Goal: Task Accomplishment & Management: Use online tool/utility

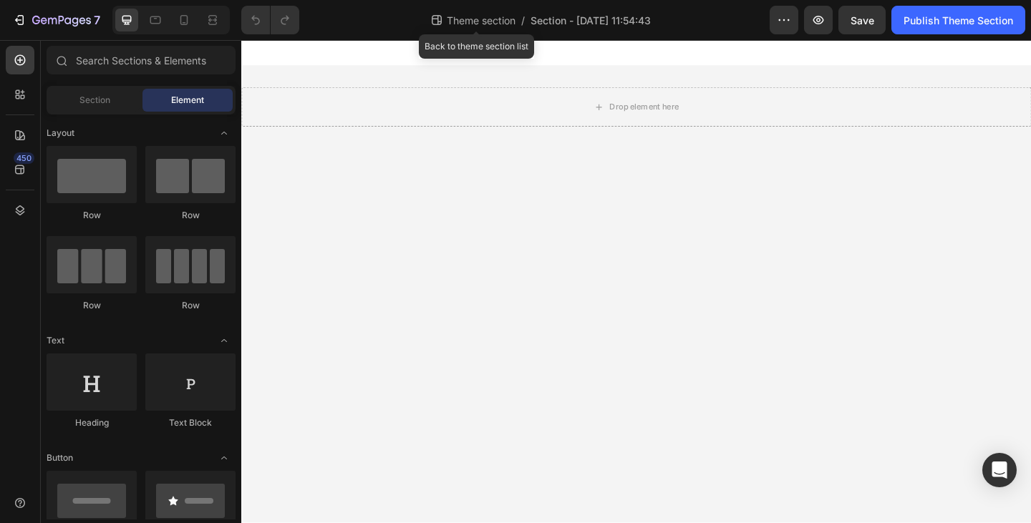
click at [486, 24] on span "Theme section" at bounding box center [481, 20] width 74 height 15
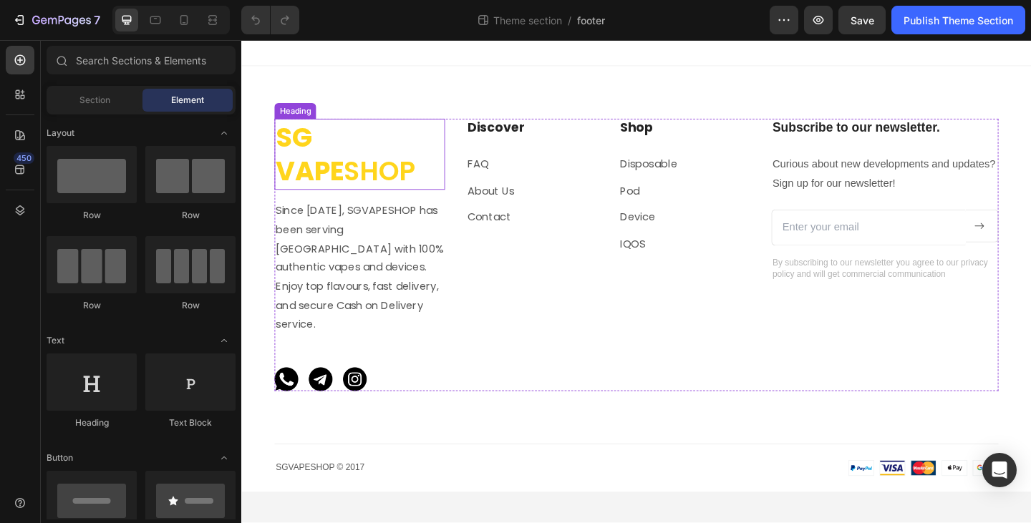
click at [352, 164] on strong "SG VAPE" at bounding box center [316, 164] width 74 height 77
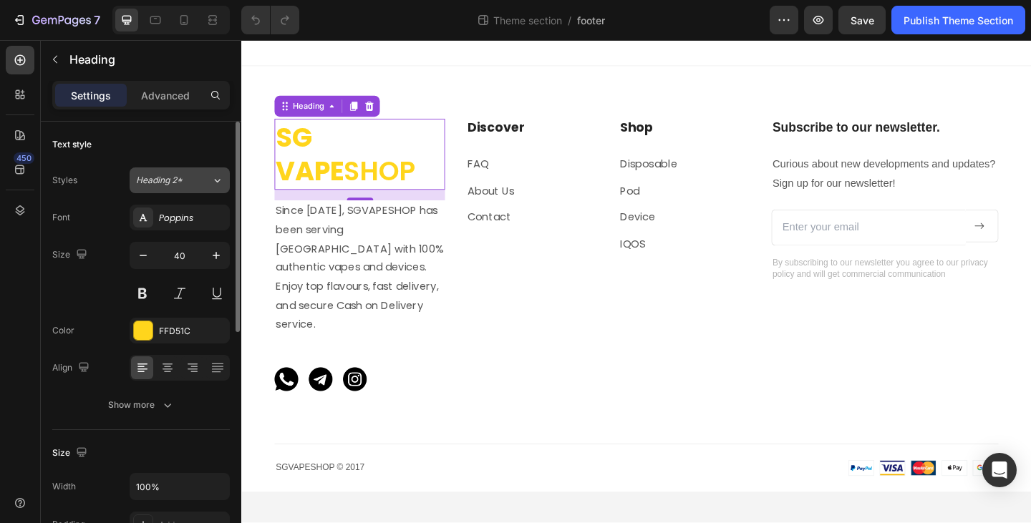
click at [205, 180] on div "Heading 2*" at bounding box center [173, 180] width 75 height 13
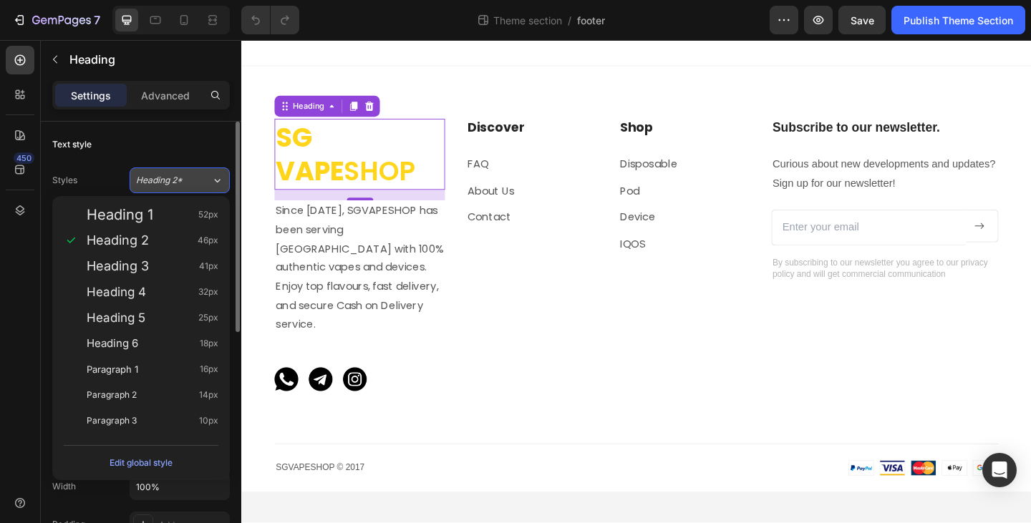
click at [211, 184] on icon at bounding box center [217, 180] width 12 height 14
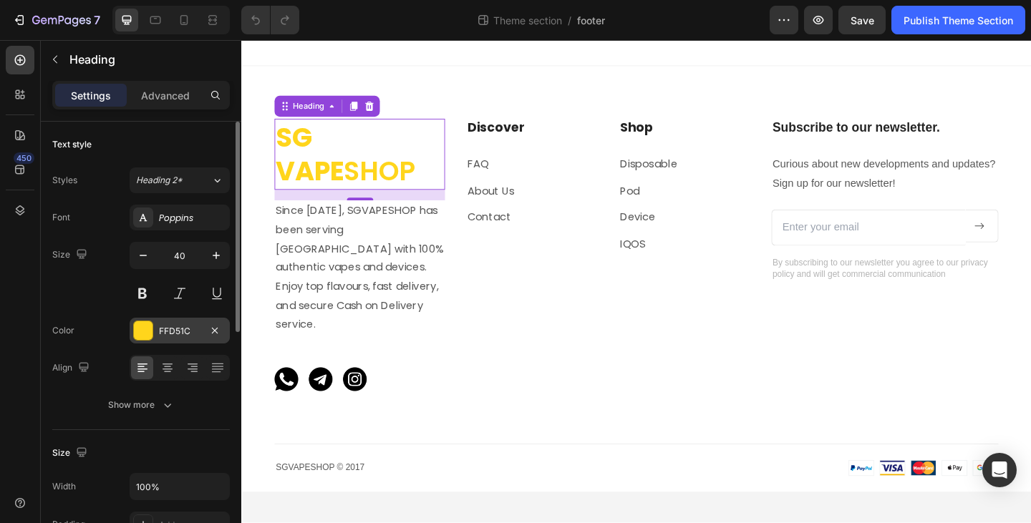
click at [195, 327] on div "FFD51C" at bounding box center [180, 331] width 42 height 13
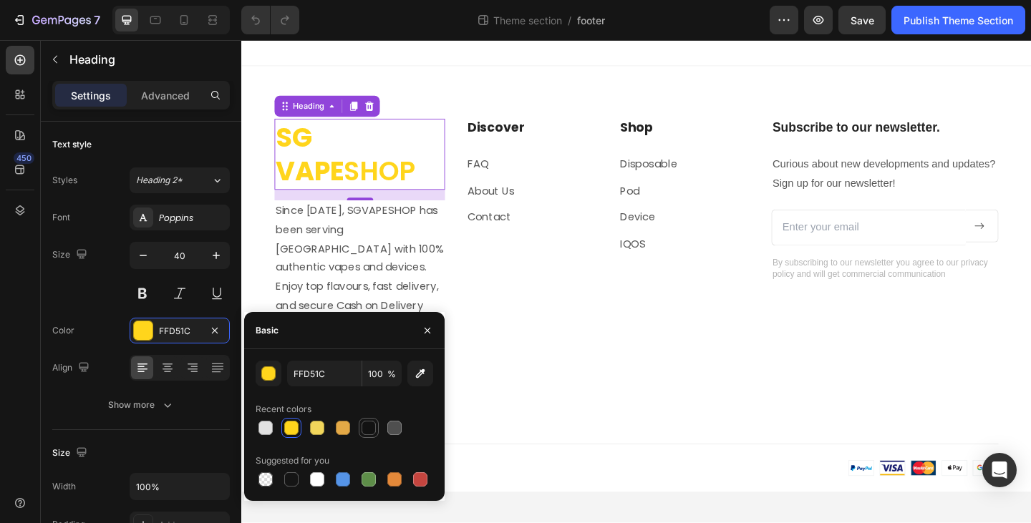
click at [364, 431] on div at bounding box center [369, 428] width 14 height 14
type input "121212"
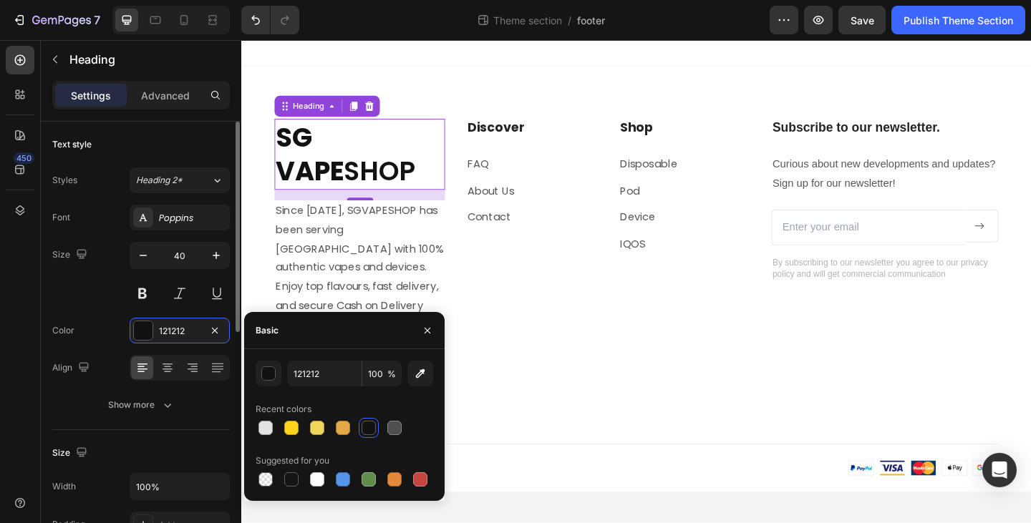
click at [97, 231] on div "Font Poppins Size 40 Color 121212 Align Show more" at bounding box center [141, 311] width 178 height 213
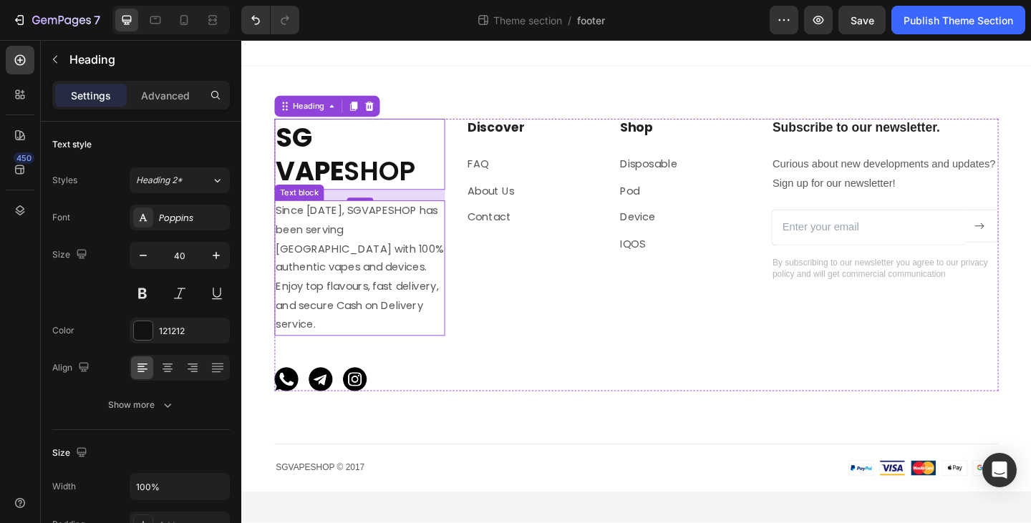
click at [366, 268] on p "Since [DATE], SGVAPESHOP has been serving [GEOGRAPHIC_DATA] with 100% authentic…" at bounding box center [370, 288] width 183 height 145
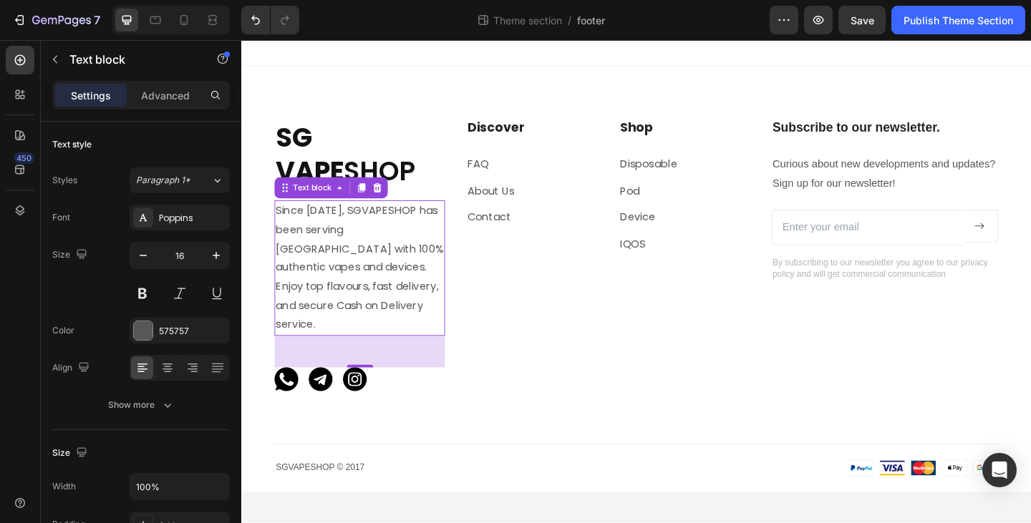
click at [356, 224] on p "Since [DATE], SGVAPESHOP has been serving [GEOGRAPHIC_DATA] with 100% authentic…" at bounding box center [370, 288] width 183 height 145
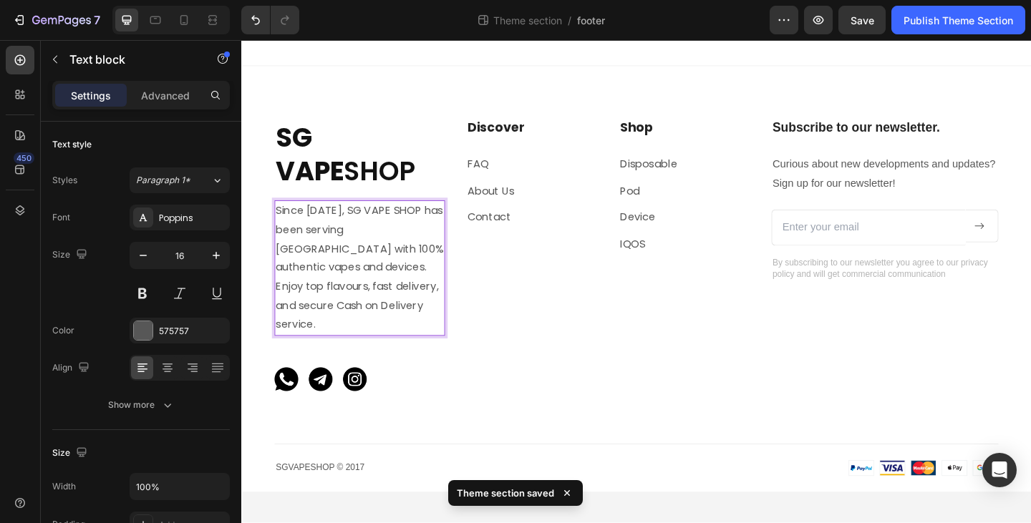
click at [389, 250] on p "Since [DATE], SG VAPE SHOP has been serving [GEOGRAPHIC_DATA] with 100% authent…" at bounding box center [370, 288] width 183 height 145
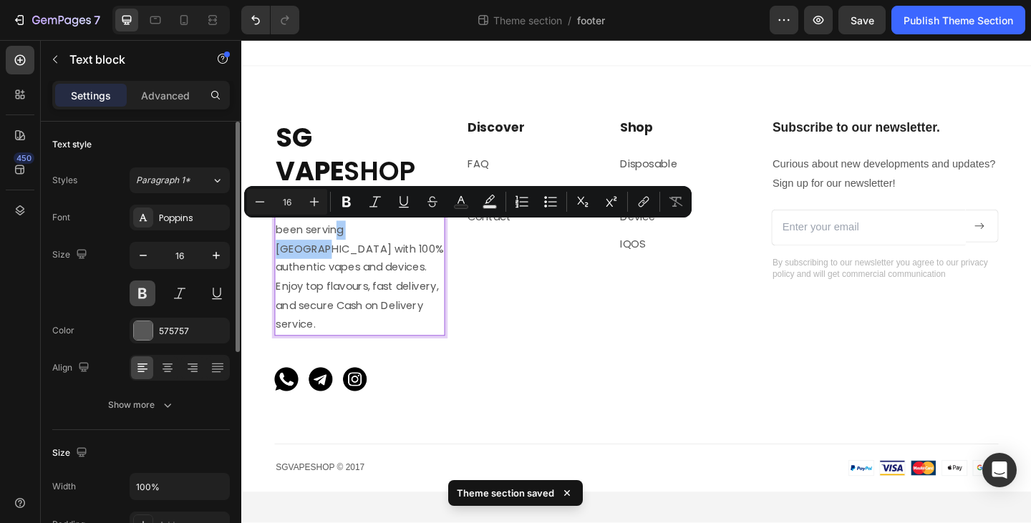
click at [142, 292] on button at bounding box center [143, 294] width 26 height 26
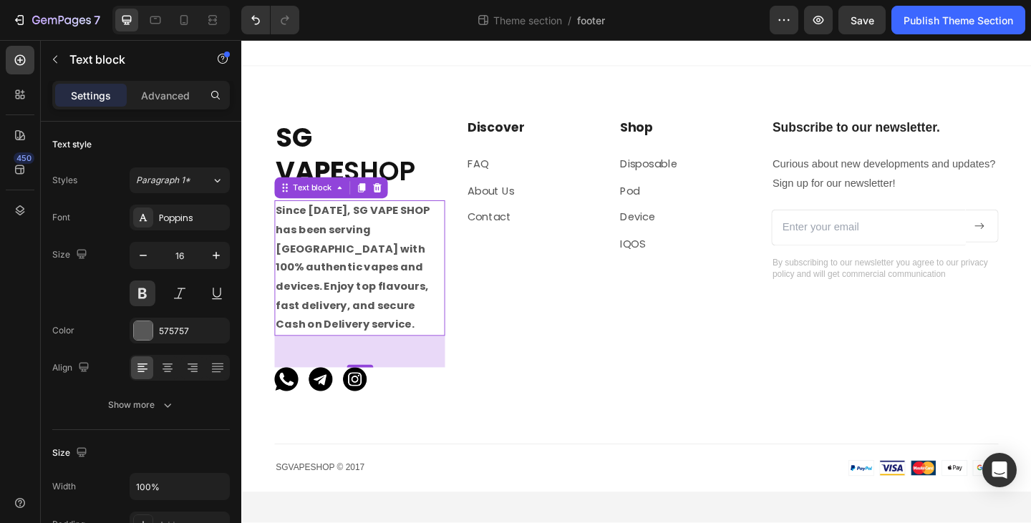
click at [349, 271] on p "Since [DATE], SG VAPE SHOP has been serving [GEOGRAPHIC_DATA] with 100% authent…" at bounding box center [370, 288] width 183 height 145
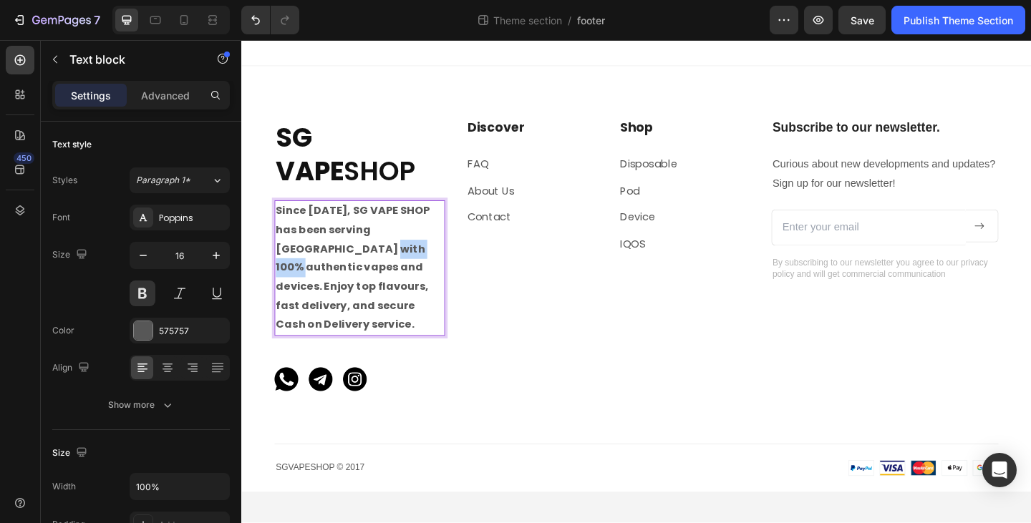
click at [349, 271] on p "Since [DATE], SG VAPE SHOP has been serving [GEOGRAPHIC_DATA] with 100% authent…" at bounding box center [370, 288] width 183 height 145
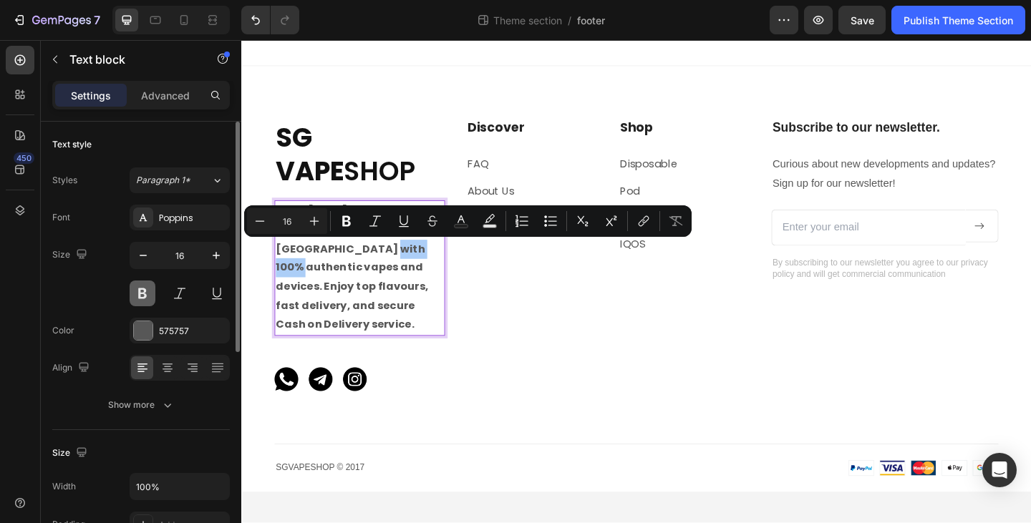
click at [132, 295] on button at bounding box center [143, 294] width 26 height 26
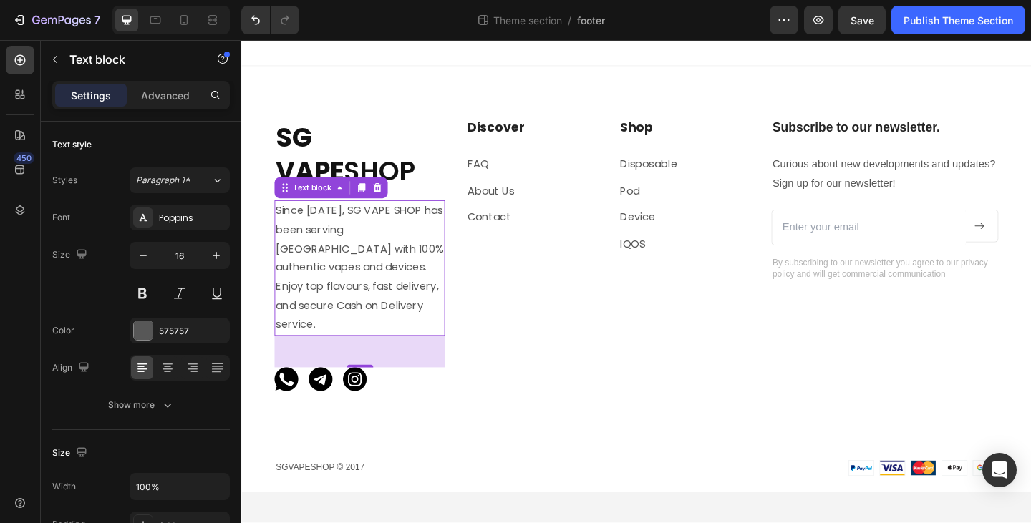
click at [399, 241] on p "Since [DATE], SG VAPE SHOP has been serving [GEOGRAPHIC_DATA] with 100% authent…" at bounding box center [370, 288] width 183 height 145
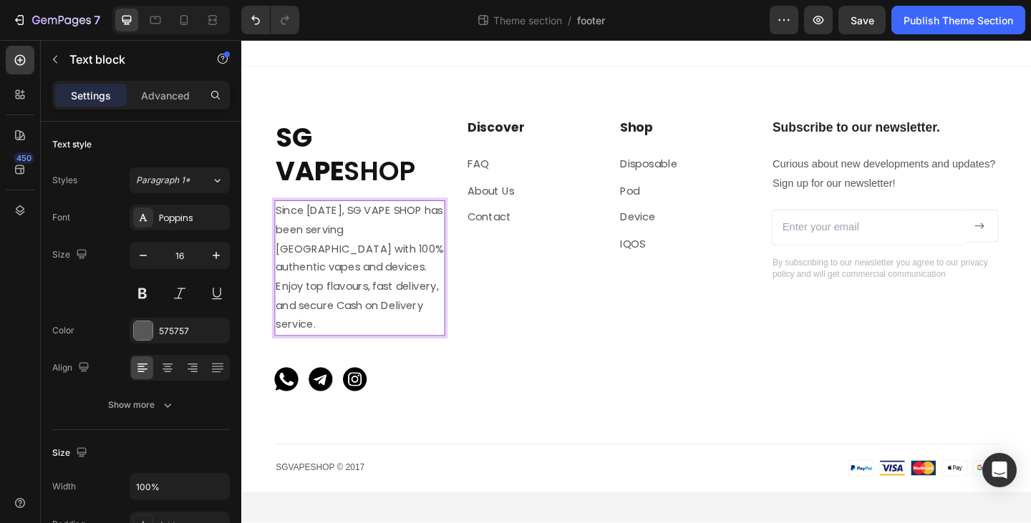
click at [398, 241] on p "Since [DATE], SG VAPE SHOP has been serving [GEOGRAPHIC_DATA] with 100% authent…" at bounding box center [370, 288] width 183 height 145
click at [396, 248] on p "Since [DATE], SG VAPE SHOP has been serving [GEOGRAPHIC_DATA] with 100% authent…" at bounding box center [370, 288] width 183 height 145
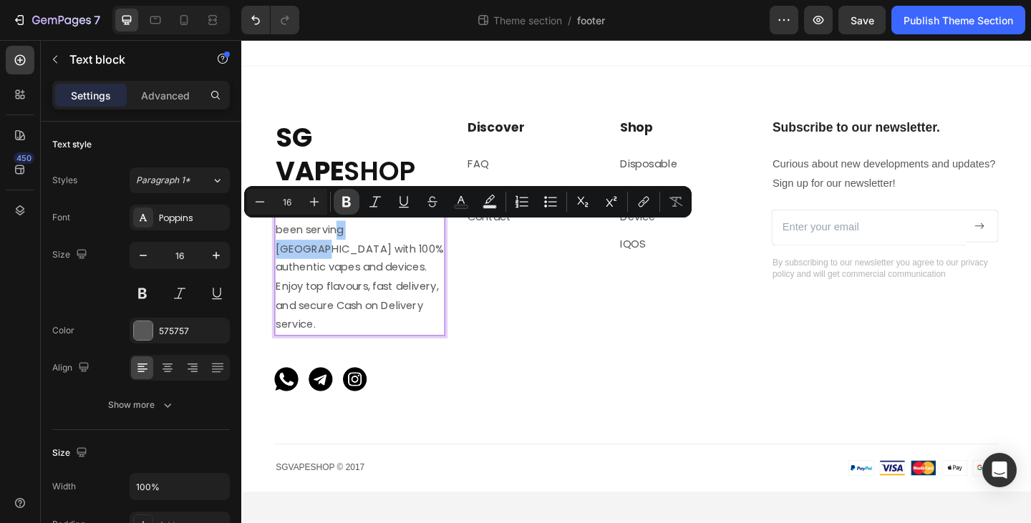
click at [353, 203] on icon "Editor contextual toolbar" at bounding box center [346, 202] width 14 height 14
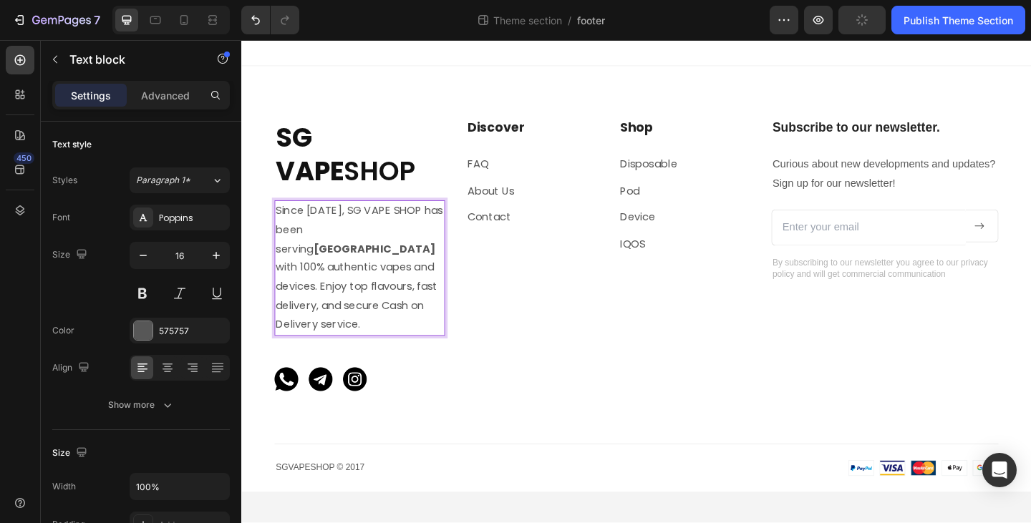
click at [372, 283] on p "Since [DATE], SG VAPE SHOP has been serving [GEOGRAPHIC_DATA] with 100% authent…" at bounding box center [370, 288] width 183 height 145
drag, startPoint x: 339, startPoint y: 226, endPoint x: 370, endPoint y: 227, distance: 31.5
click at [370, 227] on p "Since [DATE], SG VAPE SHOP has been serving [GEOGRAPHIC_DATA] with 100% authent…" at bounding box center [370, 288] width 183 height 145
click at [344, 257] on p "Since [DATE], SG VAPE SHOP has been serving [GEOGRAPHIC_DATA] with 100% authent…" at bounding box center [370, 288] width 183 height 145
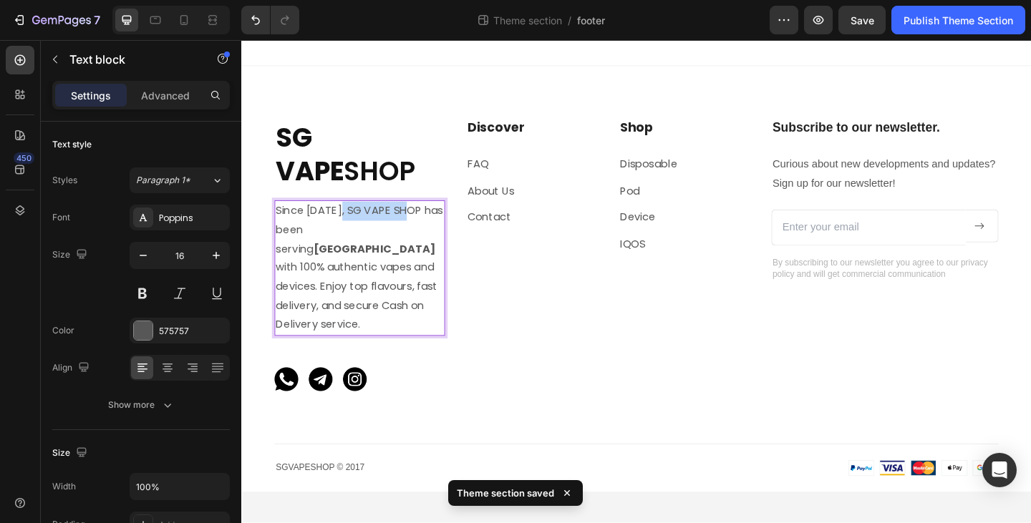
drag, startPoint x: 342, startPoint y: 227, endPoint x: 419, endPoint y: 228, distance: 76.6
click at [419, 228] on p "Since [DATE], SG VAPE SHOP has been serving [GEOGRAPHIC_DATA] with 100% authent…" at bounding box center [370, 288] width 183 height 145
click at [392, 231] on p "Since [DATE], SG VAPE SHOP has been serving [GEOGRAPHIC_DATA] with 100% authent…" at bounding box center [370, 288] width 183 height 145
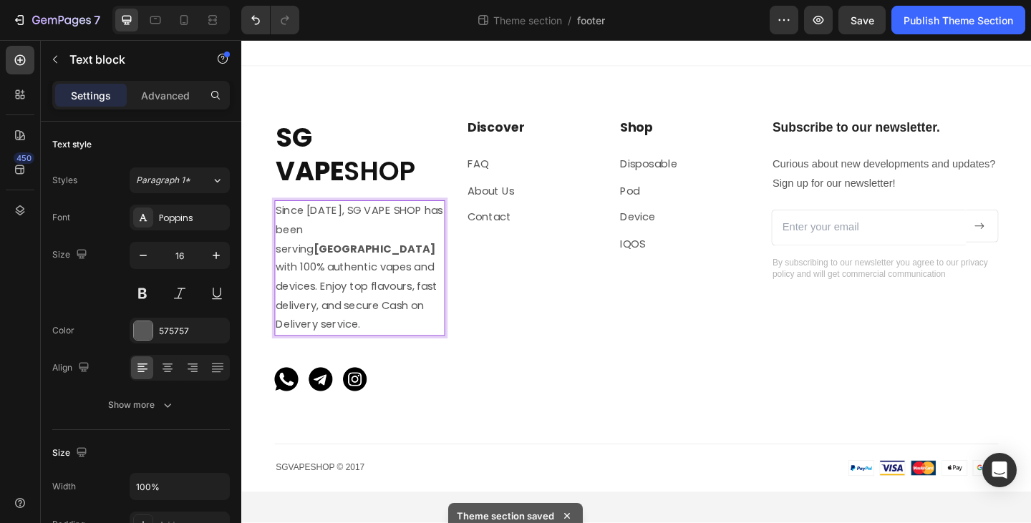
click at [352, 228] on p "Since [DATE], SG VAPE SHOP has been serving [GEOGRAPHIC_DATA] with 100% authent…" at bounding box center [370, 288] width 183 height 145
click at [332, 283] on p "Since [DATE], SG VAPE SHOP has been serving [GEOGRAPHIC_DATA] with 100% authent…" at bounding box center [370, 288] width 183 height 145
click at [331, 239] on p "Since [DATE], SG VAPE SHOP has been serving [GEOGRAPHIC_DATA] with 100% authent…" at bounding box center [370, 288] width 183 height 145
click at [335, 247] on p "Since [DATE], SG VAPE SHOP has been serving [GEOGRAPHIC_DATA] with 100% authent…" at bounding box center [370, 288] width 183 height 145
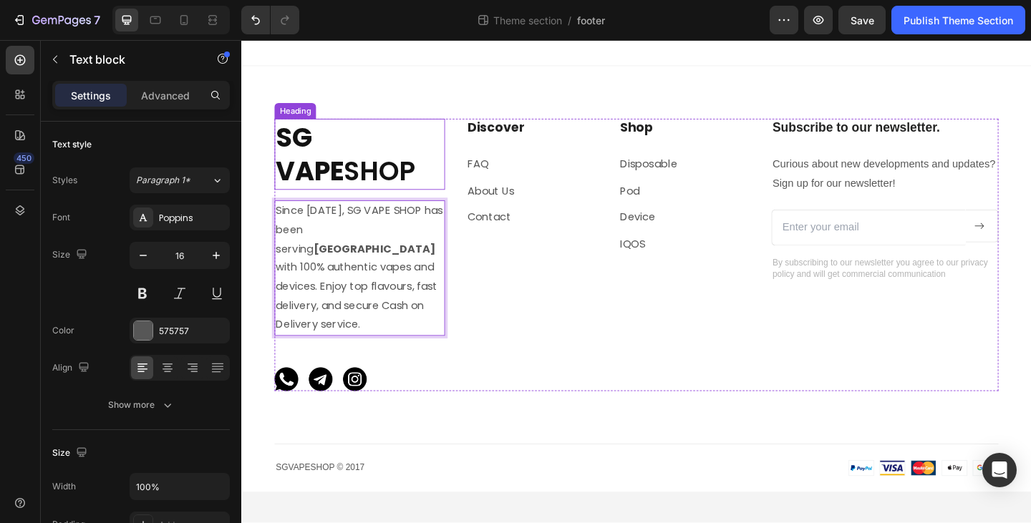
click at [337, 162] on strong "SG VAPE" at bounding box center [316, 164] width 74 height 77
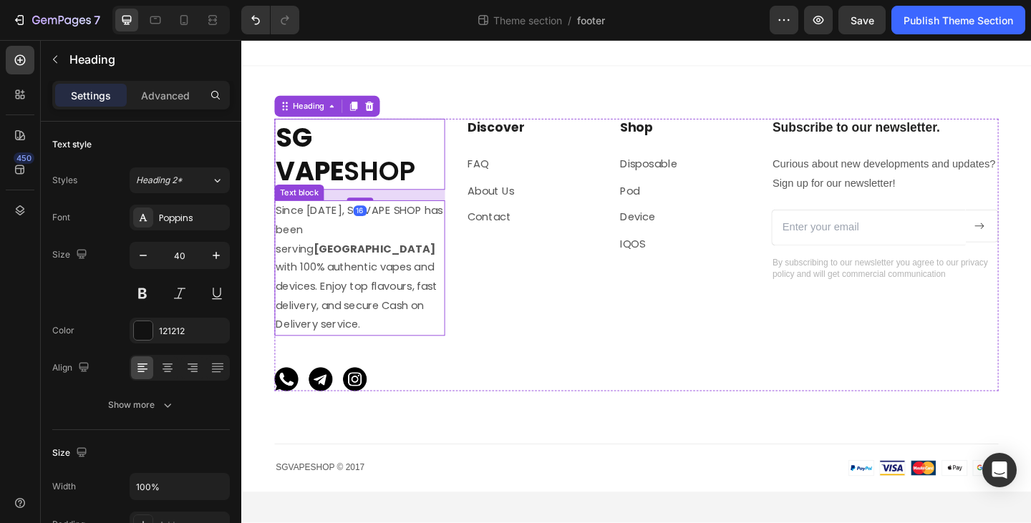
click at [346, 251] on p "Since [DATE], SG VAPE SHOP has been serving [GEOGRAPHIC_DATA] with 100% authent…" at bounding box center [370, 288] width 183 height 145
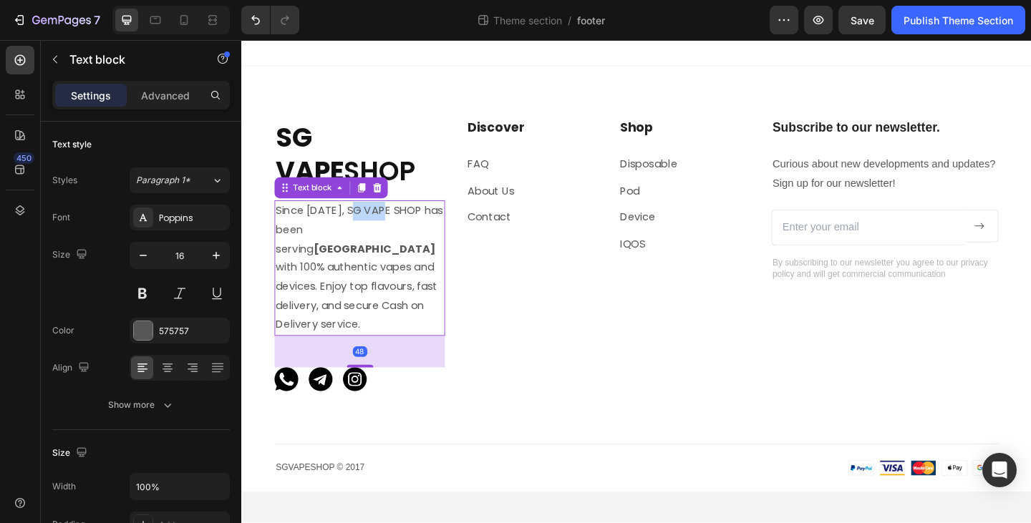
click at [370, 227] on p "Since [DATE], SG VAPE SHOP has been serving [GEOGRAPHIC_DATA] with 100% authent…" at bounding box center [370, 288] width 183 height 145
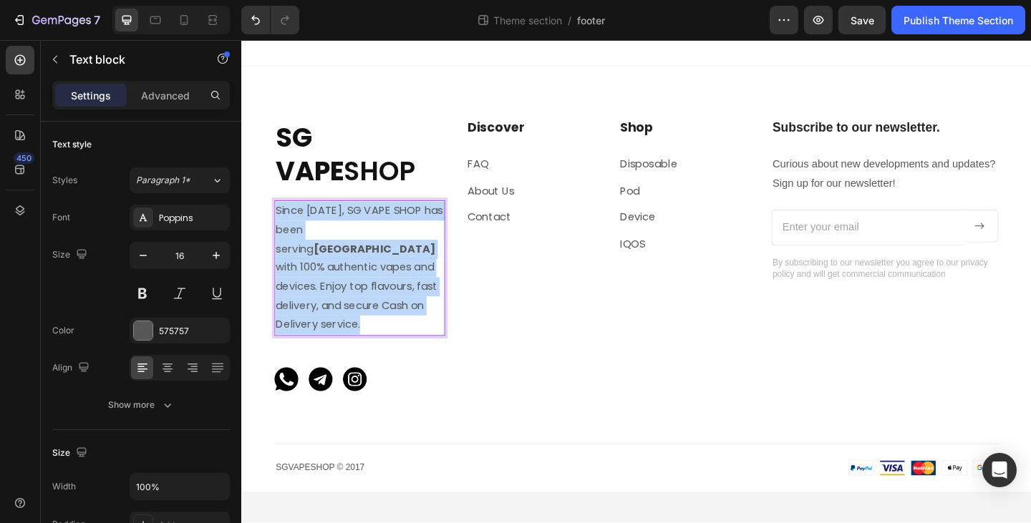
click at [370, 227] on p "Since [DATE], SG VAPE SHOP has been serving [GEOGRAPHIC_DATA] with 100% authent…" at bounding box center [370, 288] width 183 height 145
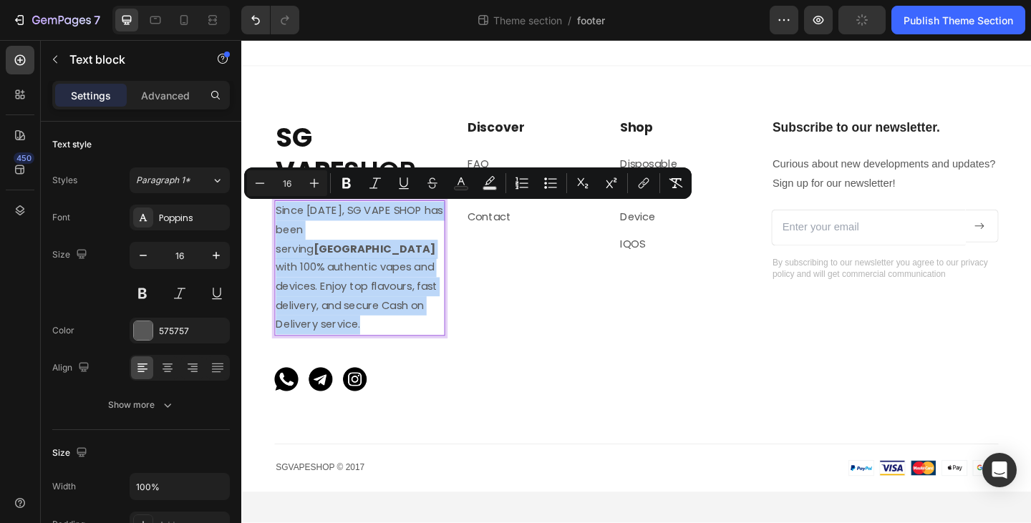
click at [359, 231] on p "Since [DATE], SG VAPE SHOP has been serving [GEOGRAPHIC_DATA] with 100% authent…" at bounding box center [370, 288] width 183 height 145
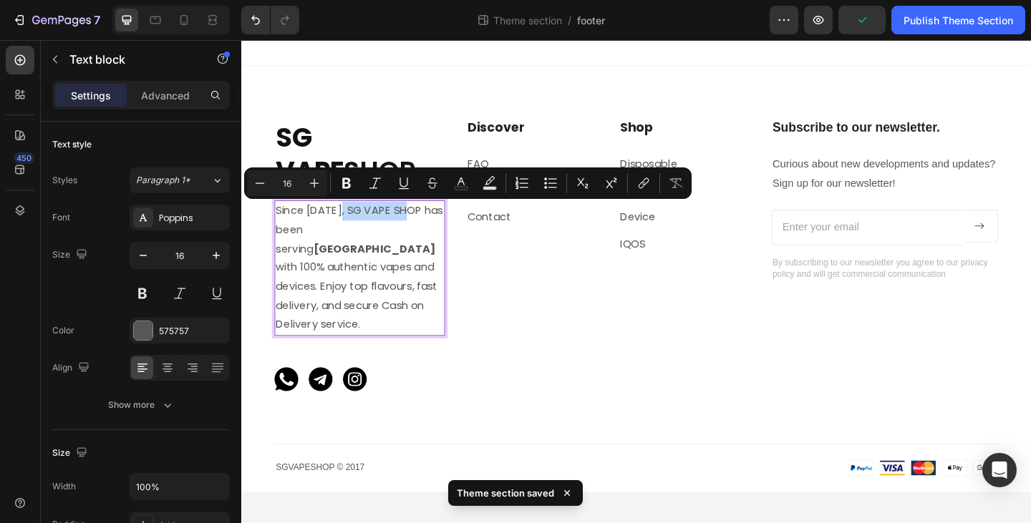
drag, startPoint x: 341, startPoint y: 226, endPoint x: 420, endPoint y: 227, distance: 78.8
click at [420, 227] on p "Since [DATE], SG VAPE SHOP has been serving [GEOGRAPHIC_DATA] with 100% authent…" at bounding box center [370, 288] width 183 height 145
drag, startPoint x: 349, startPoint y: 184, endPoint x: 352, endPoint y: 191, distance: 8.0
click at [349, 184] on icon "Editor contextual toolbar" at bounding box center [346, 183] width 9 height 11
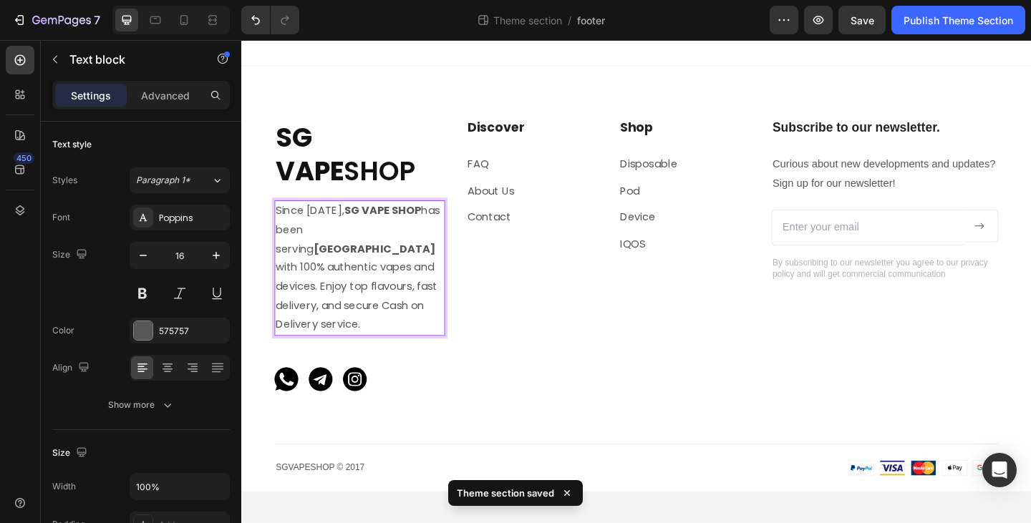
click at [352, 281] on p "Since [DATE], SG VAPE SHOP has been serving [GEOGRAPHIC_DATA] with 100% authent…" at bounding box center [370, 288] width 183 height 145
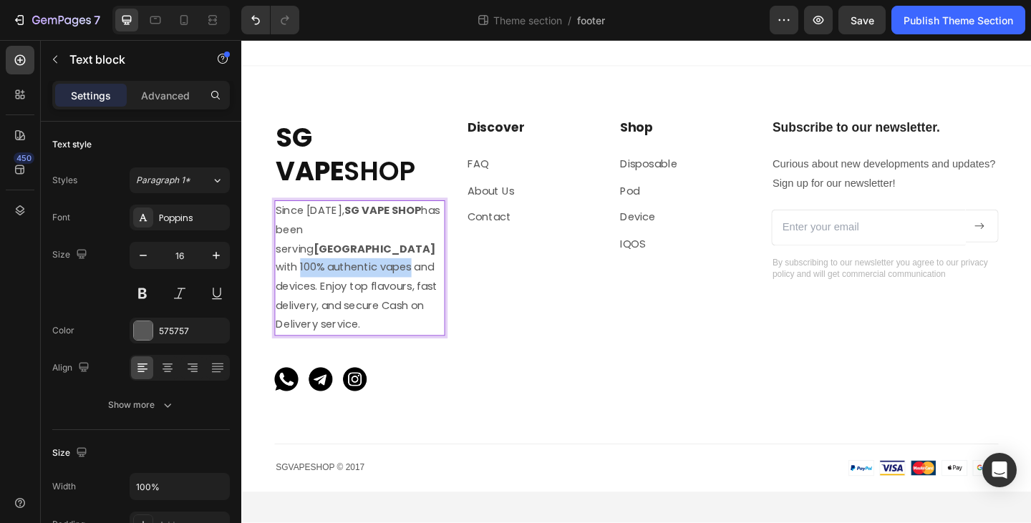
drag, startPoint x: 279, startPoint y: 267, endPoint x: 401, endPoint y: 268, distance: 122.4
click at [401, 268] on p "Since [DATE], SG VAPE SHOP has been serving [GEOGRAPHIC_DATA] with 100% authent…" at bounding box center [370, 288] width 183 height 145
click at [372, 282] on p "Since [DATE], SG VAPE SHOP has been serving [GEOGRAPHIC_DATA] with 100% authent…" at bounding box center [370, 288] width 183 height 145
click at [315, 170] on h2 "SG VAPE SHOP" at bounding box center [369, 164] width 185 height 77
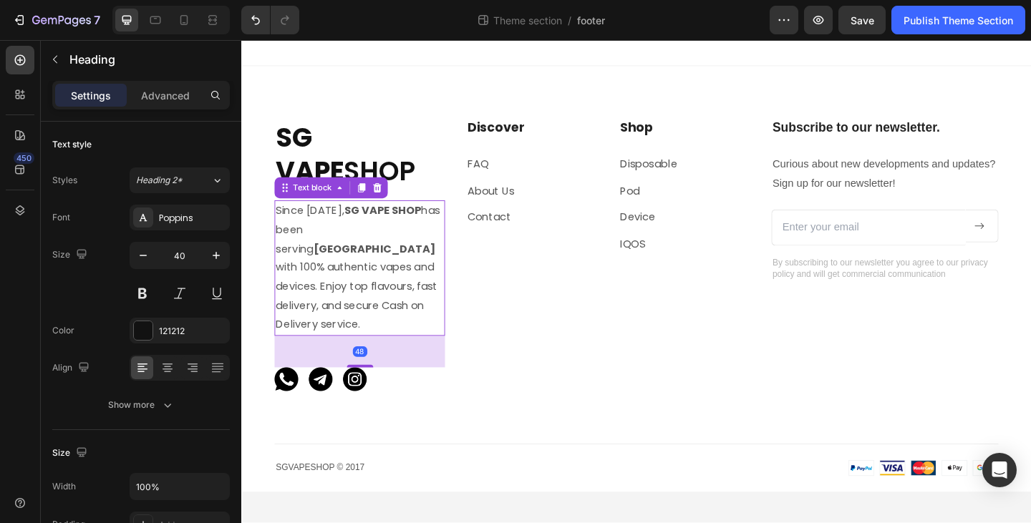
click at [354, 268] on p "Since [DATE], SG VAPE SHOP has been serving [GEOGRAPHIC_DATA] with 100% authent…" at bounding box center [370, 288] width 183 height 145
click at [284, 268] on p "Since [DATE], SG VAPE SHOP has been serving [GEOGRAPHIC_DATA] with 100% authent…" at bounding box center [370, 288] width 183 height 145
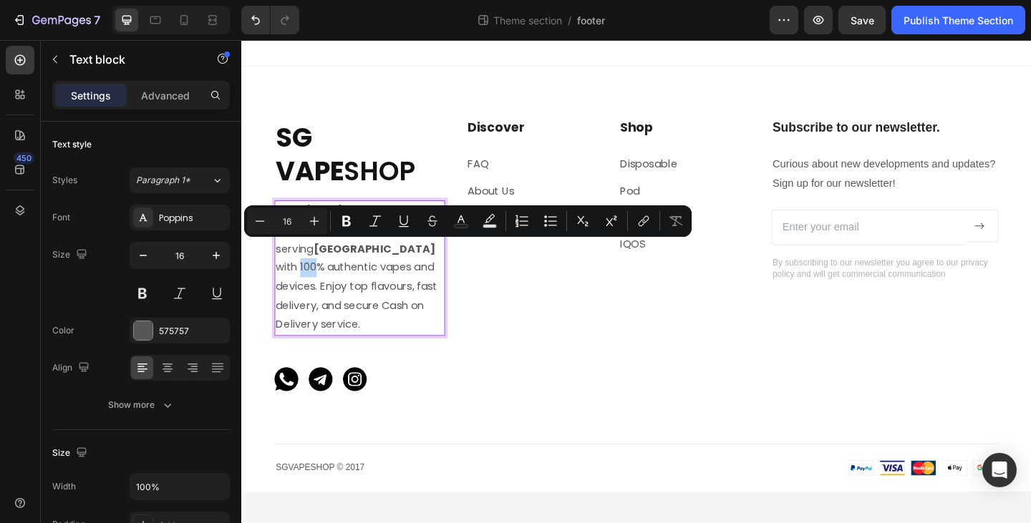
click at [324, 276] on p "Since [DATE], SG VAPE SHOP has been serving [GEOGRAPHIC_DATA] with 100% authent…" at bounding box center [370, 288] width 183 height 145
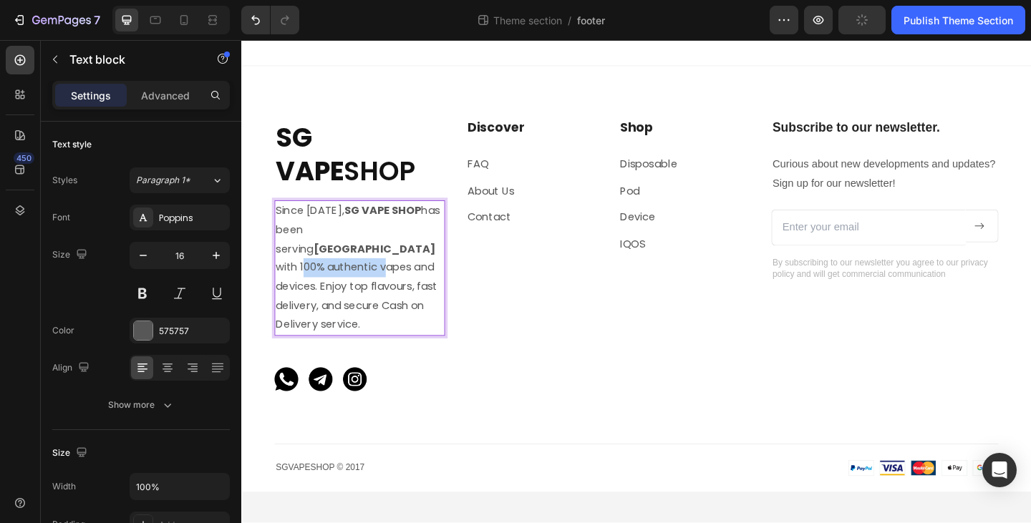
drag, startPoint x: 280, startPoint y: 268, endPoint x: 366, endPoint y: 271, distance: 86.0
click at [368, 271] on p "Since [DATE], SG VAPE SHOP has been serving [GEOGRAPHIC_DATA] with 100% authent…" at bounding box center [370, 288] width 183 height 145
click at [347, 289] on p "Since [DATE], SG VAPE SHOP has been serving [GEOGRAPHIC_DATA] with 100% authent…" at bounding box center [370, 288] width 183 height 145
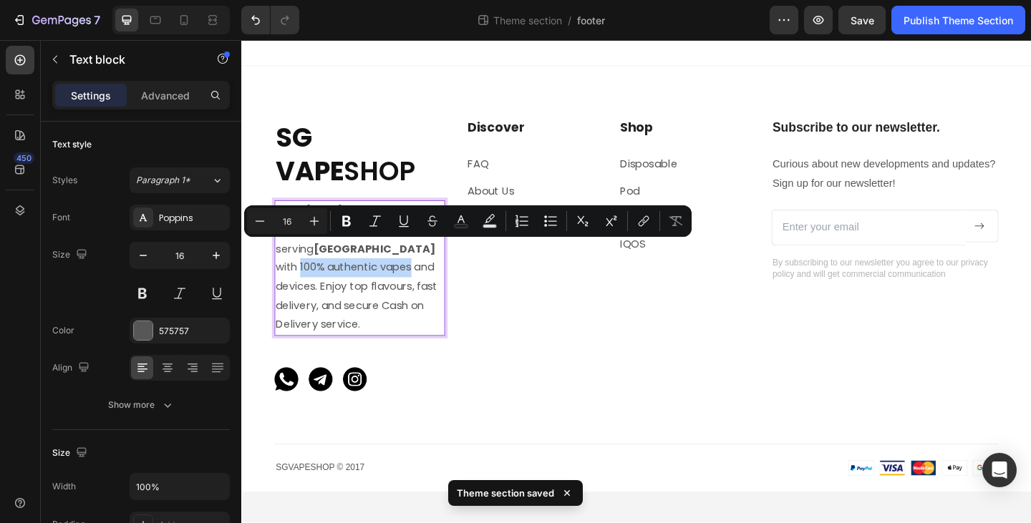
drag, startPoint x: 279, startPoint y: 271, endPoint x: 400, endPoint y: 272, distance: 121.0
click at [400, 272] on p "Since [DATE], SG VAPE SHOP has been serving [GEOGRAPHIC_DATA] with 100% authent…" at bounding box center [370, 288] width 183 height 145
click at [350, 226] on icon "Editor contextual toolbar" at bounding box center [346, 221] width 14 height 14
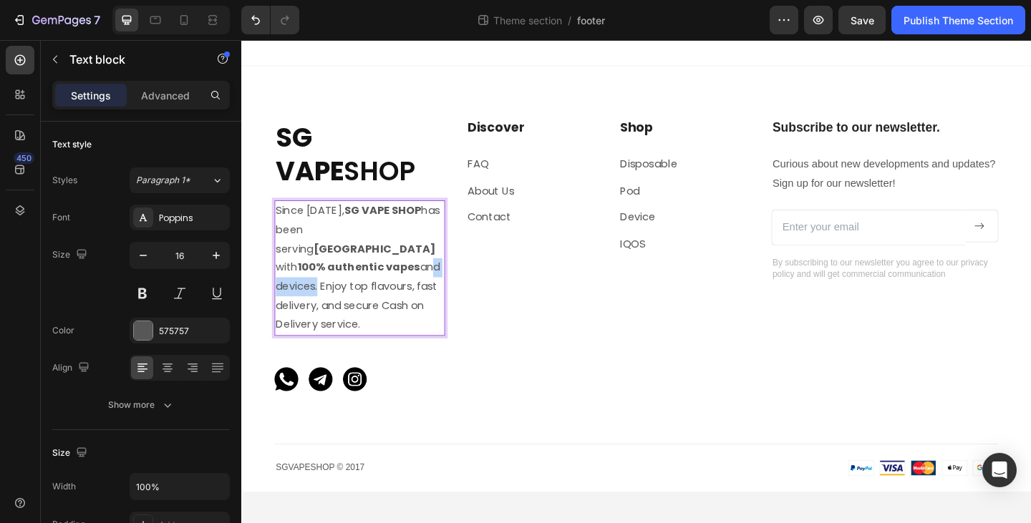
drag, startPoint x: 420, startPoint y: 265, endPoint x: 321, endPoint y: 288, distance: 100.7
click at [321, 288] on p "Since [DATE], SG VAPE SHOP has been serving [GEOGRAPHIC_DATA] with 100% authent…" at bounding box center [370, 288] width 183 height 145
click at [417, 271] on p "Since [DATE], SG VAPE SHOP has been serving [GEOGRAPHIC_DATA] with 100% authent…" at bounding box center [370, 288] width 183 height 145
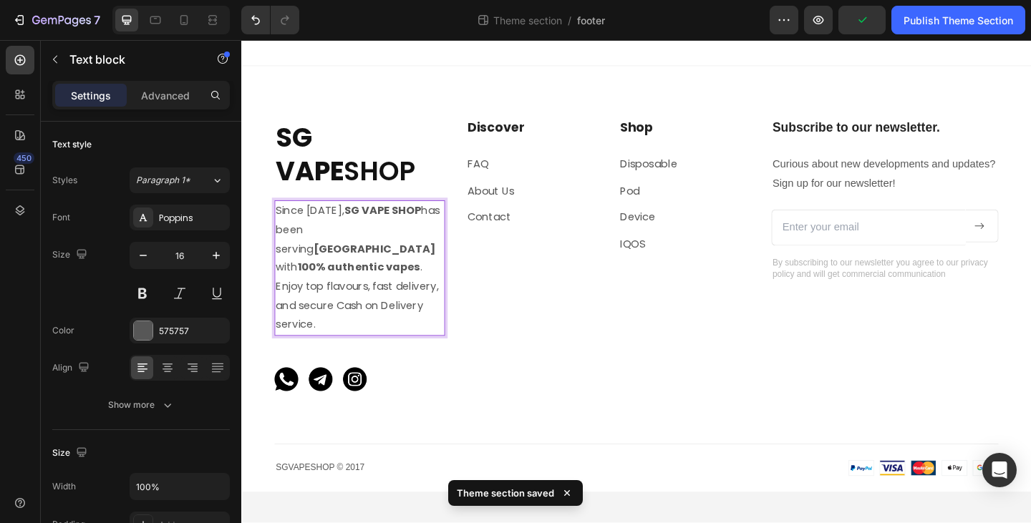
click at [410, 271] on p "Since [DATE], SG VAPE SHOP has been serving [GEOGRAPHIC_DATA] with 100% authent…" at bounding box center [370, 288] width 183 height 145
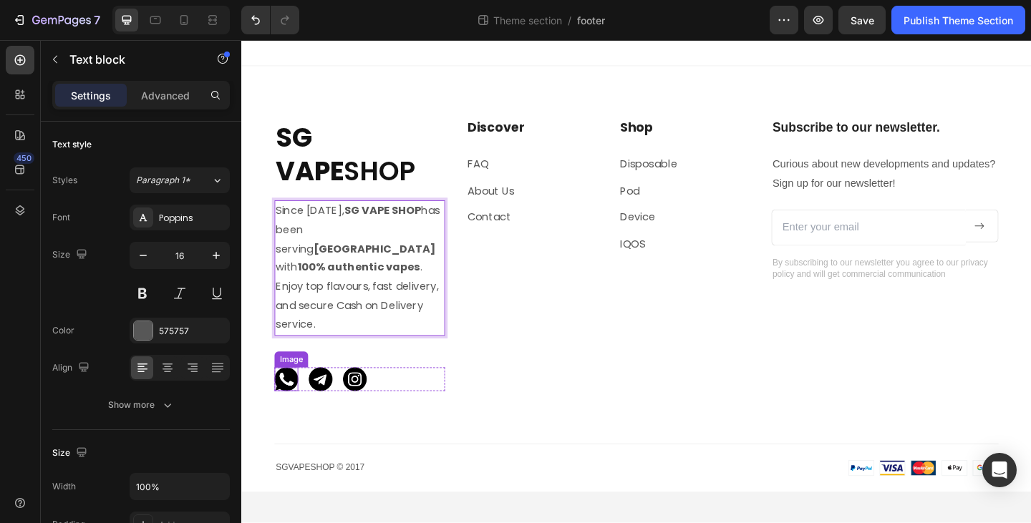
click at [289, 397] on img at bounding box center [290, 410] width 26 height 26
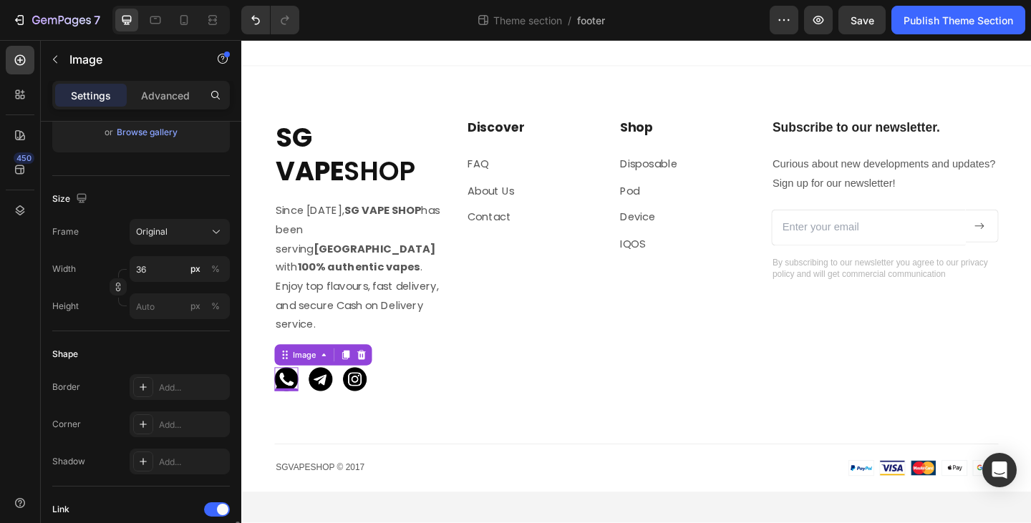
scroll to position [573, 0]
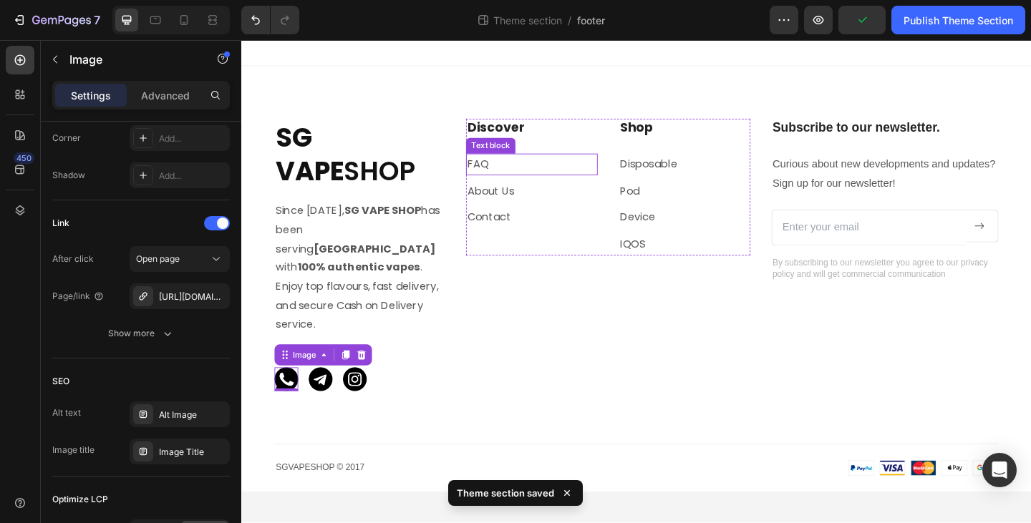
click at [542, 180] on p "FAQ" at bounding box center [557, 175] width 140 height 21
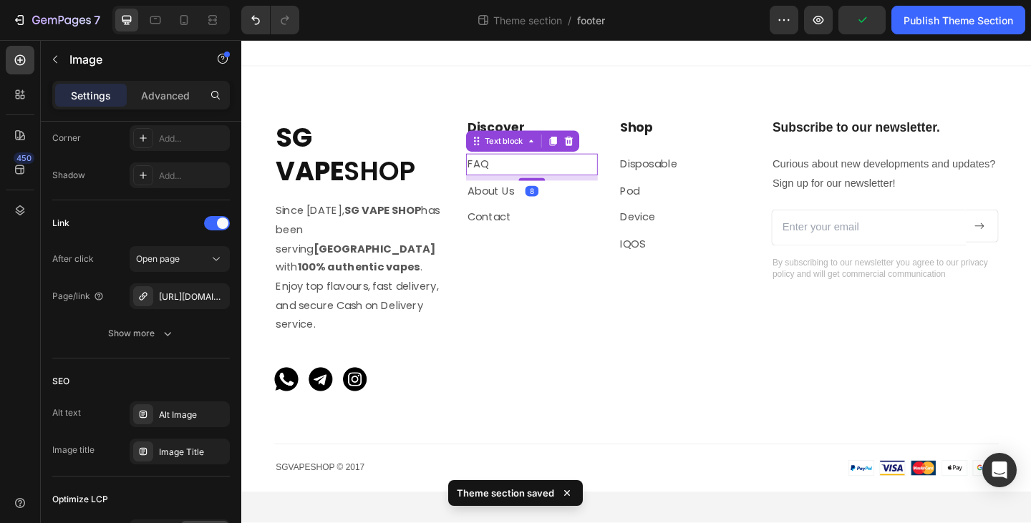
scroll to position [0, 0]
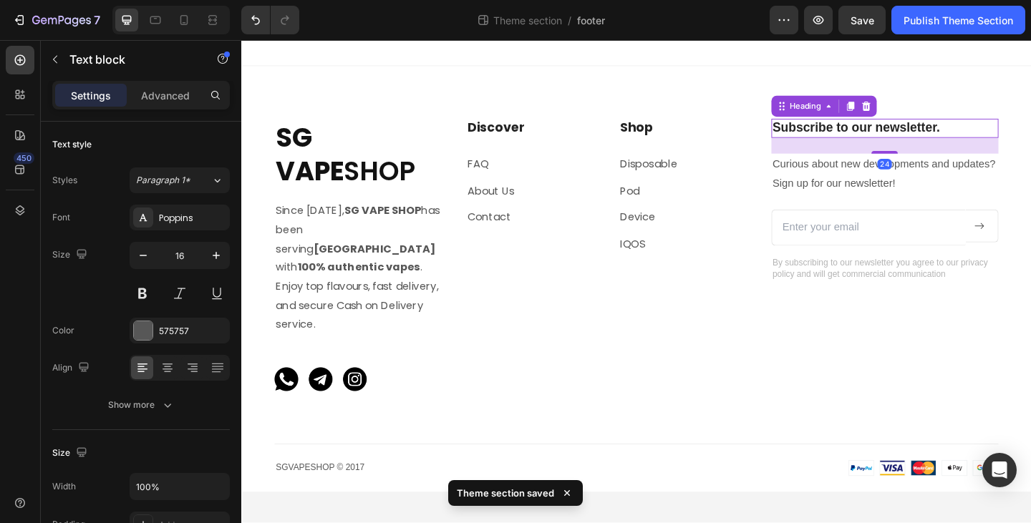
click at [894, 135] on p "Subscribe to our newsletter." at bounding box center [941, 136] width 244 height 18
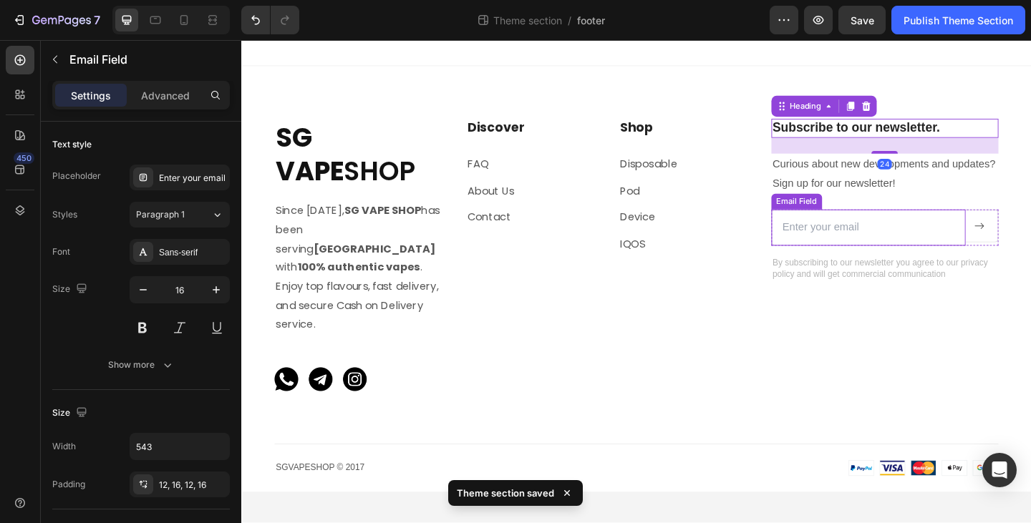
click at [886, 248] on input "email" at bounding box center [923, 244] width 211 height 39
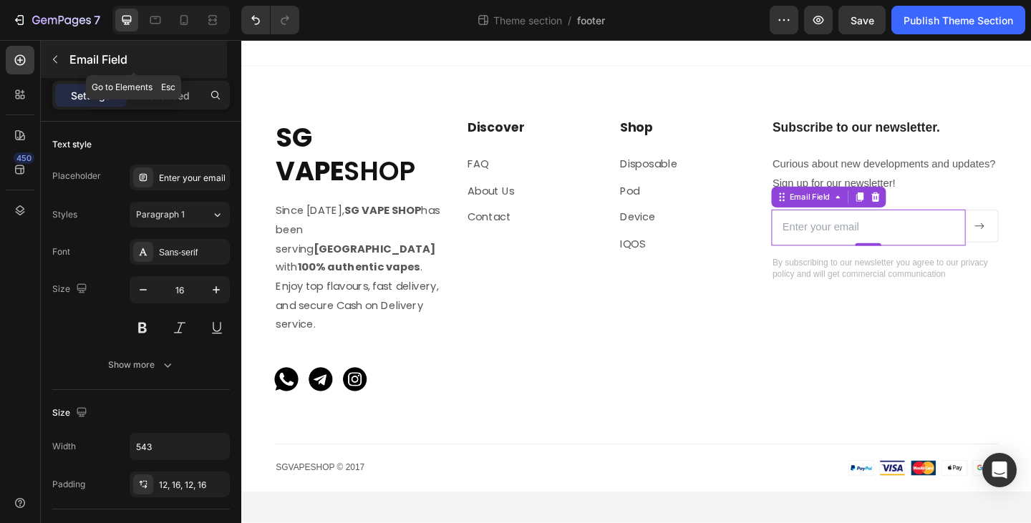
click at [56, 55] on icon "button" at bounding box center [54, 59] width 11 height 11
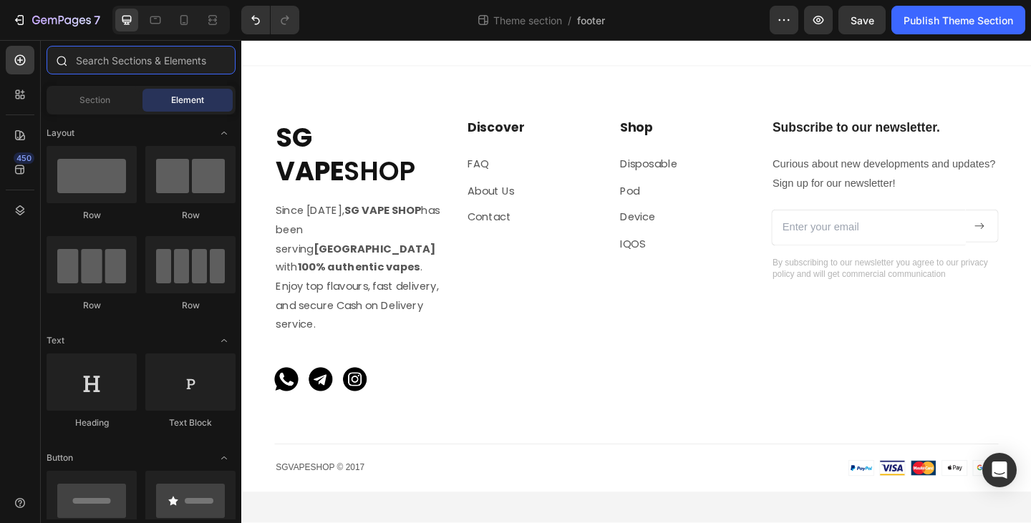
click at [152, 67] on input "text" at bounding box center [141, 60] width 189 height 29
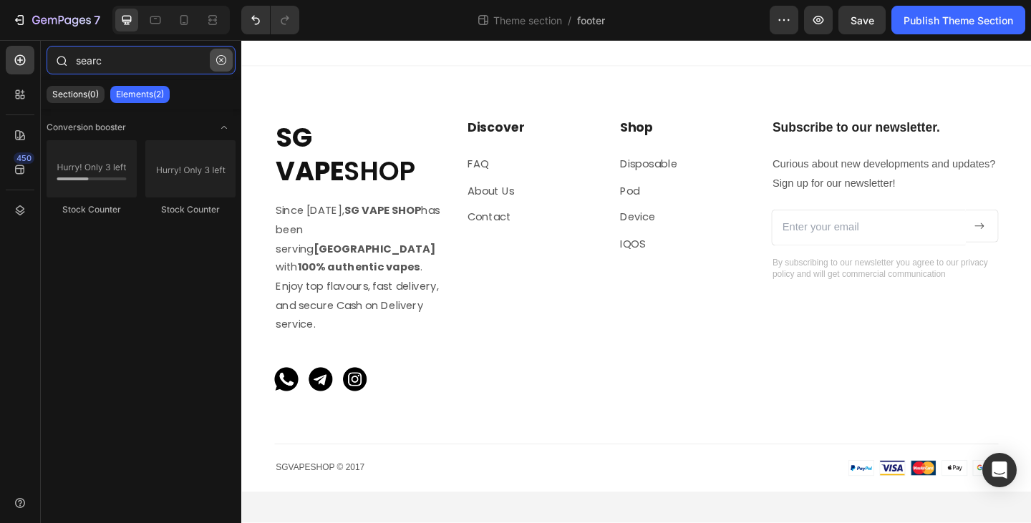
type input "searc"
click at [221, 64] on icon "button" at bounding box center [221, 60] width 10 height 10
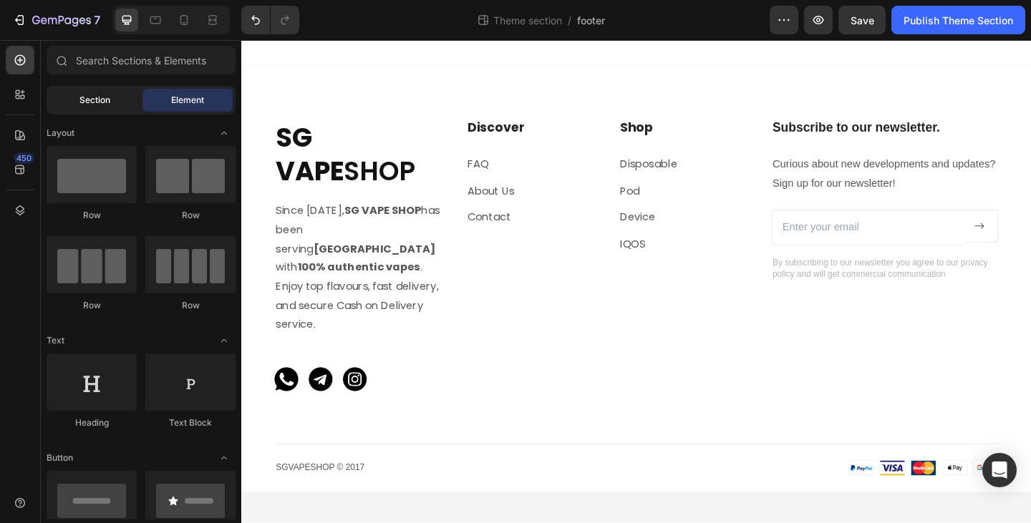
click at [125, 106] on div "Section" at bounding box center [94, 100] width 90 height 23
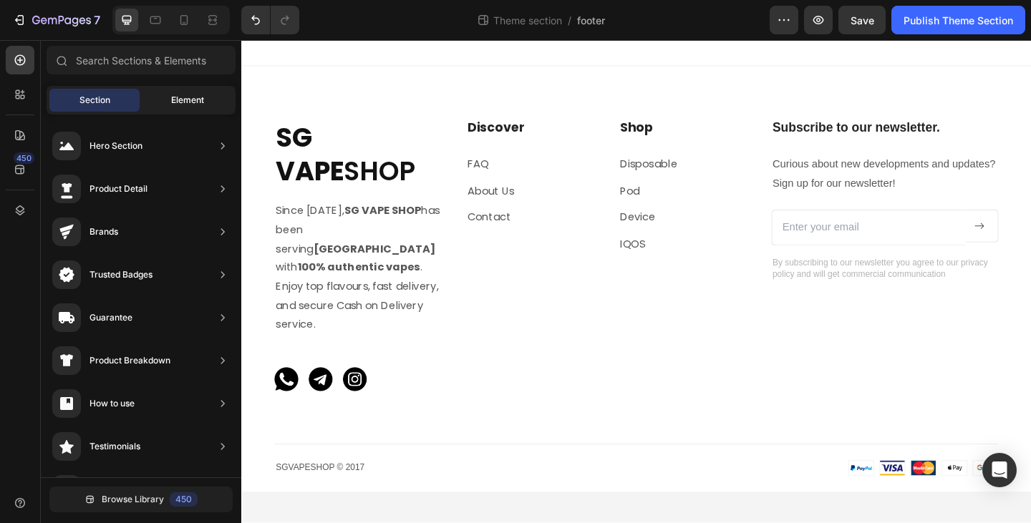
click at [177, 105] on span "Element" at bounding box center [187, 100] width 33 height 13
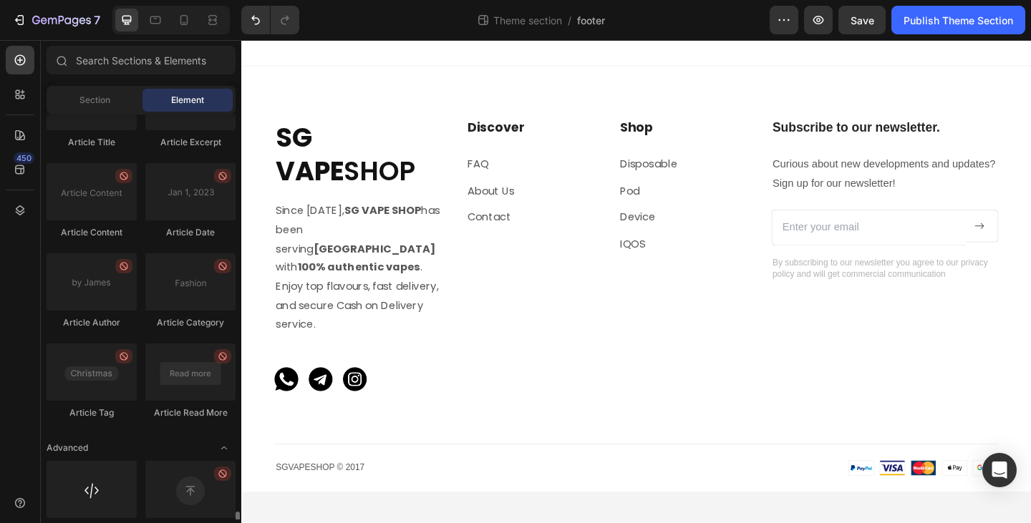
scroll to position [3825, 0]
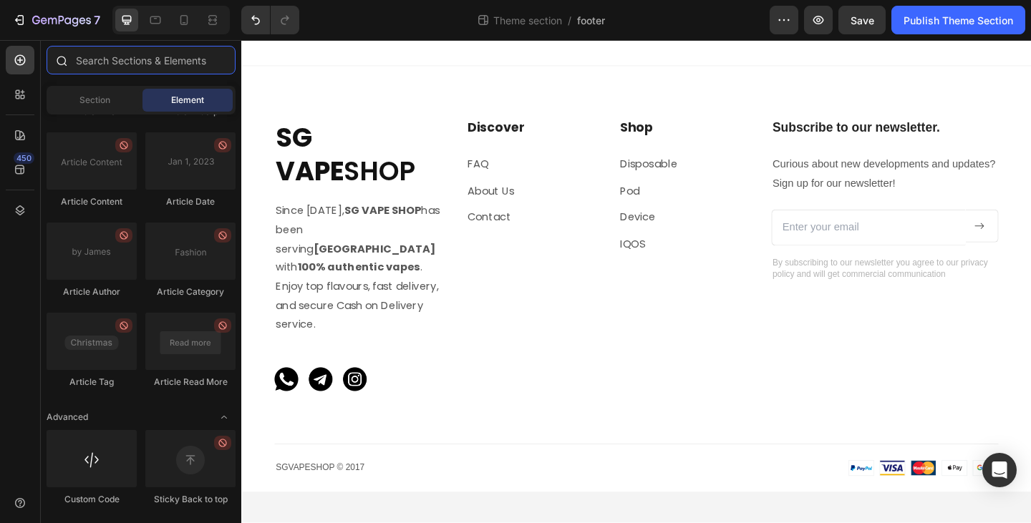
click at [127, 67] on input "text" at bounding box center [141, 60] width 189 height 29
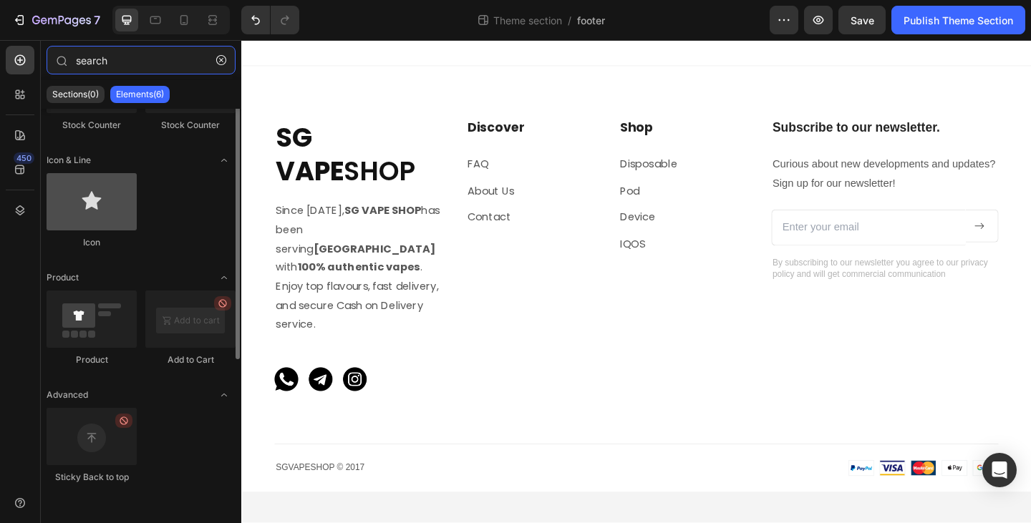
scroll to position [0, 0]
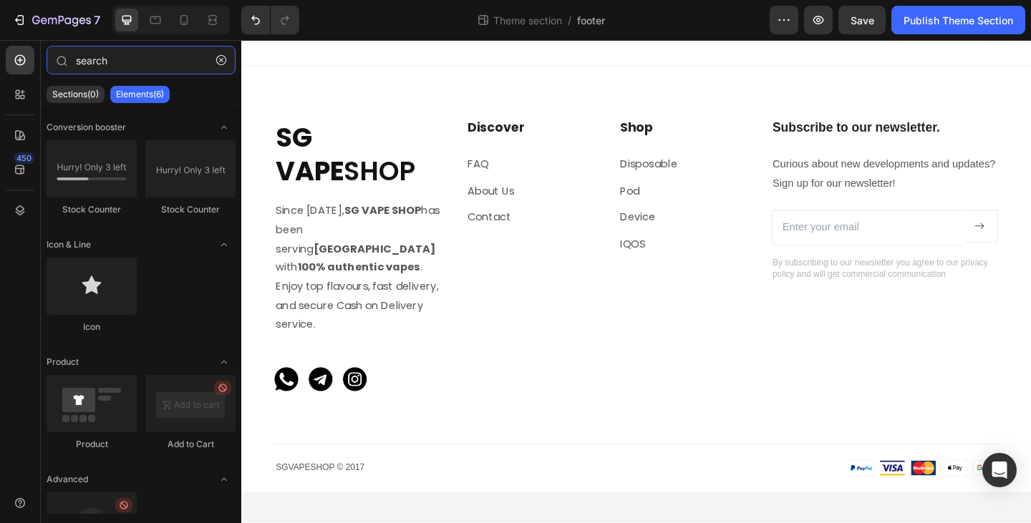
type input "search"
click at [83, 92] on p "Sections(0)" at bounding box center [75, 94] width 47 height 11
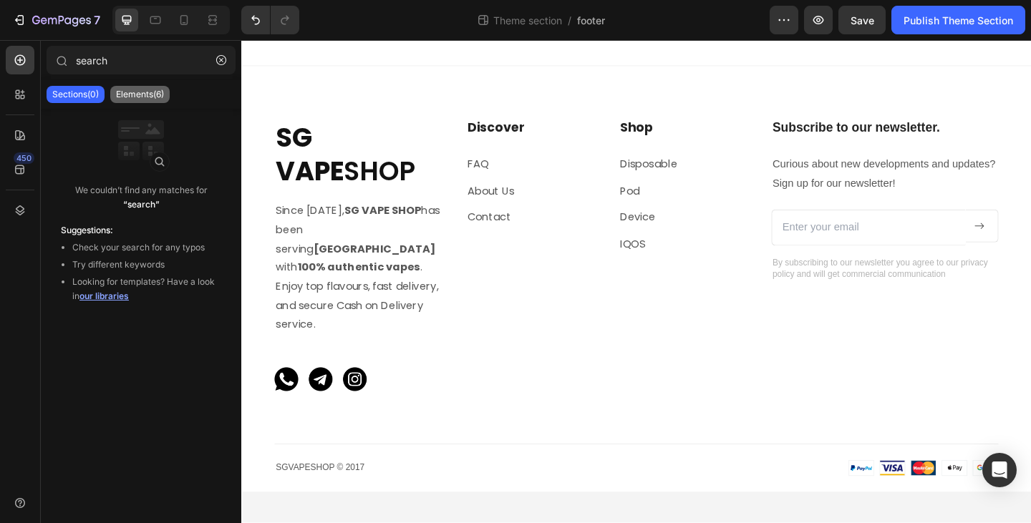
click at [130, 94] on p "Elements(6)" at bounding box center [140, 94] width 48 height 11
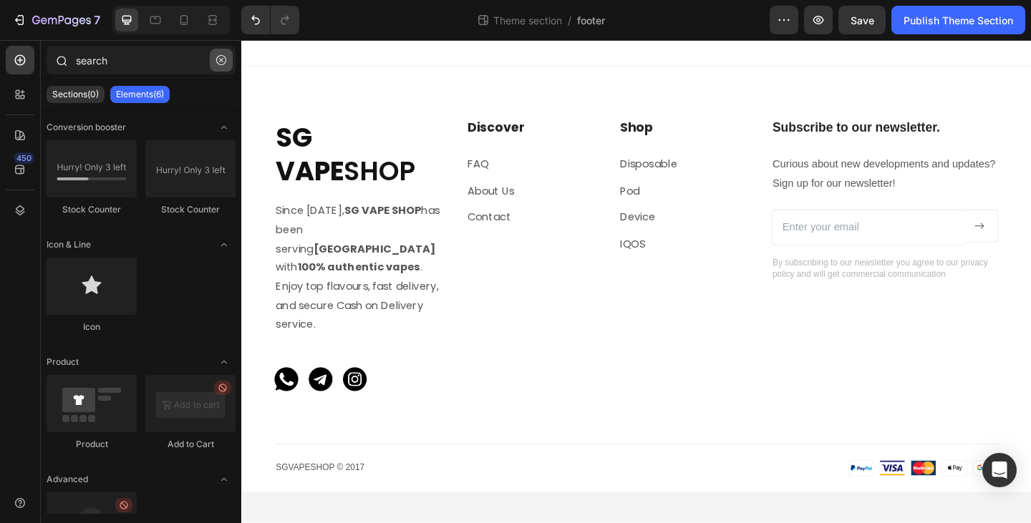
click at [221, 66] on button "button" at bounding box center [221, 60] width 23 height 23
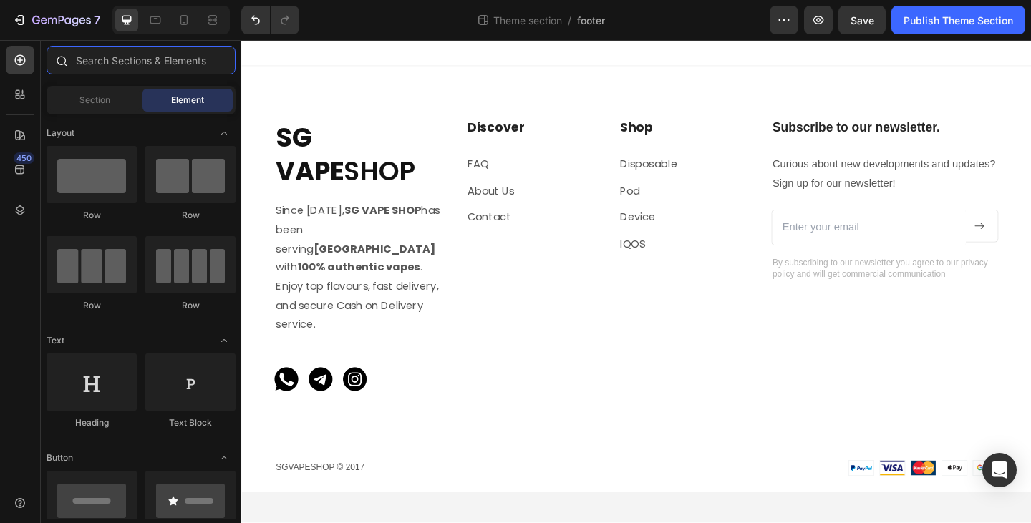
click at [176, 67] on input "text" at bounding box center [141, 60] width 189 height 29
paste input "Search"
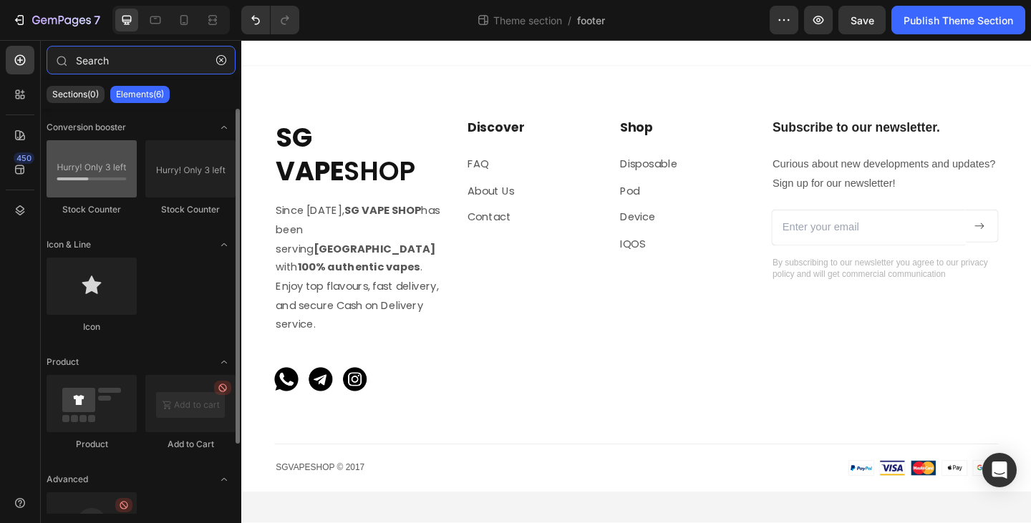
type input "Search"
drag, startPoint x: 110, startPoint y: 178, endPoint x: 64, endPoint y: 163, distance: 47.5
click at [64, 163] on div at bounding box center [92, 168] width 90 height 57
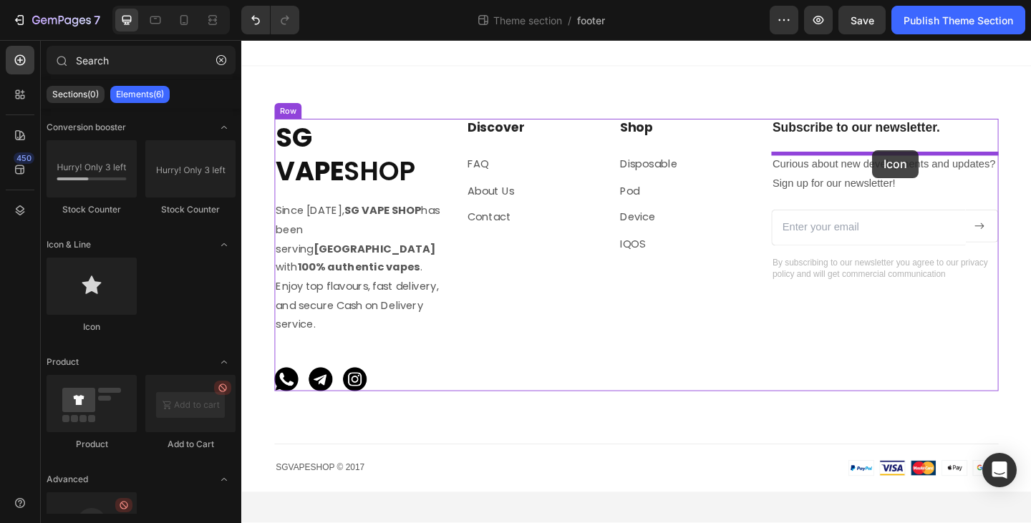
drag, startPoint x: 334, startPoint y: 333, endPoint x: 928, endPoint y: 160, distance: 618.3
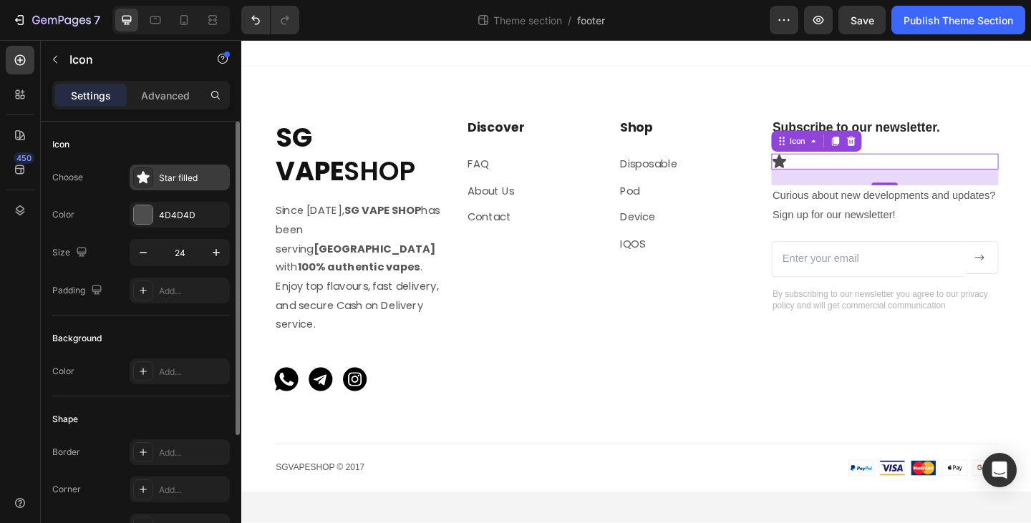
click at [165, 178] on div "Star filled" at bounding box center [192, 178] width 67 height 13
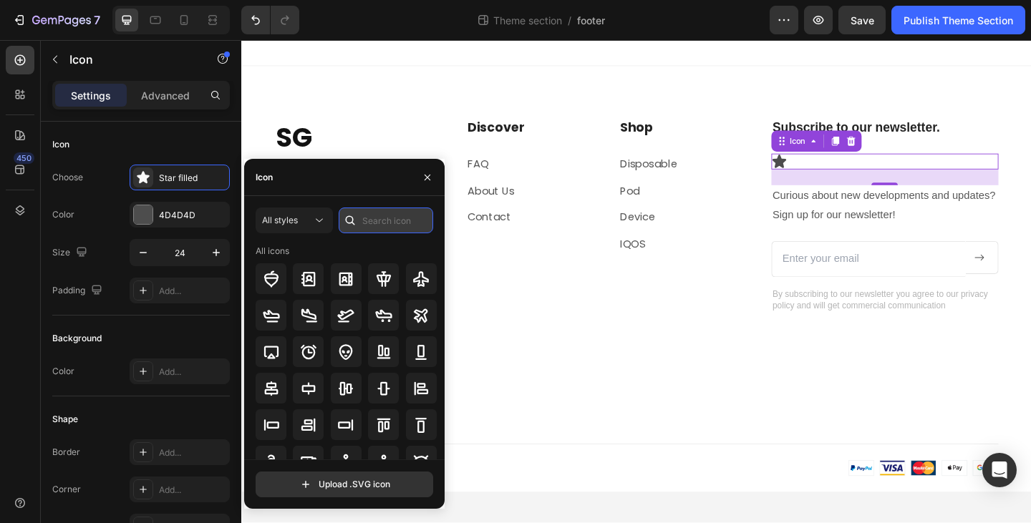
click at [376, 225] on input "text" at bounding box center [386, 221] width 95 height 26
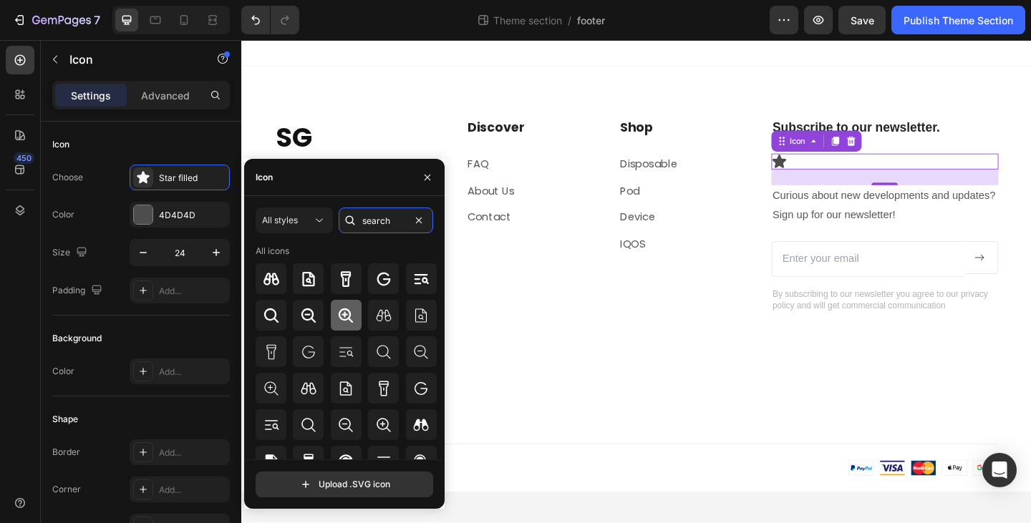
type input "search"
drag, startPoint x: 582, startPoint y: 352, endPoint x: 858, endPoint y: 171, distance: 329.4
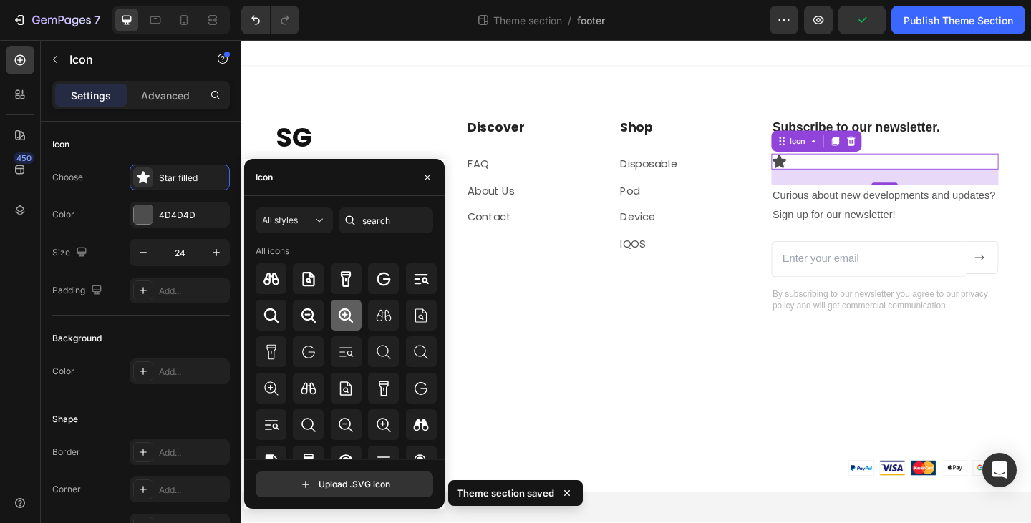
click at [344, 314] on icon at bounding box center [346, 315] width 14 height 14
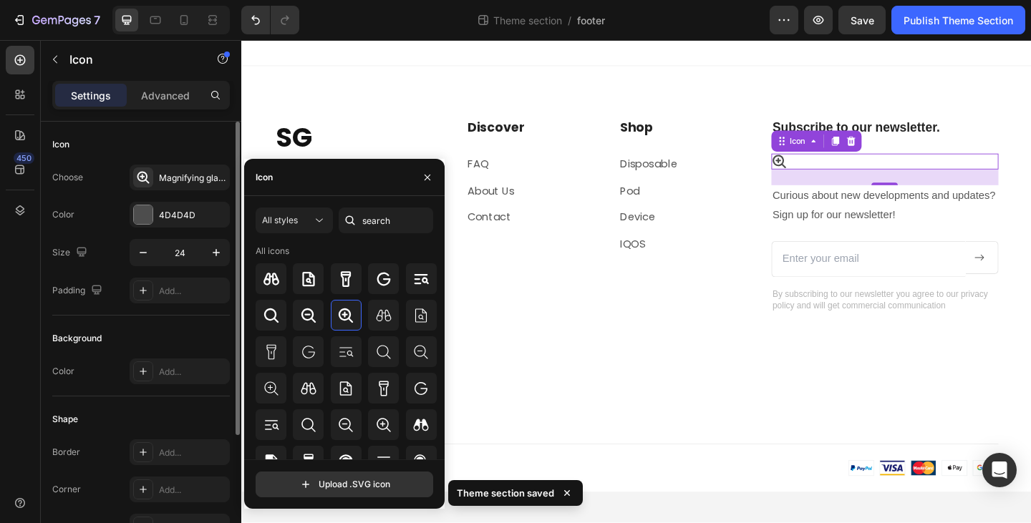
click at [89, 175] on div "Choose Magnifying glass plus bold" at bounding box center [141, 178] width 178 height 26
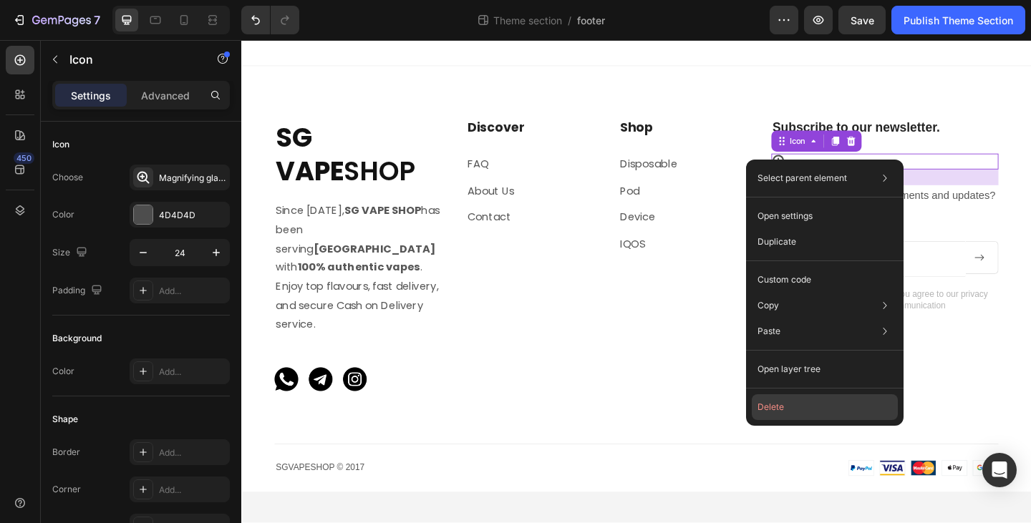
click at [781, 402] on button "Delete" at bounding box center [825, 407] width 146 height 26
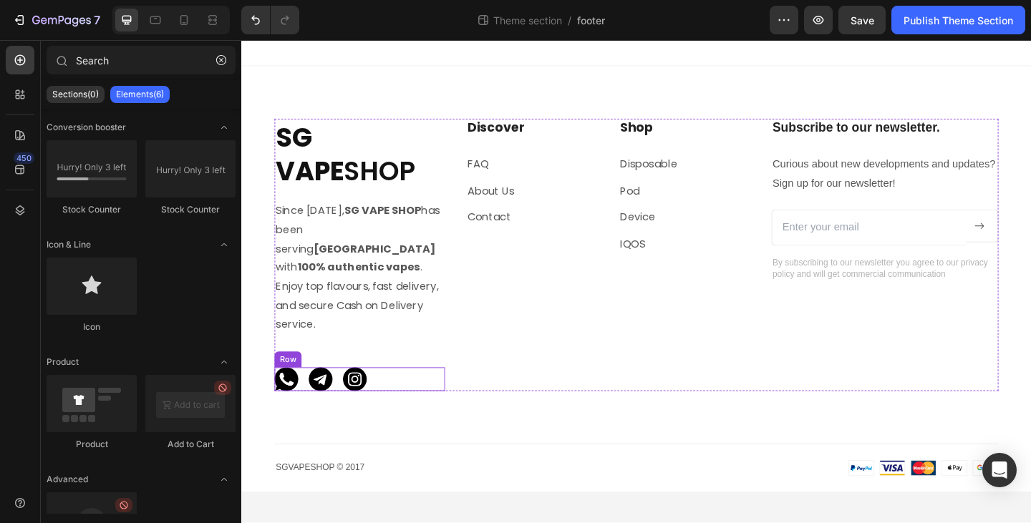
click at [407, 397] on div "Image Image Image Row" at bounding box center [369, 410] width 185 height 26
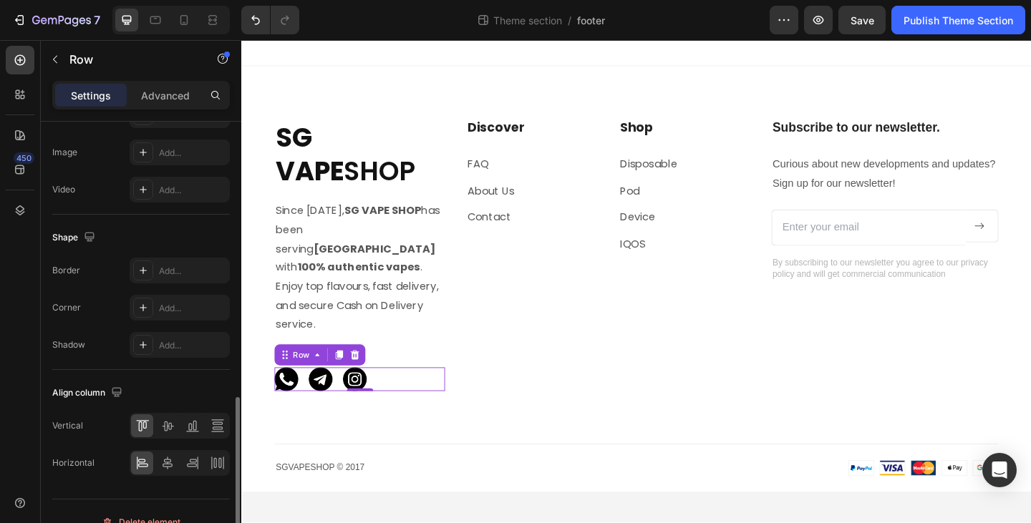
scroll to position [594, 0]
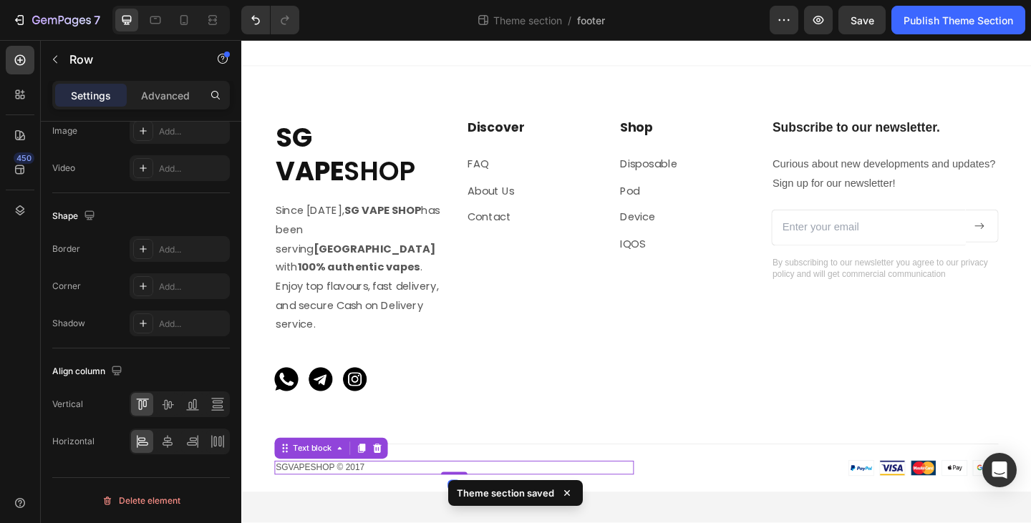
click at [354, 500] on p "SGVAPESHOP © 2017" at bounding box center [473, 506] width 388 height 12
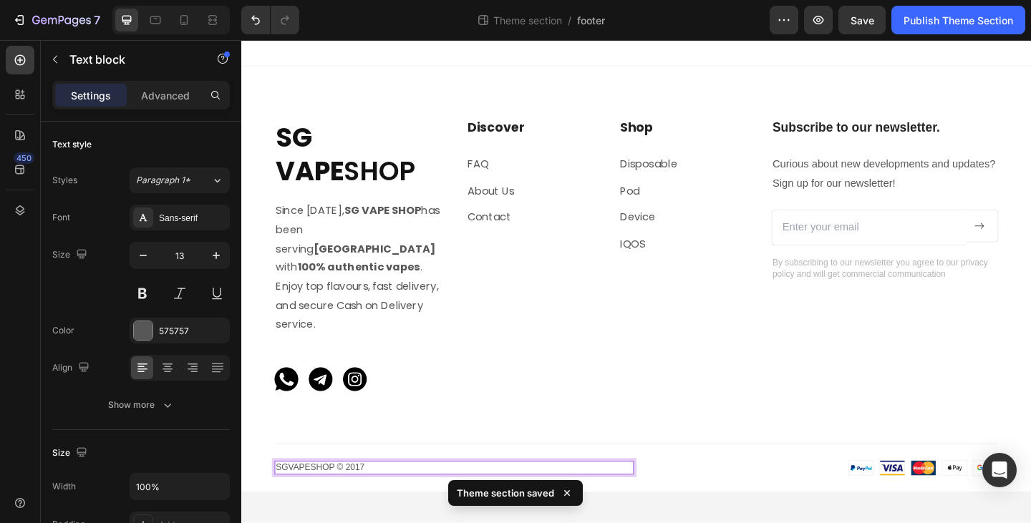
click at [356, 500] on p "SGVAPESHOP © 2017" at bounding box center [473, 506] width 388 height 12
click at [400, 500] on p "SGVAPESHOP © 2017" at bounding box center [473, 506] width 388 height 12
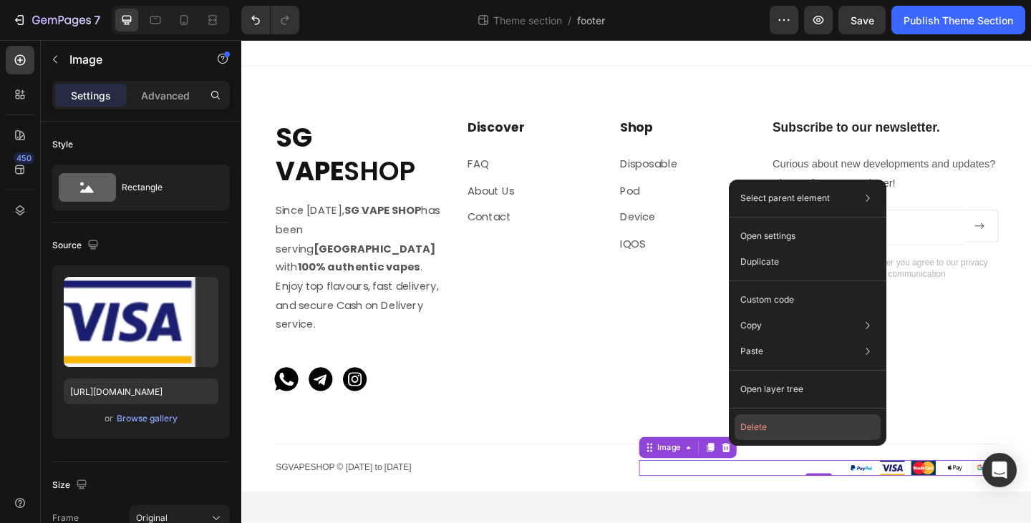
drag, startPoint x: 606, startPoint y: 422, endPoint x: 798, endPoint y: 427, distance: 191.9
click at [798, 427] on button "Delete" at bounding box center [808, 428] width 146 height 26
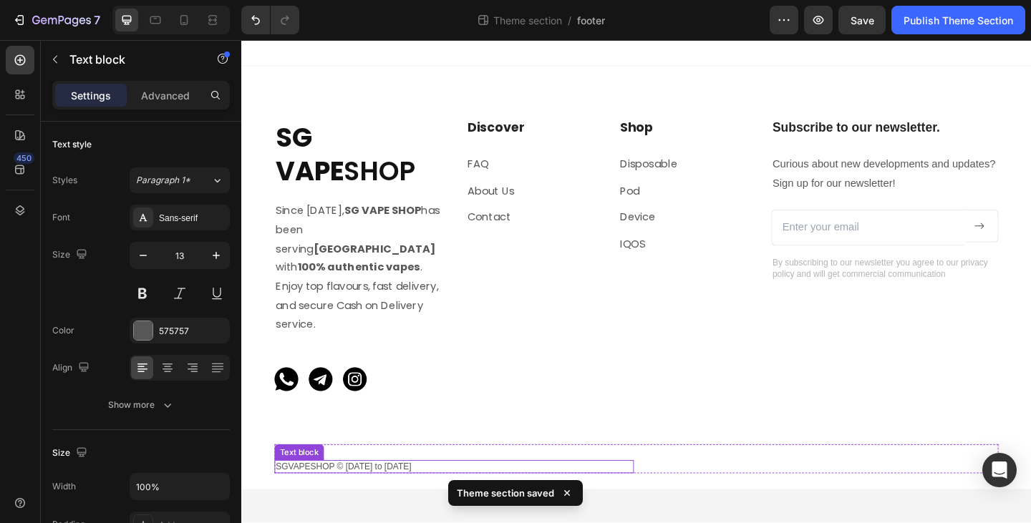
click at [349, 499] on p "SGVAPESHOP © [DATE] to [DATE]" at bounding box center [473, 505] width 388 height 12
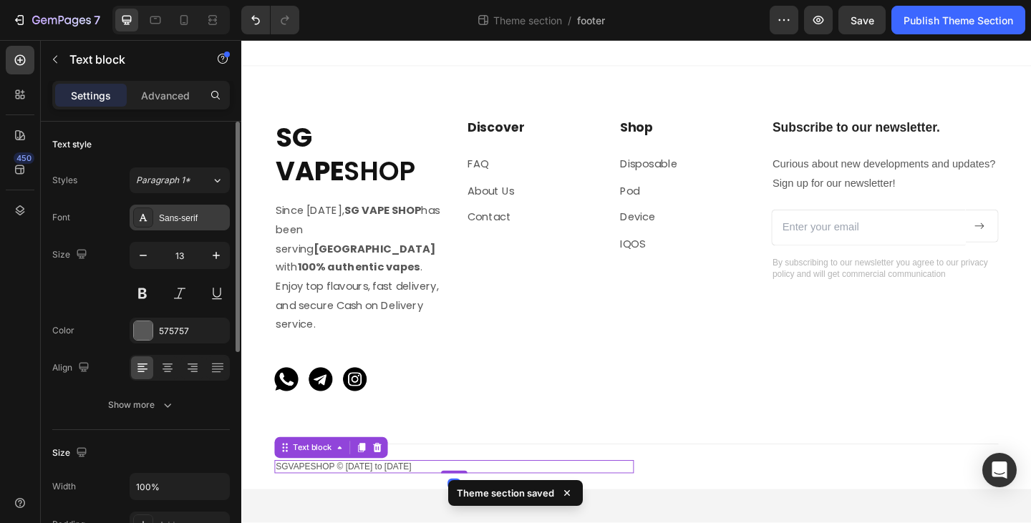
click at [199, 215] on div "Sans-serif" at bounding box center [192, 218] width 67 height 13
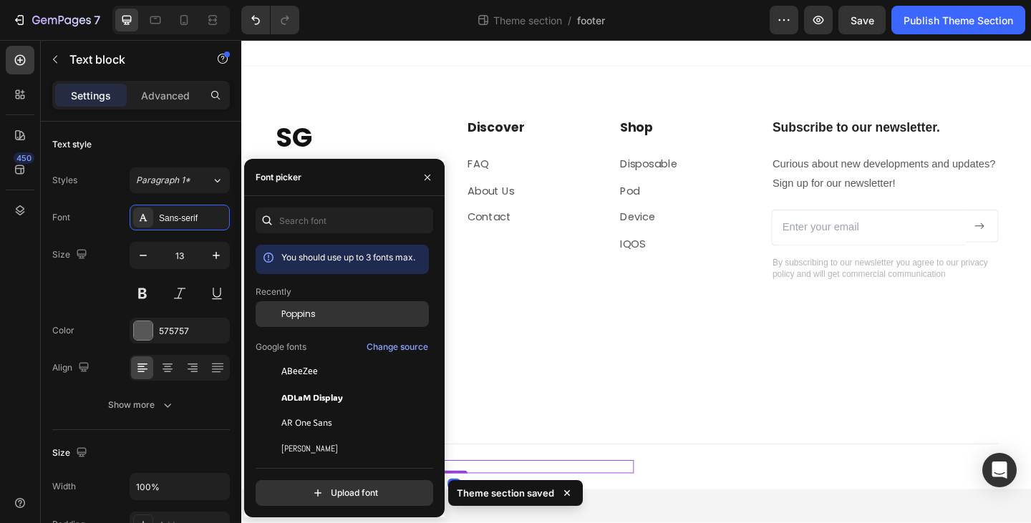
click at [305, 317] on span "Poppins" at bounding box center [298, 314] width 34 height 13
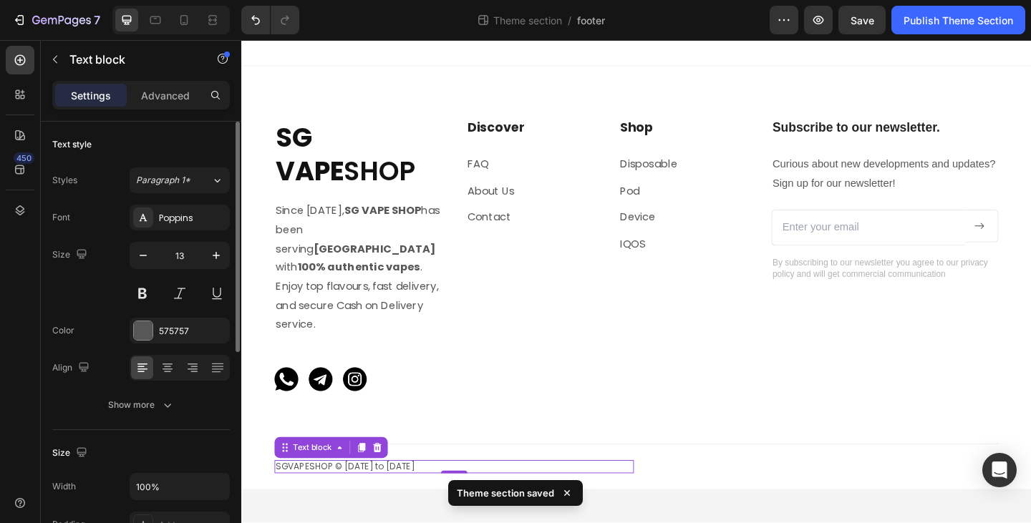
click at [100, 221] on div "Font Poppins" at bounding box center [141, 218] width 178 height 26
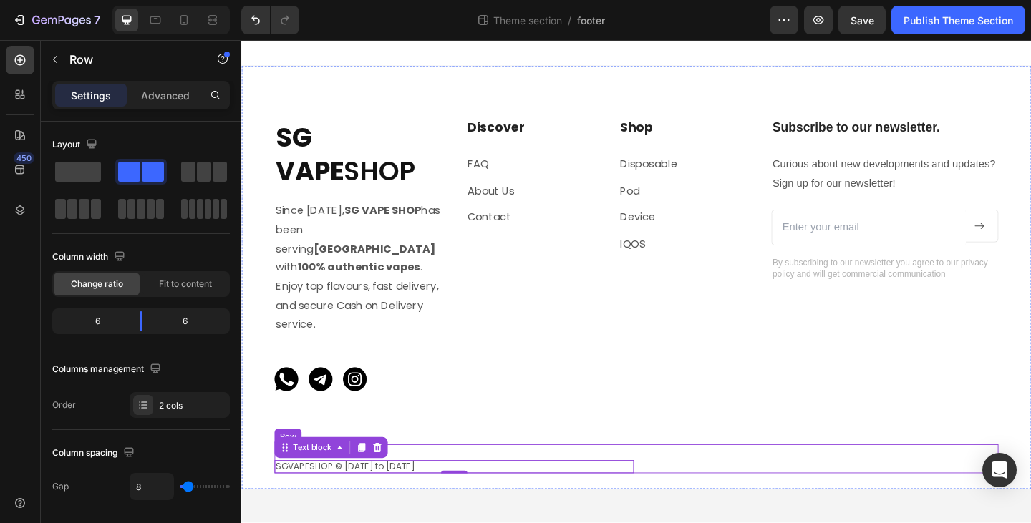
click at [733, 498] on div "Image" at bounding box center [869, 505] width 391 height 15
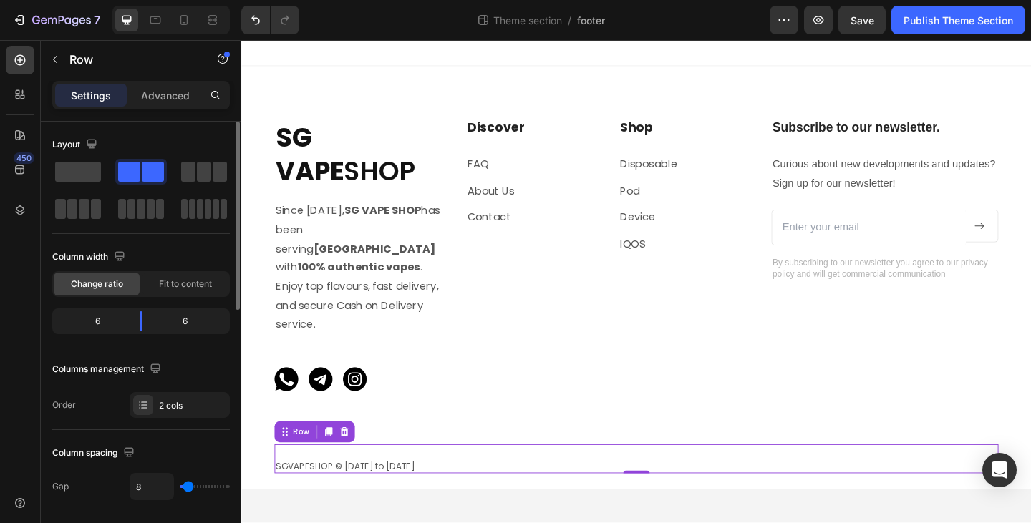
click at [135, 170] on span at bounding box center [129, 172] width 22 height 20
click at [202, 169] on span at bounding box center [204, 172] width 14 height 20
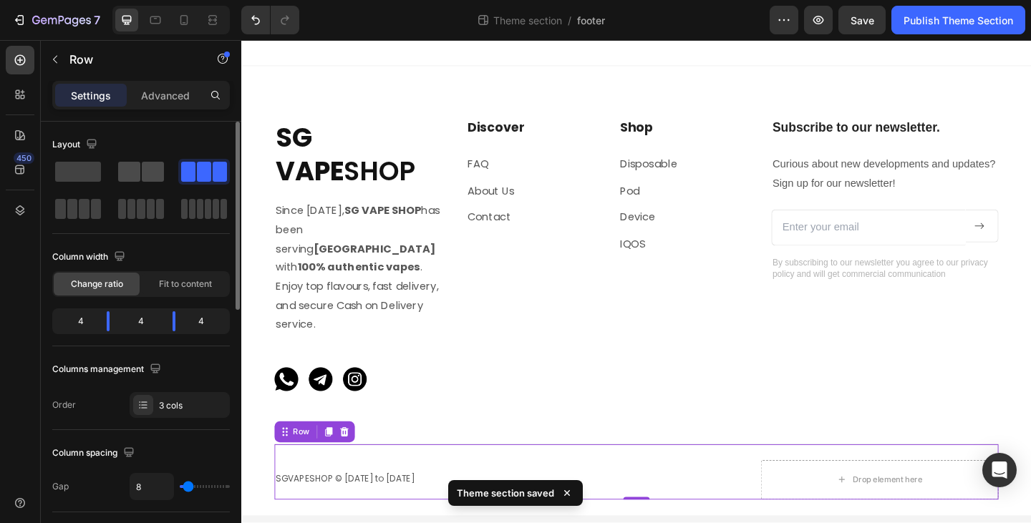
click at [144, 173] on span at bounding box center [153, 172] width 22 height 20
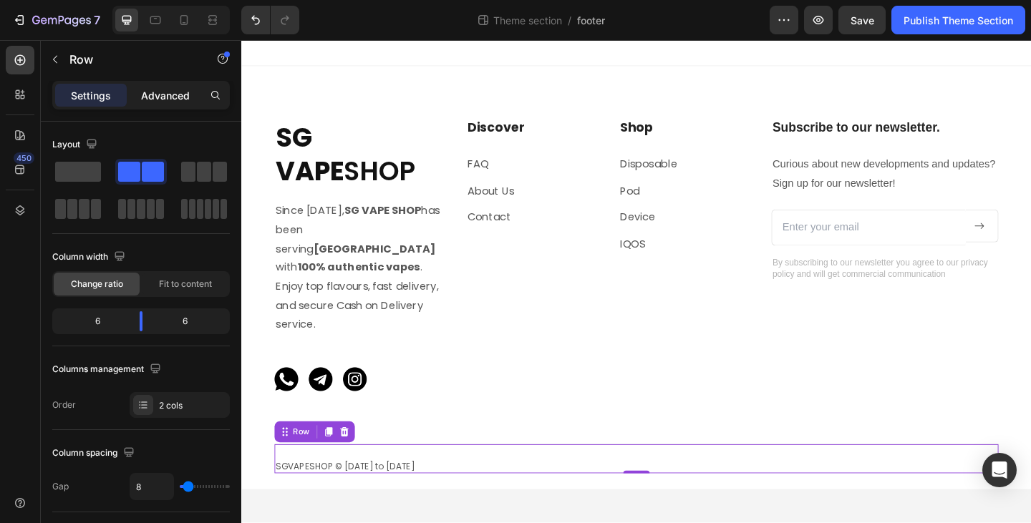
click at [179, 96] on p "Advanced" at bounding box center [165, 95] width 49 height 15
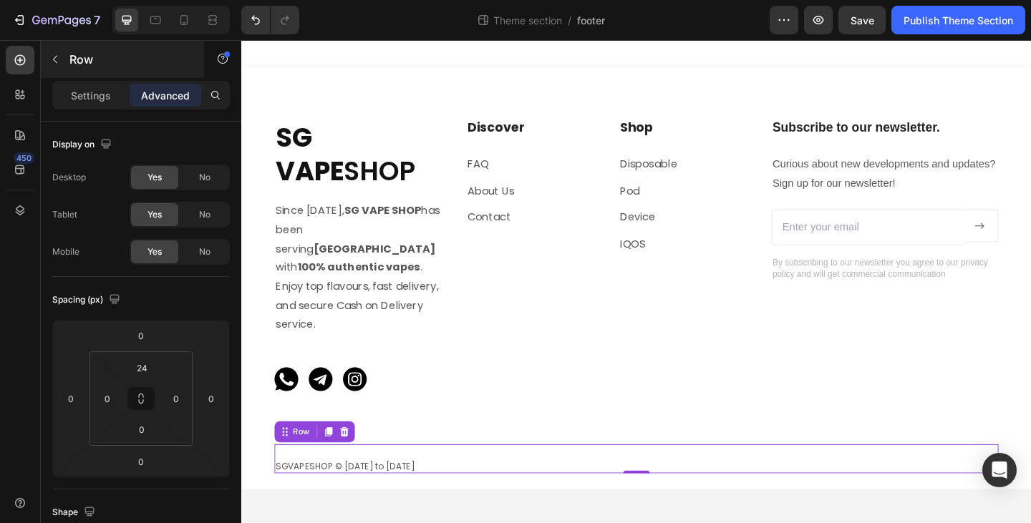
click at [57, 58] on icon "button" at bounding box center [54, 59] width 11 height 11
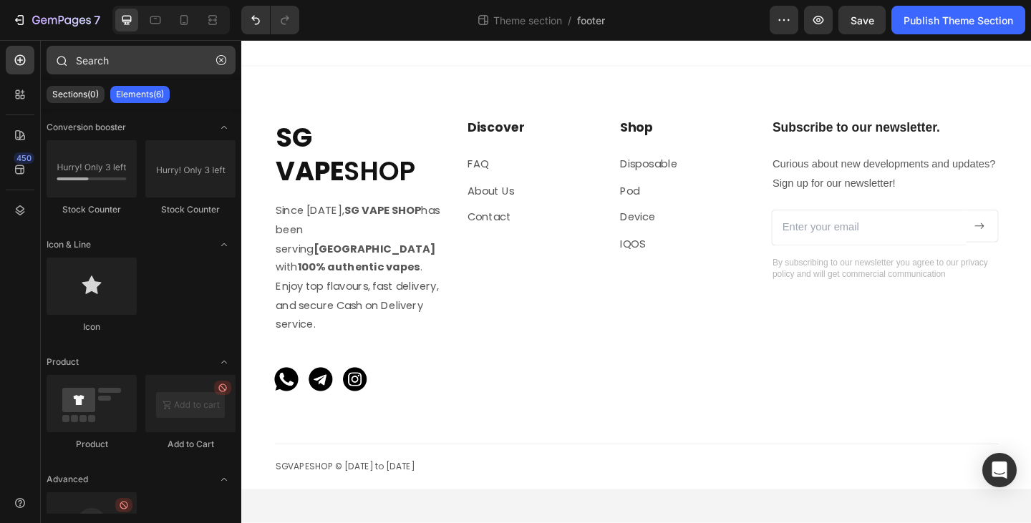
click at [222, 64] on icon "button" at bounding box center [221, 60] width 10 height 10
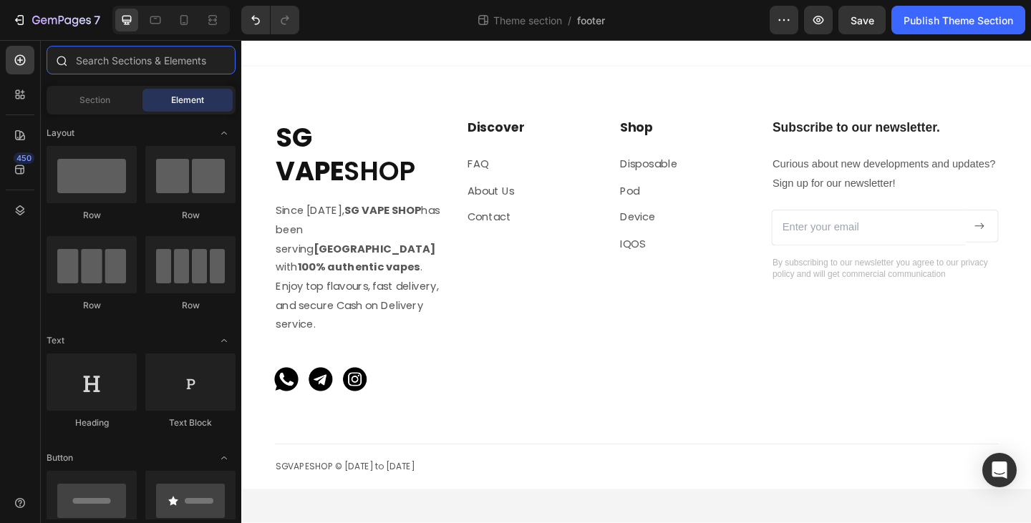
click at [159, 62] on input "text" at bounding box center [141, 60] width 189 height 29
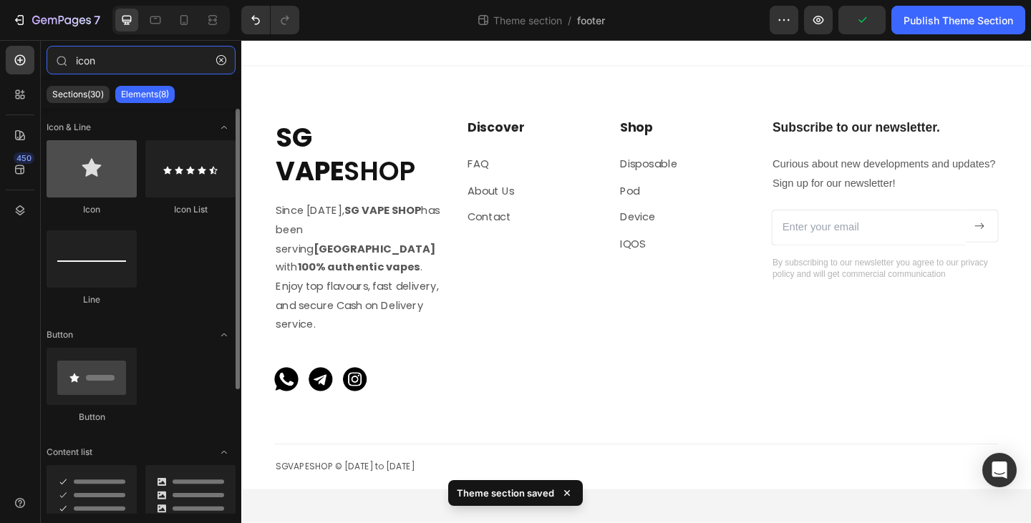
type input "icon"
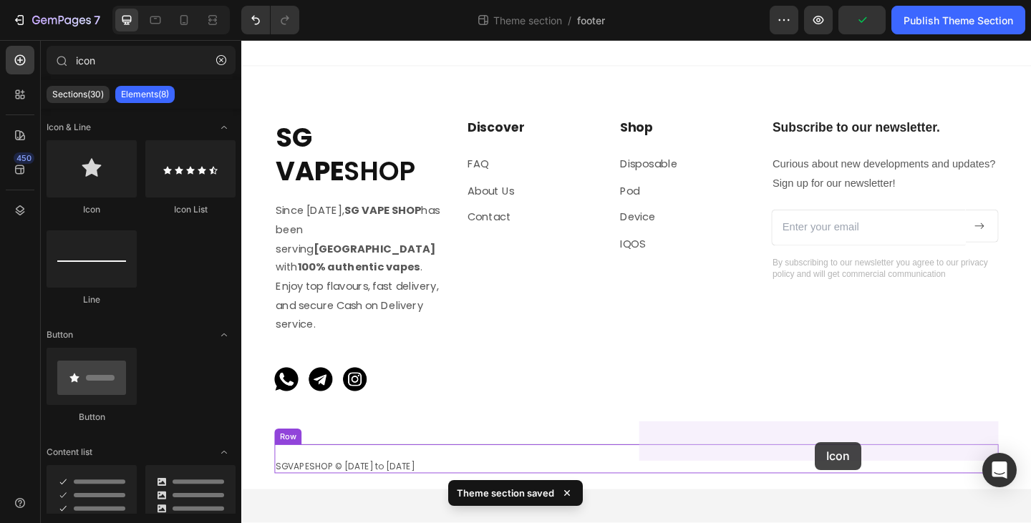
drag, startPoint x: 351, startPoint y: 208, endPoint x: 865, endPoint y: 478, distance: 580.6
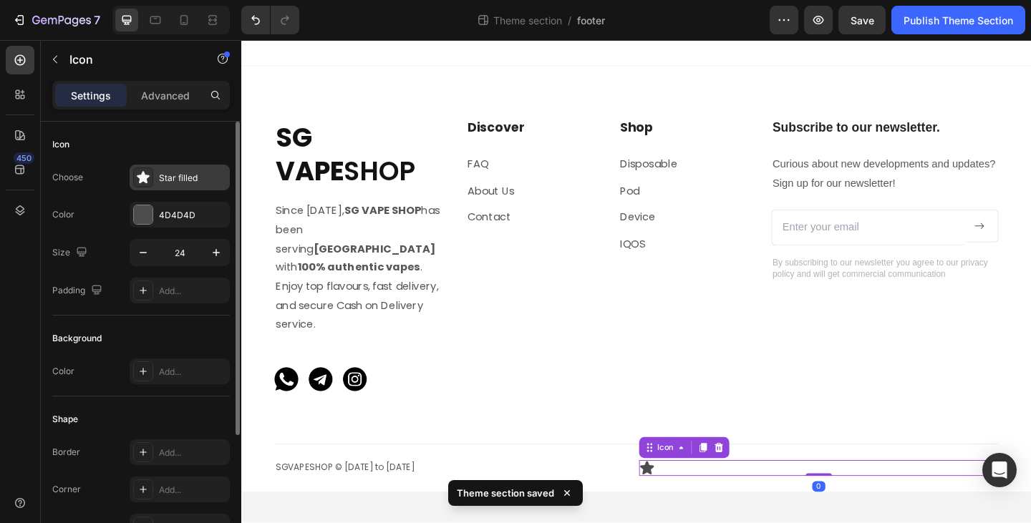
click at [173, 184] on div "Star filled" at bounding box center [180, 178] width 100 height 26
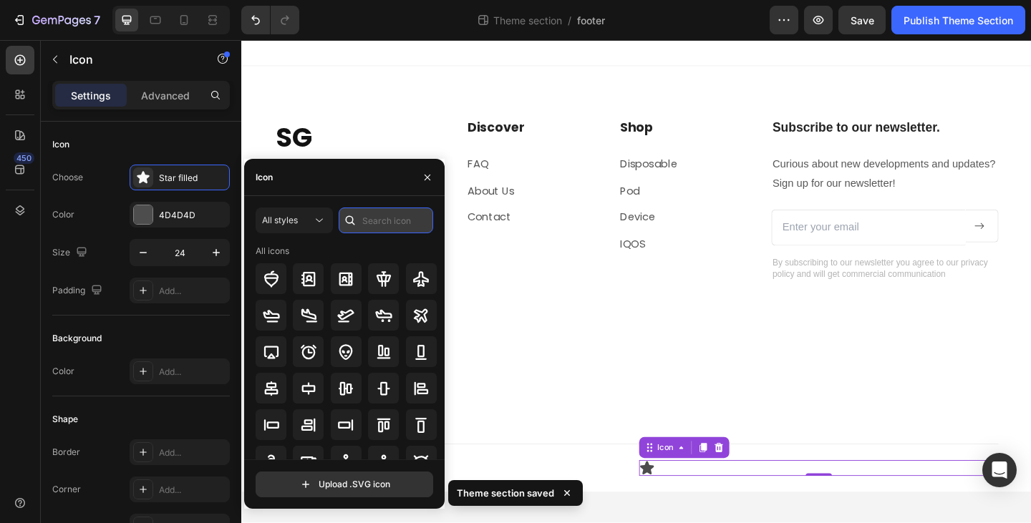
click at [367, 218] on input "text" at bounding box center [386, 221] width 95 height 26
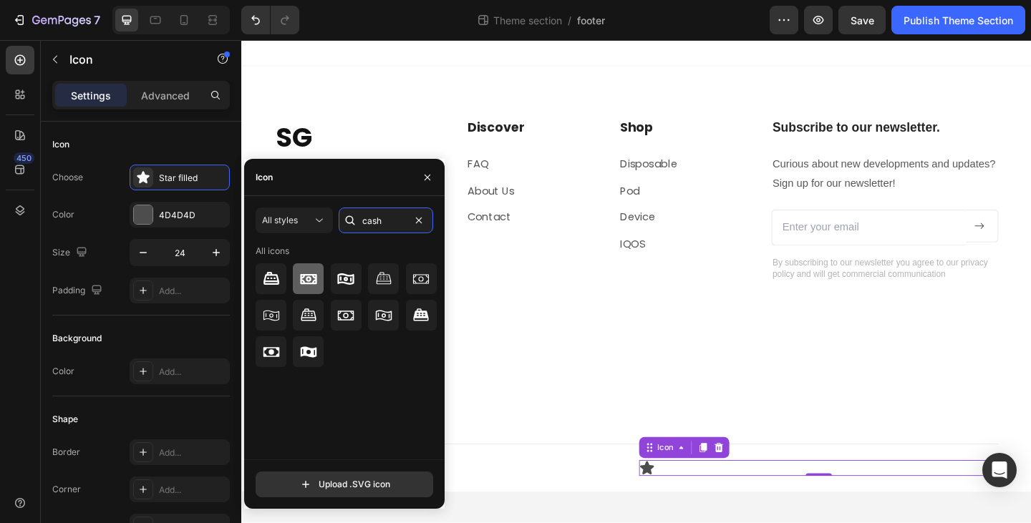
type input "cash"
click at [311, 282] on icon at bounding box center [308, 279] width 17 height 17
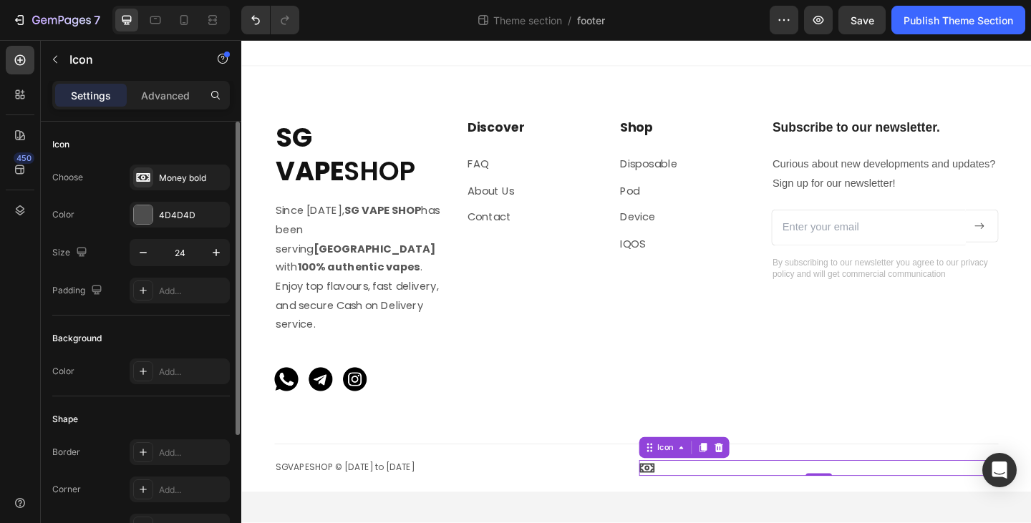
click at [105, 172] on div "Choose Money bold" at bounding box center [141, 178] width 178 height 26
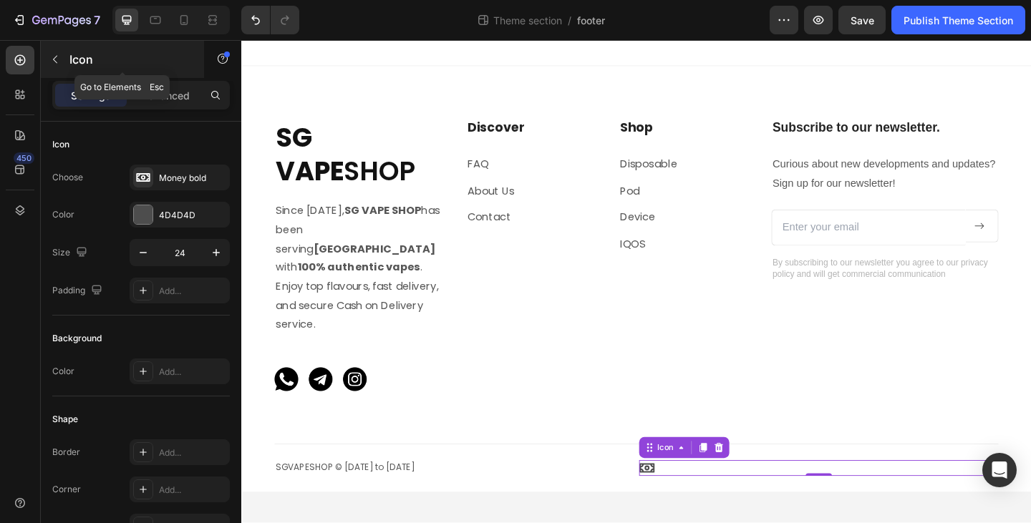
click at [55, 55] on icon "button" at bounding box center [54, 59] width 11 height 11
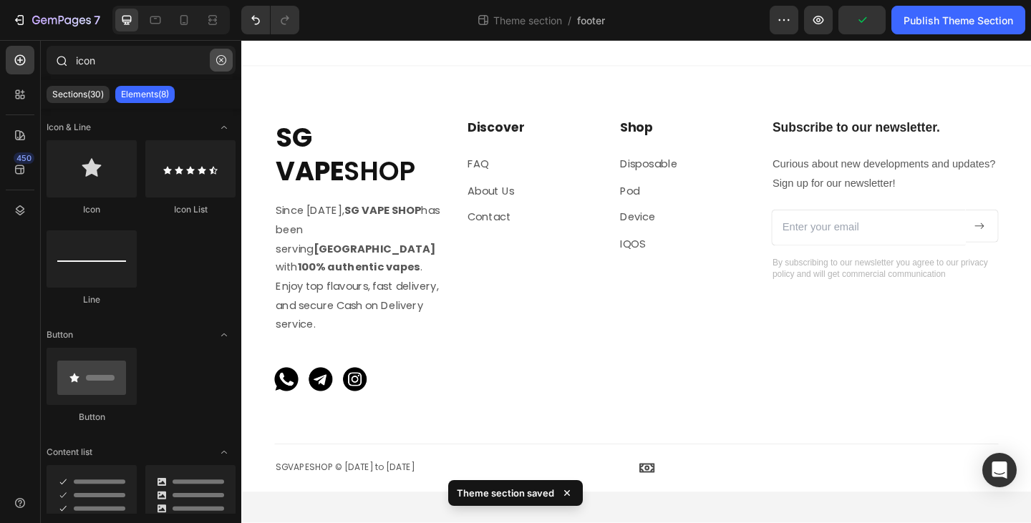
click at [220, 59] on icon "button" at bounding box center [221, 60] width 4 height 4
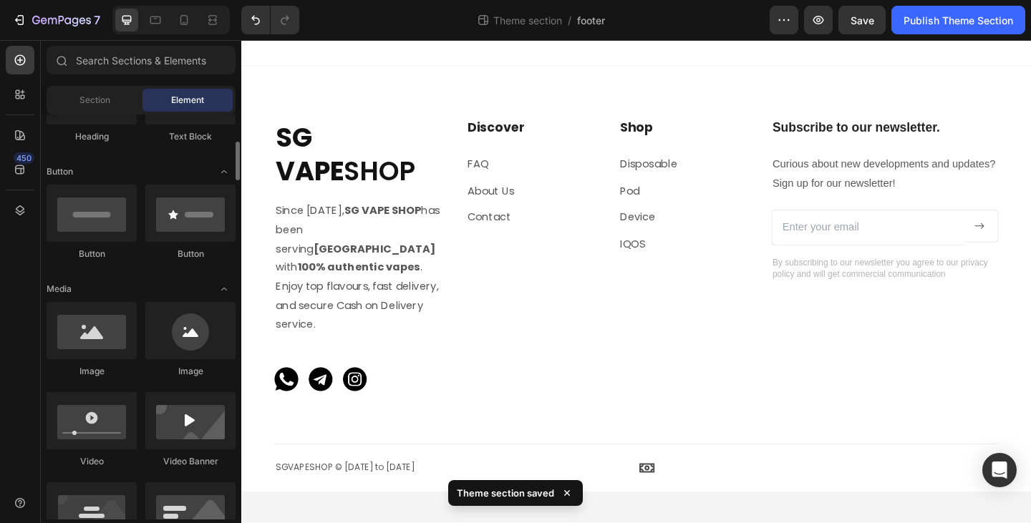
scroll to position [143, 0]
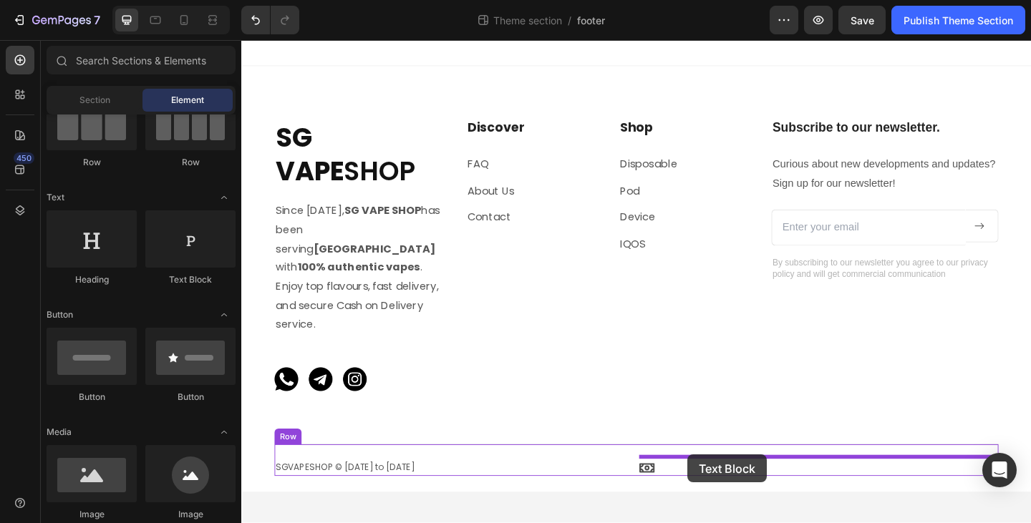
drag, startPoint x: 422, startPoint y: 296, endPoint x: 727, endPoint y: 491, distance: 361.6
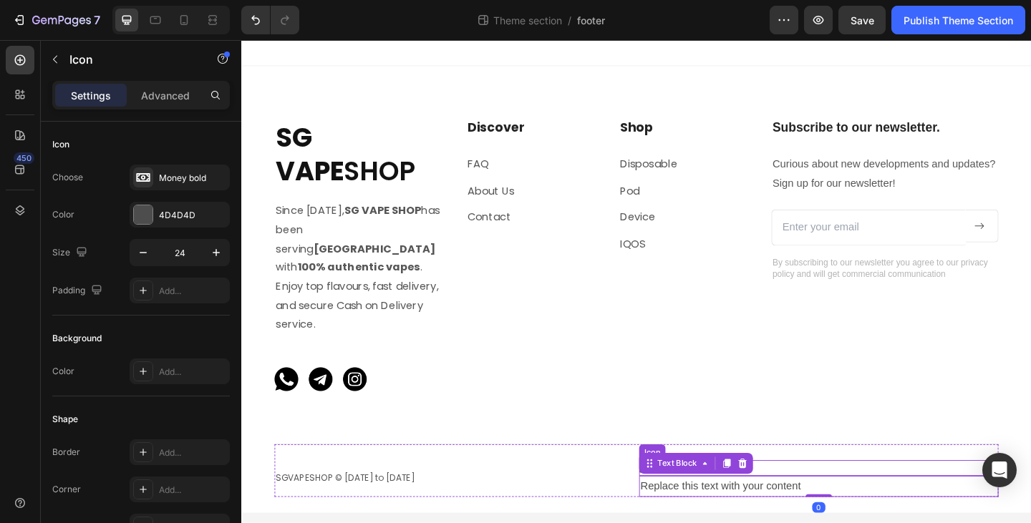
click at [828, 498] on div "Icon" at bounding box center [869, 506] width 391 height 17
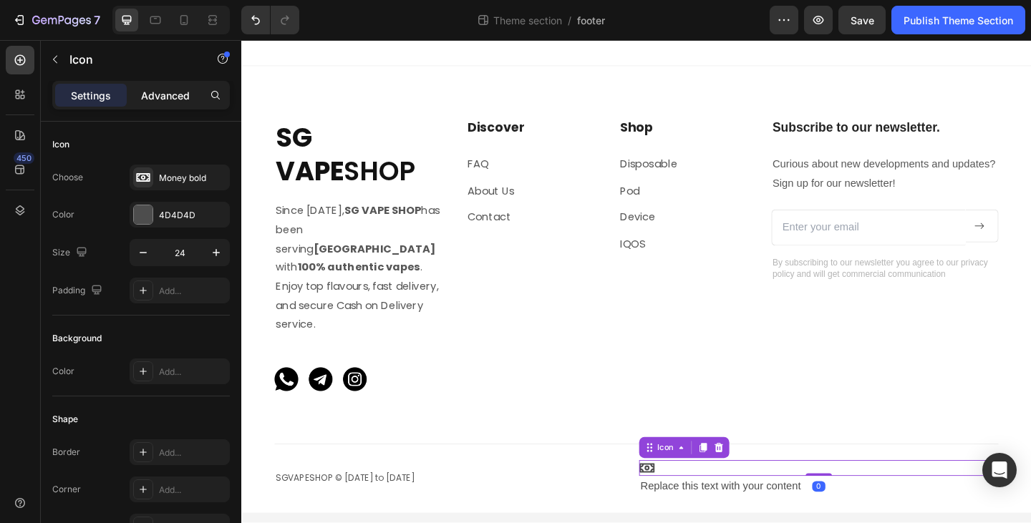
click at [168, 102] on div "Advanced" at bounding box center [166, 95] width 72 height 23
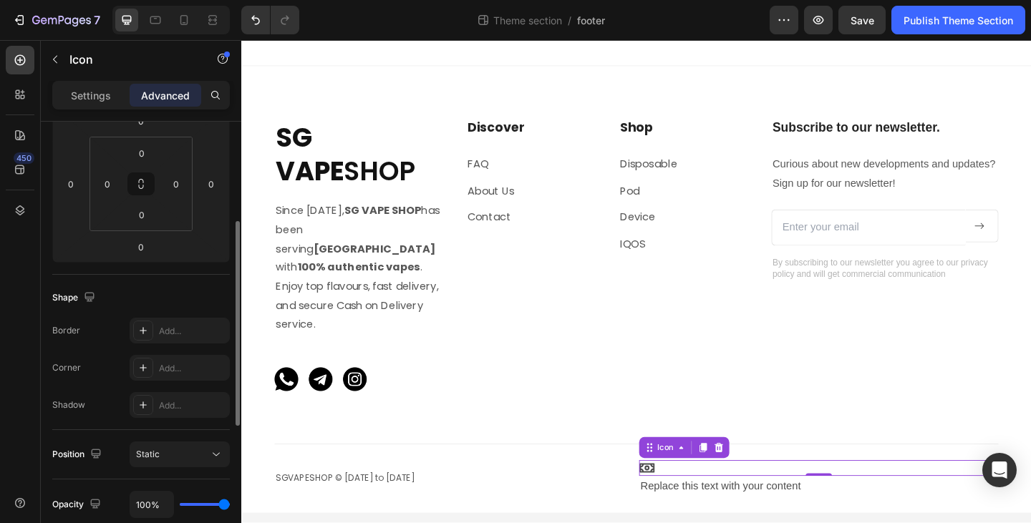
scroll to position [430, 0]
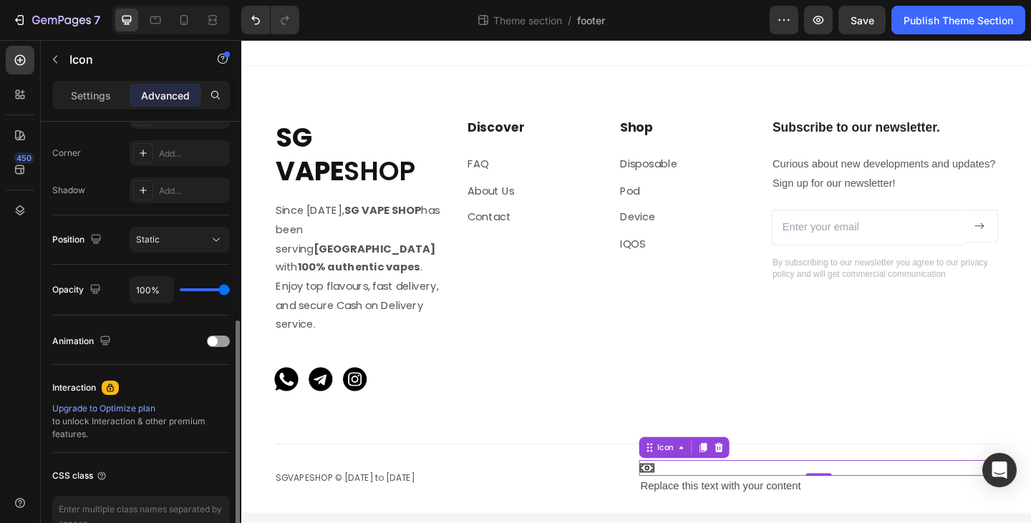
type input "89%"
type input "89"
type input "86%"
type input "86"
type input "82%"
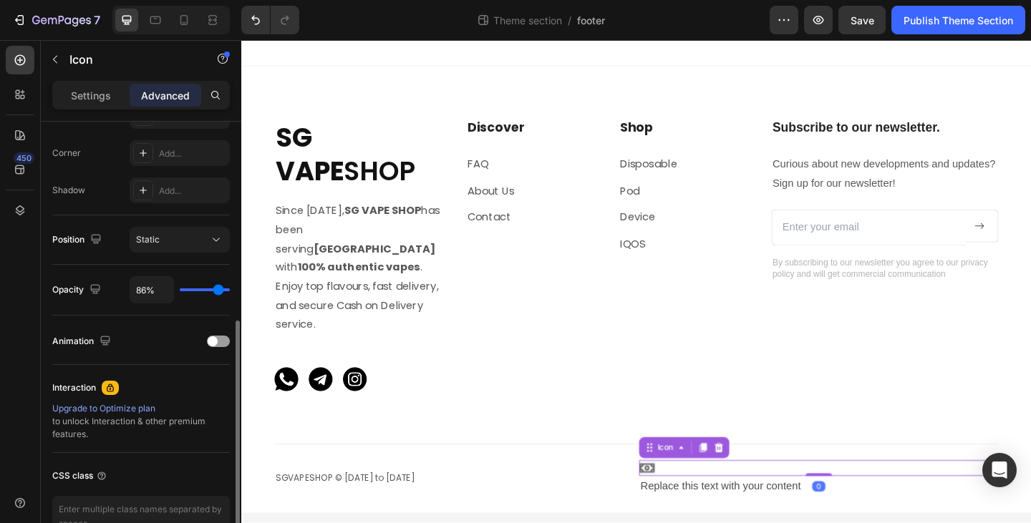
type input "82"
type input "80%"
type input "80"
type input "76%"
type input "76"
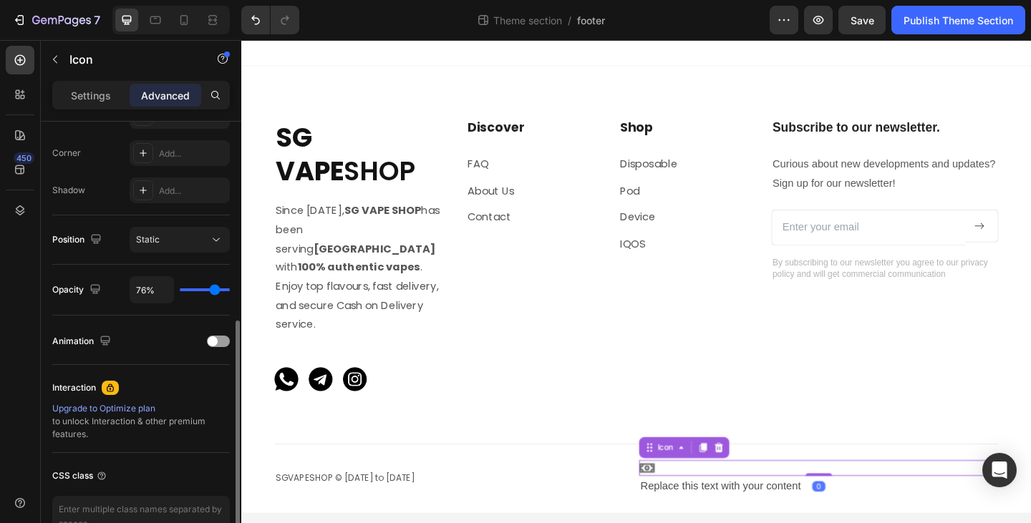
type input "74%"
type input "74"
type input "70%"
type input "70"
type input "69%"
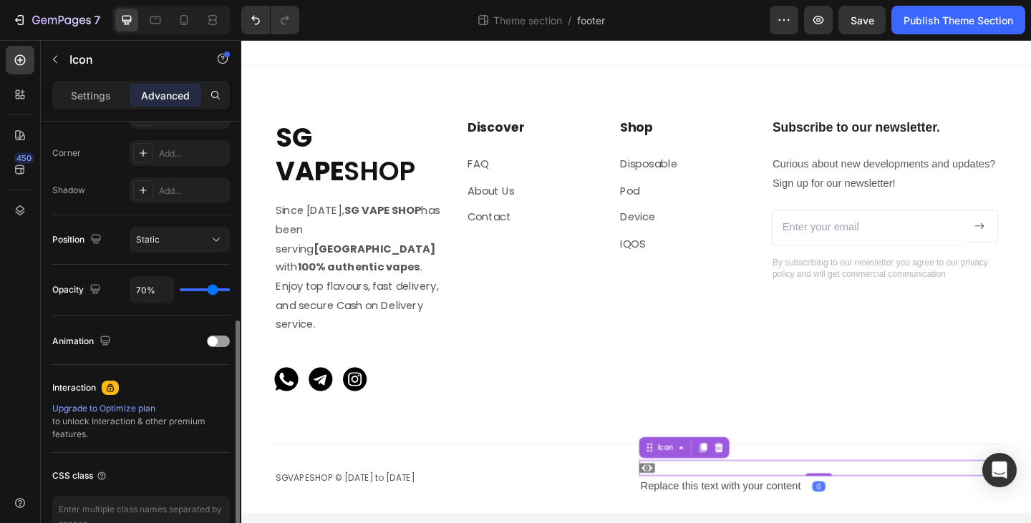
type input "69"
type input "66%"
type input "66"
type input "64%"
type input "64"
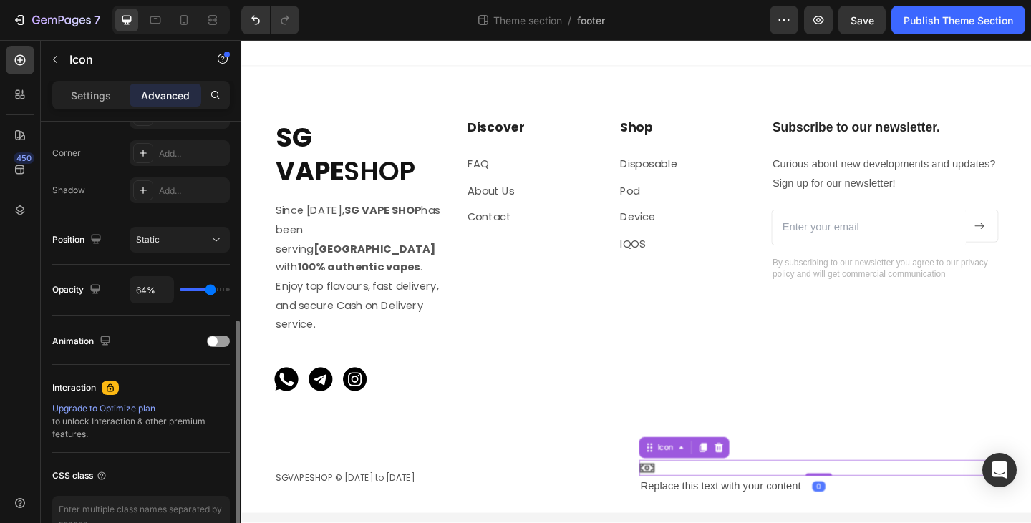
type input "63%"
type input "63"
type input "60%"
type input "60"
type input "56%"
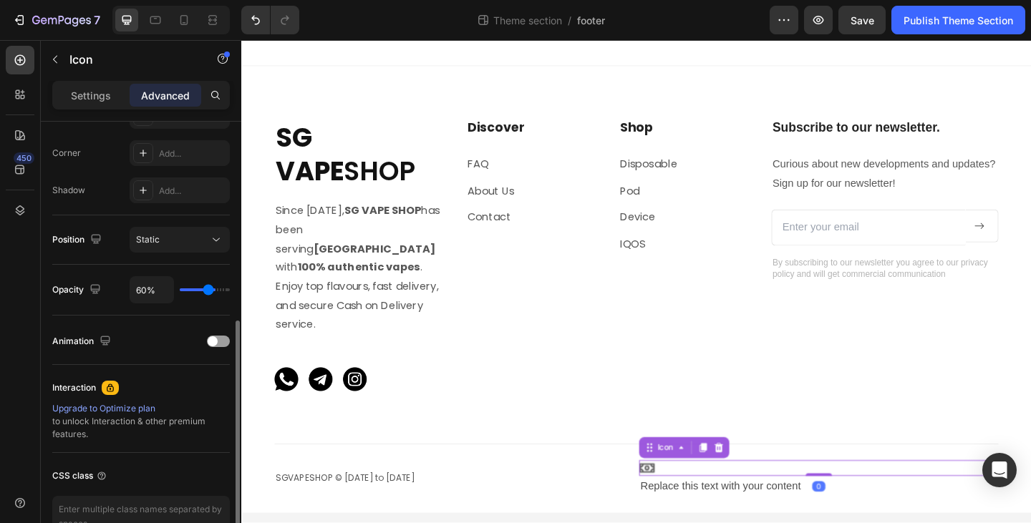
type input "56"
type input "55%"
type input "55"
type input "54%"
type input "54"
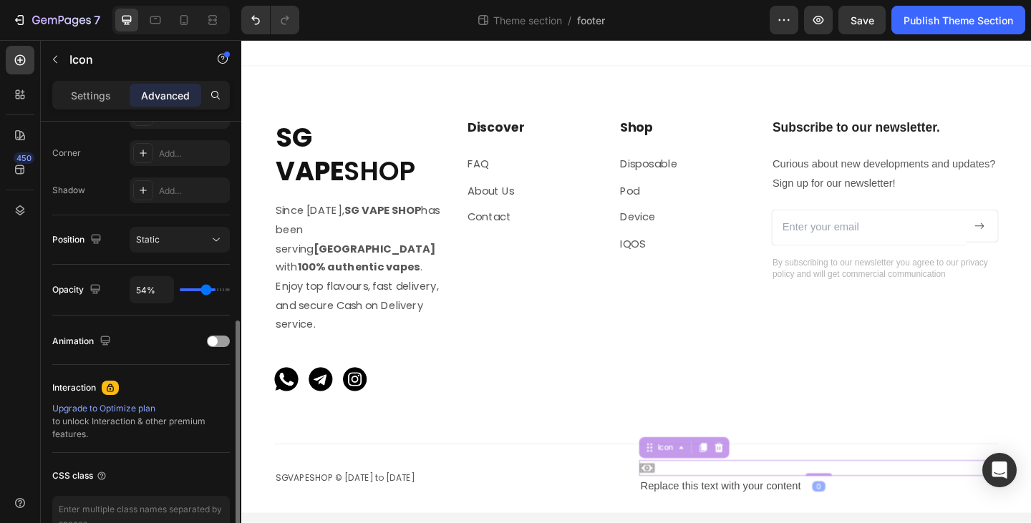
type input "53%"
type input "53"
type input "52%"
type input "52"
type input "51%"
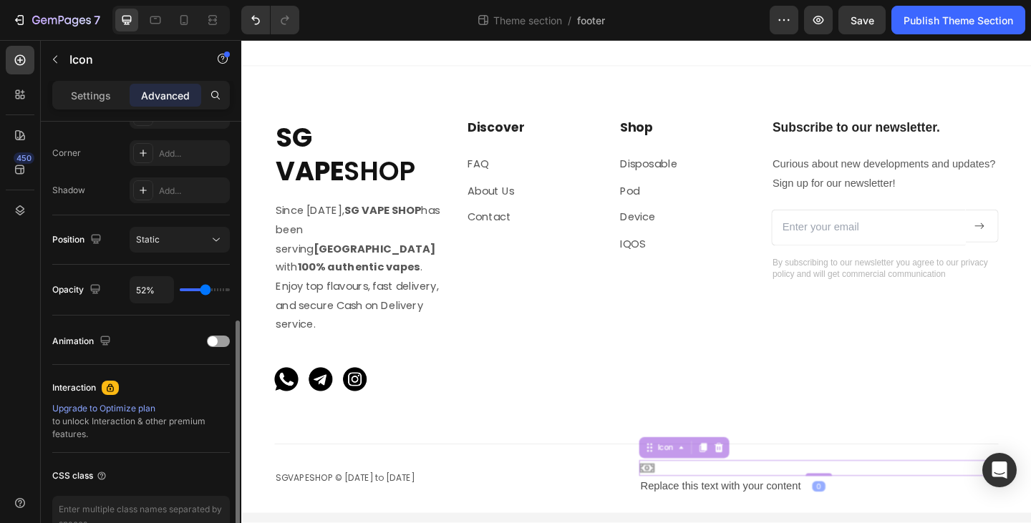
type input "51"
type input "48%"
drag, startPoint x: 221, startPoint y: 291, endPoint x: 204, endPoint y: 291, distance: 16.5
type input "48"
click at [204, 291] on input "range" at bounding box center [205, 290] width 50 height 3
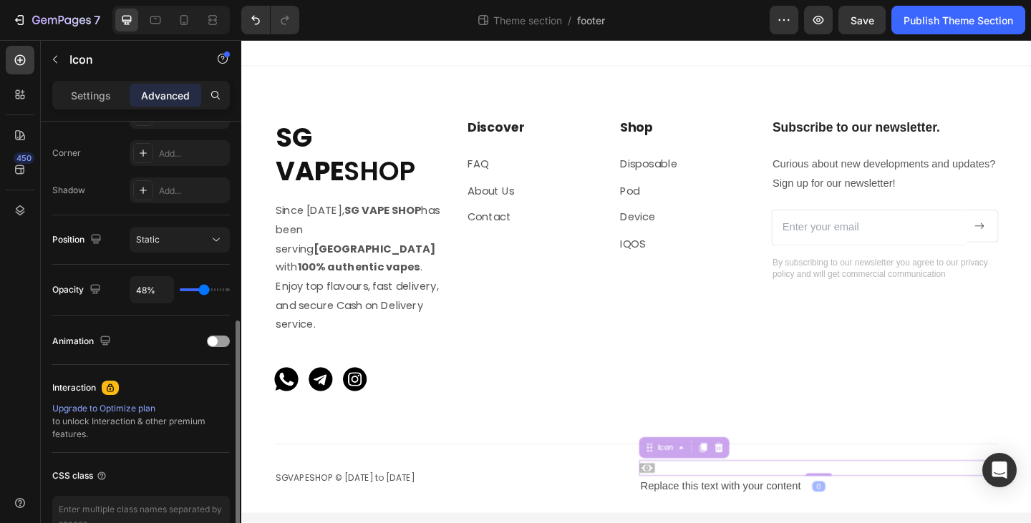
type input "51%"
type input "51"
type input "86%"
type input "86"
type input "100%"
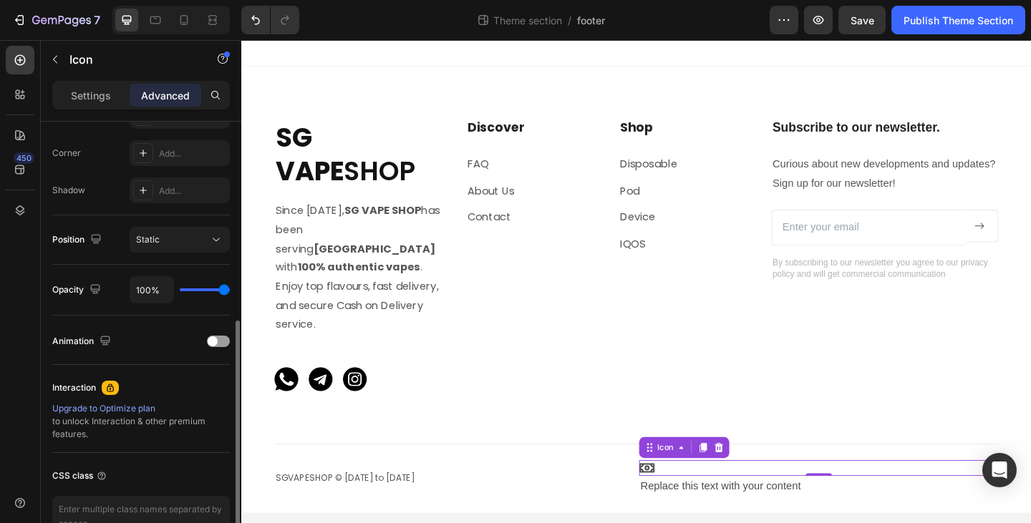
drag, startPoint x: 203, startPoint y: 290, endPoint x: 253, endPoint y: 291, distance: 50.1
type input "100"
click at [230, 291] on input "range" at bounding box center [205, 290] width 50 height 3
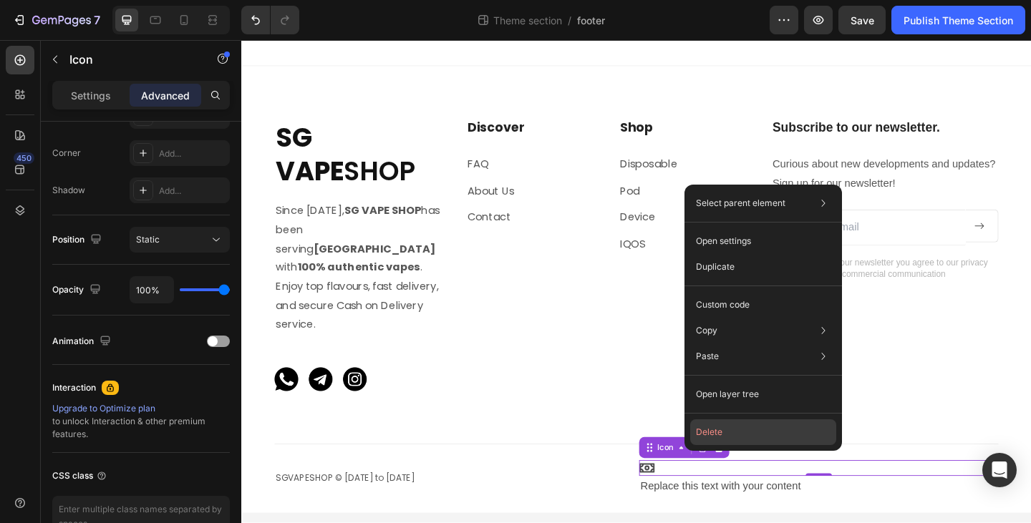
drag, startPoint x: 752, startPoint y: 430, endPoint x: 300, endPoint y: 289, distance: 473.5
click at [752, 430] on button "Delete" at bounding box center [763, 433] width 146 height 26
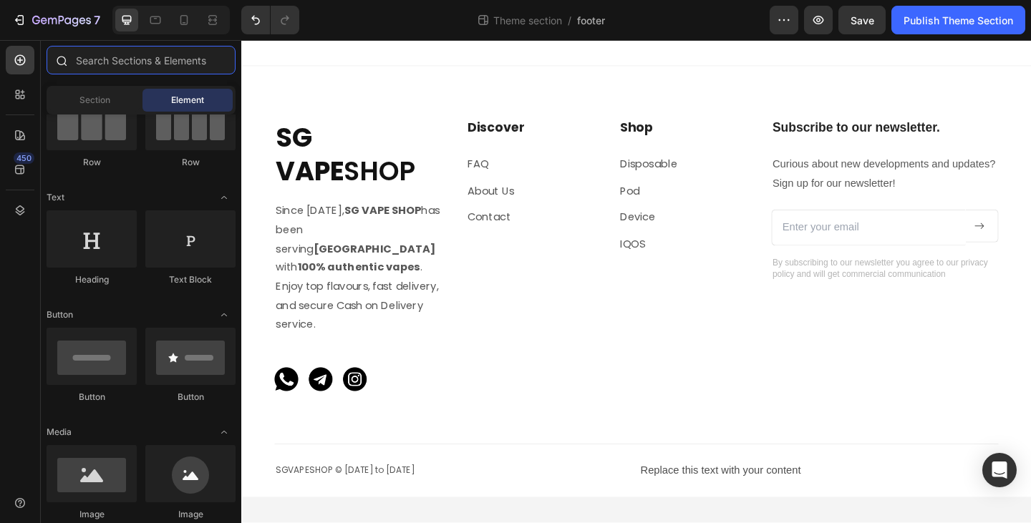
click at [135, 62] on input "text" at bounding box center [141, 60] width 189 height 29
type input "c"
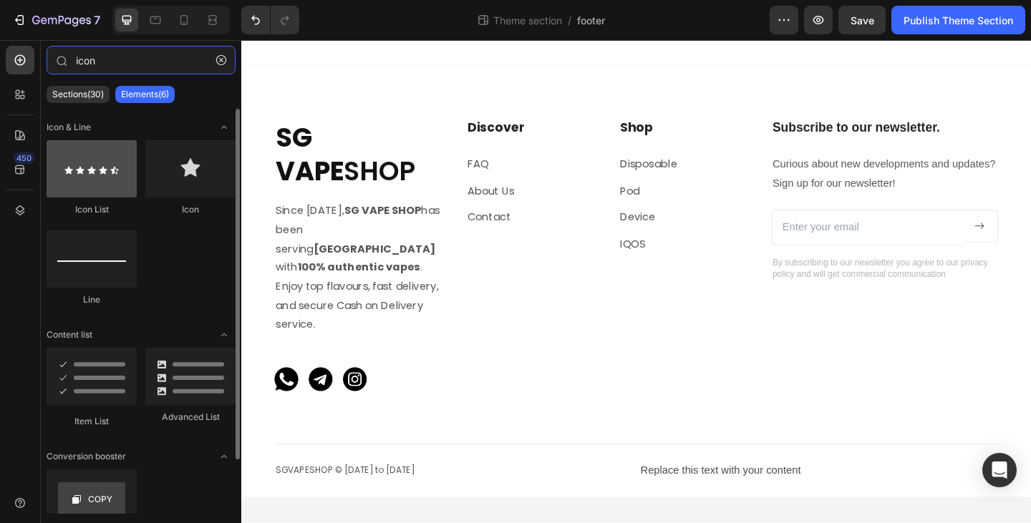
type input "icon"
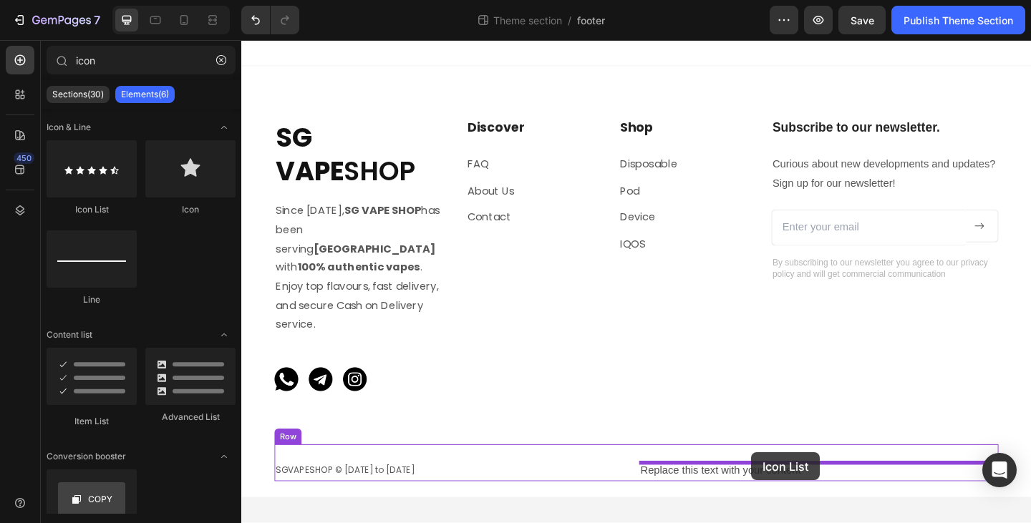
drag, startPoint x: 366, startPoint y: 208, endPoint x: 796, endPoint y: 489, distance: 514.1
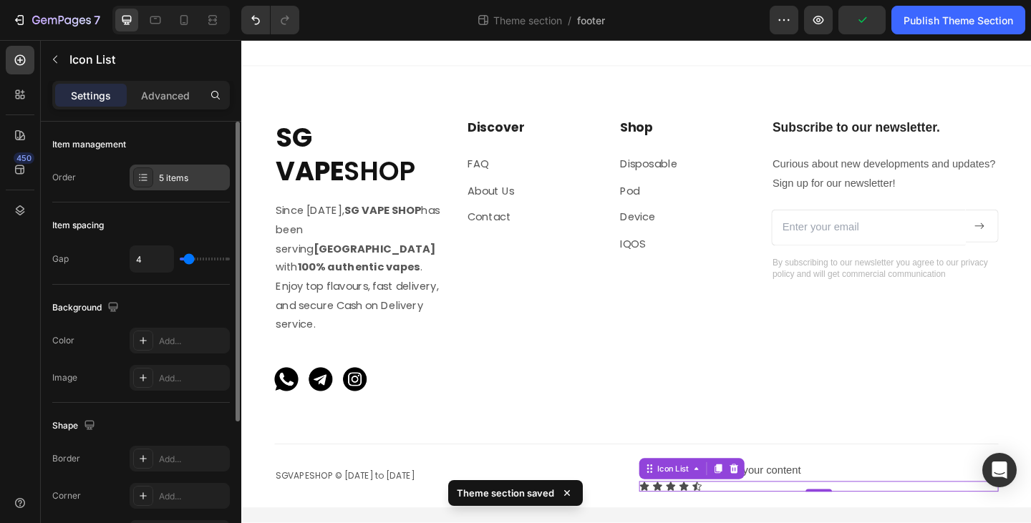
click at [175, 173] on div "5 items" at bounding box center [192, 178] width 67 height 13
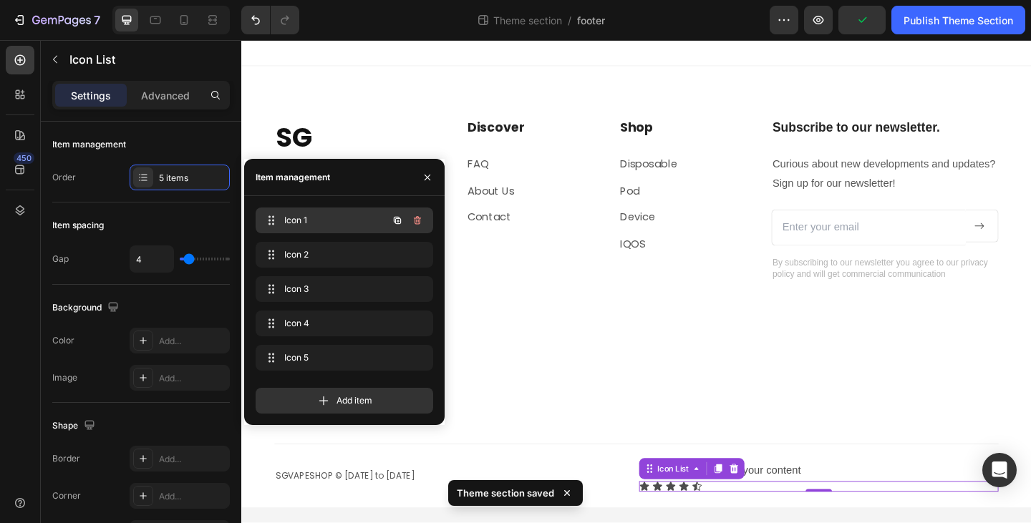
click at [320, 225] on span "Icon 1" at bounding box center [324, 220] width 81 height 13
click at [311, 224] on span "Icon 1" at bounding box center [324, 220] width 81 height 13
click at [310, 224] on span "Icon 1" at bounding box center [334, 220] width 106 height 13
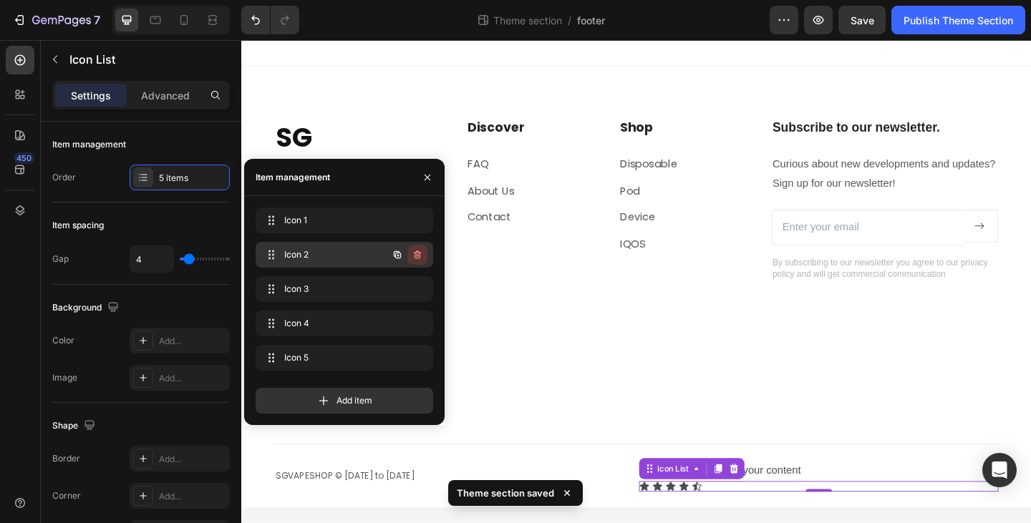
click at [420, 256] on icon "button" at bounding box center [417, 255] width 7 height 9
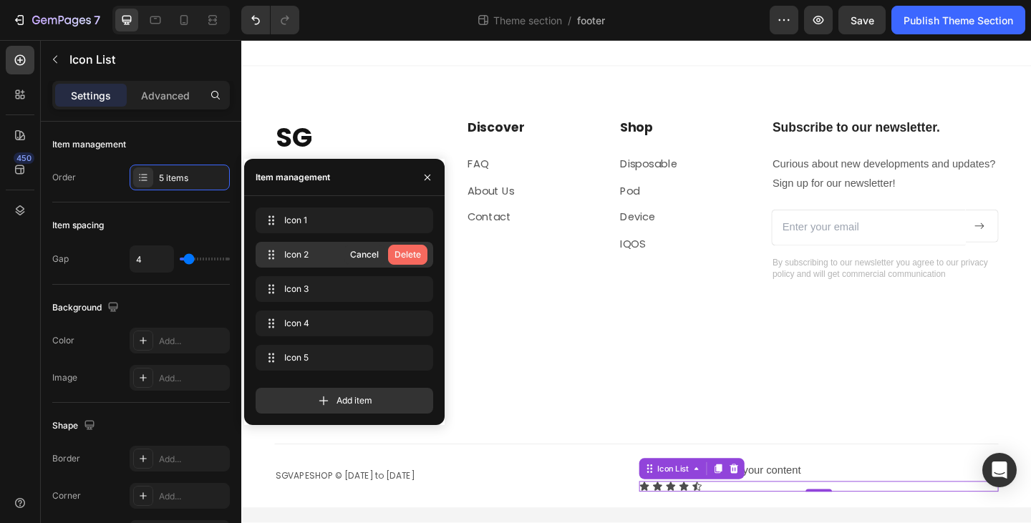
click at [417, 256] on div "Delete" at bounding box center [407, 254] width 26 height 13
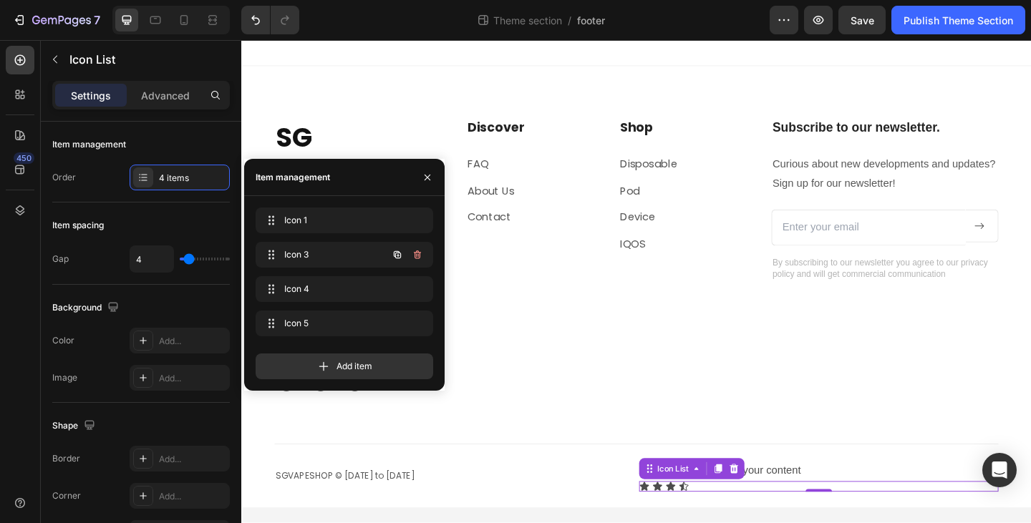
click at [417, 256] on icon "button" at bounding box center [417, 254] width 11 height 11
click at [417, 256] on div "Delete" at bounding box center [407, 254] width 26 height 13
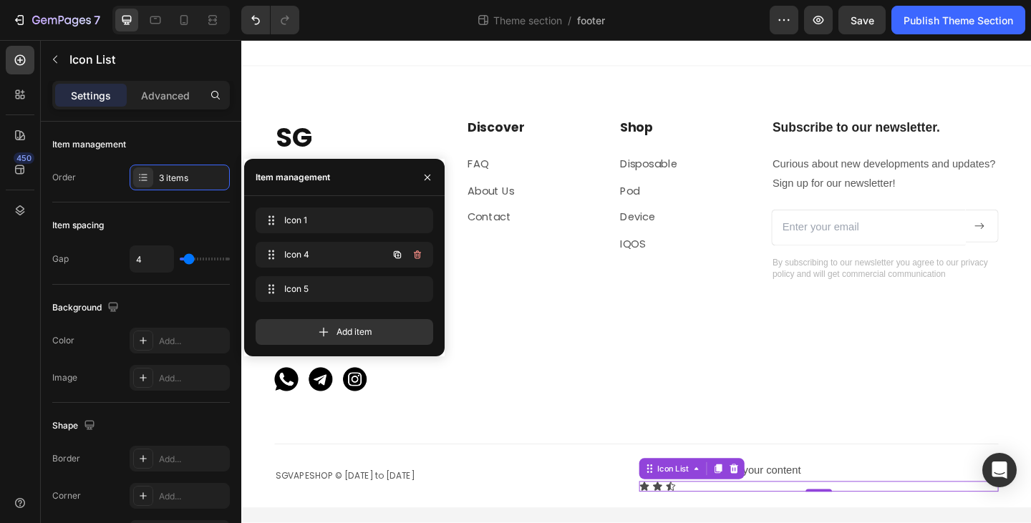
click at [417, 256] on icon "button" at bounding box center [417, 254] width 11 height 11
click at [417, 256] on div "Delete" at bounding box center [407, 254] width 26 height 13
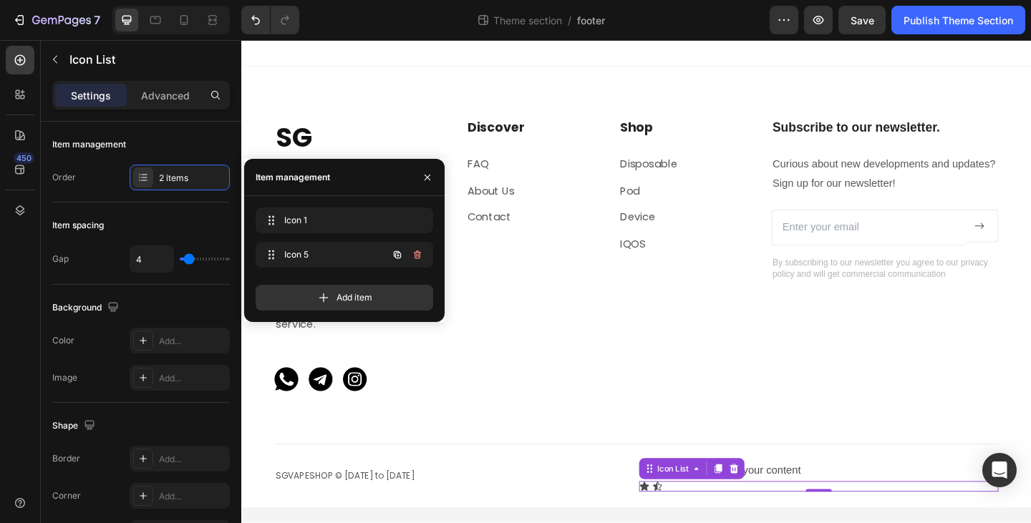
click at [417, 256] on icon "button" at bounding box center [417, 254] width 11 height 11
click at [417, 256] on div "Delete" at bounding box center [407, 254] width 26 height 13
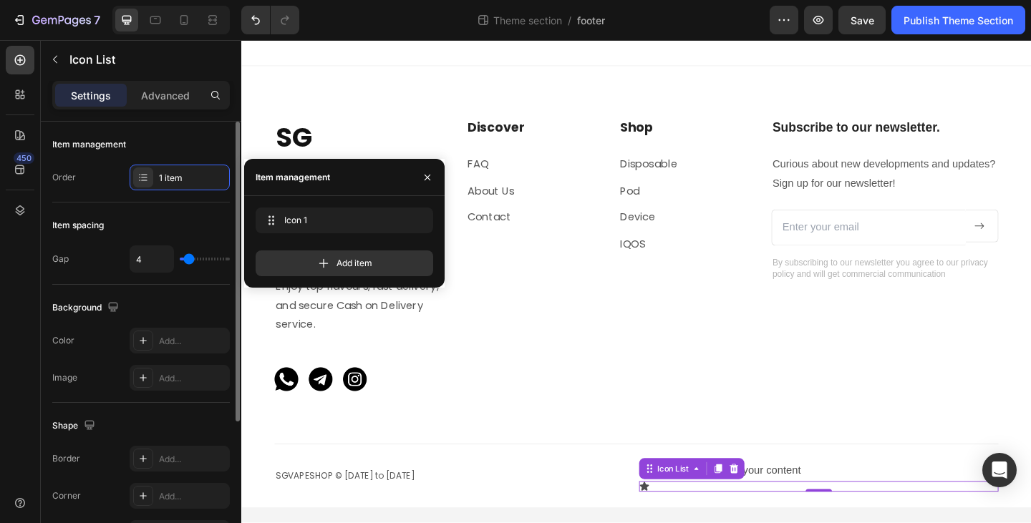
click at [132, 228] on div "Item spacing" at bounding box center [141, 225] width 178 height 23
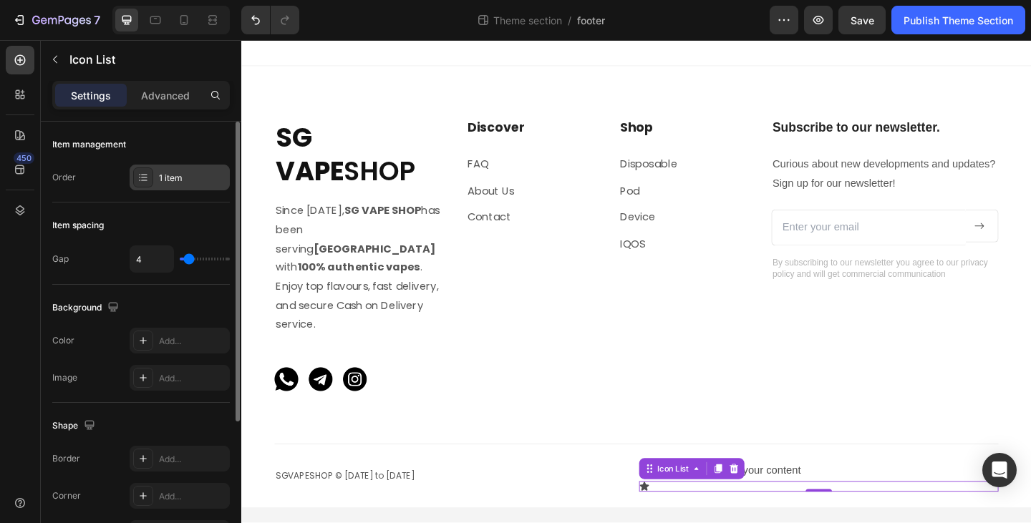
click at [158, 183] on div "1 item" at bounding box center [180, 178] width 100 height 26
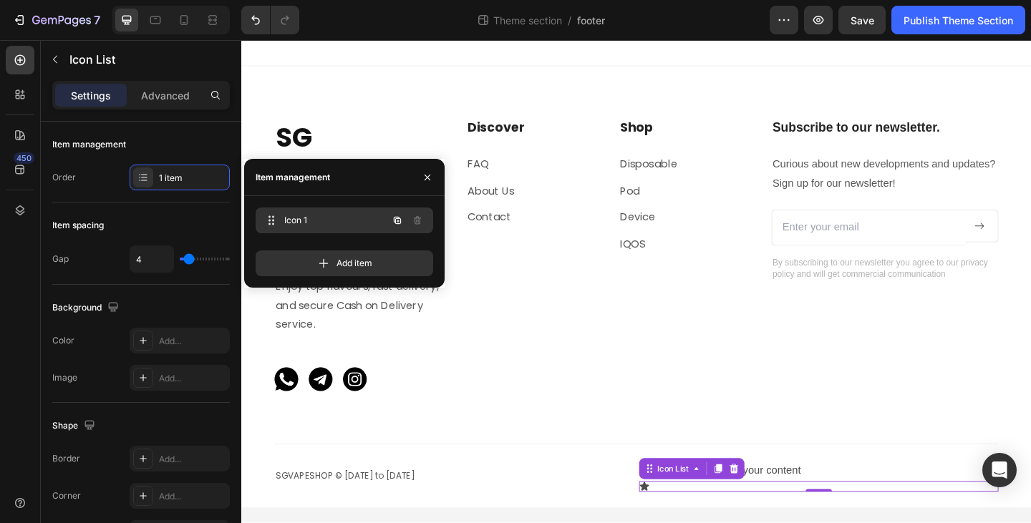
click at [306, 215] on span "Icon 1" at bounding box center [324, 220] width 81 height 13
click at [304, 220] on span "Icon 1" at bounding box center [334, 220] width 106 height 13
click at [341, 228] on div "Icon 1 Icon 1" at bounding box center [324, 220] width 126 height 20
click at [273, 221] on icon at bounding box center [269, 220] width 11 height 11
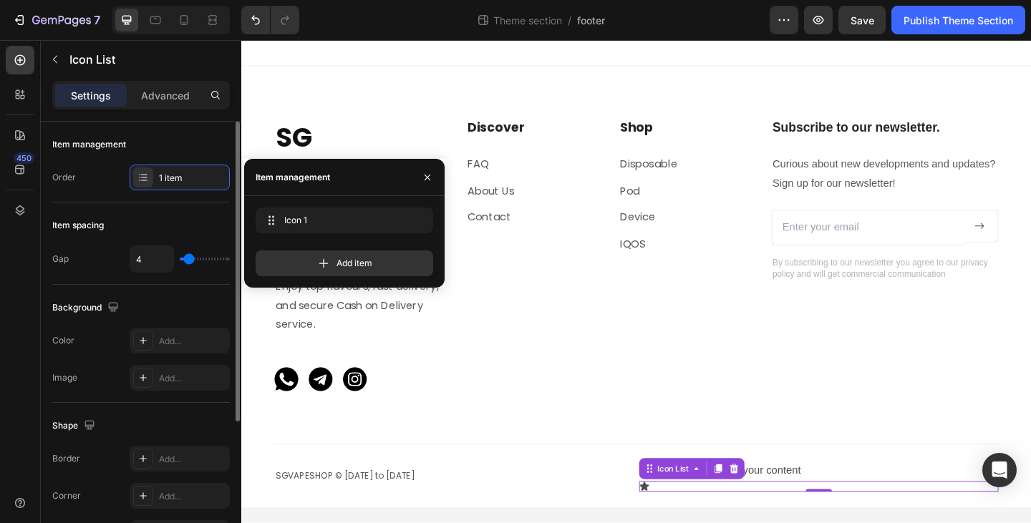
click at [112, 175] on div "Order 1 item" at bounding box center [141, 178] width 178 height 26
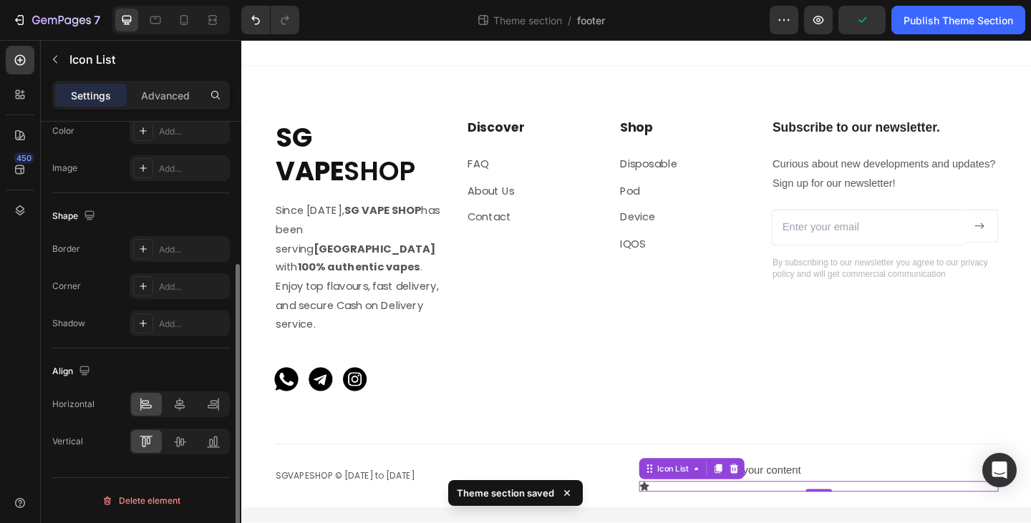
scroll to position [0, 0]
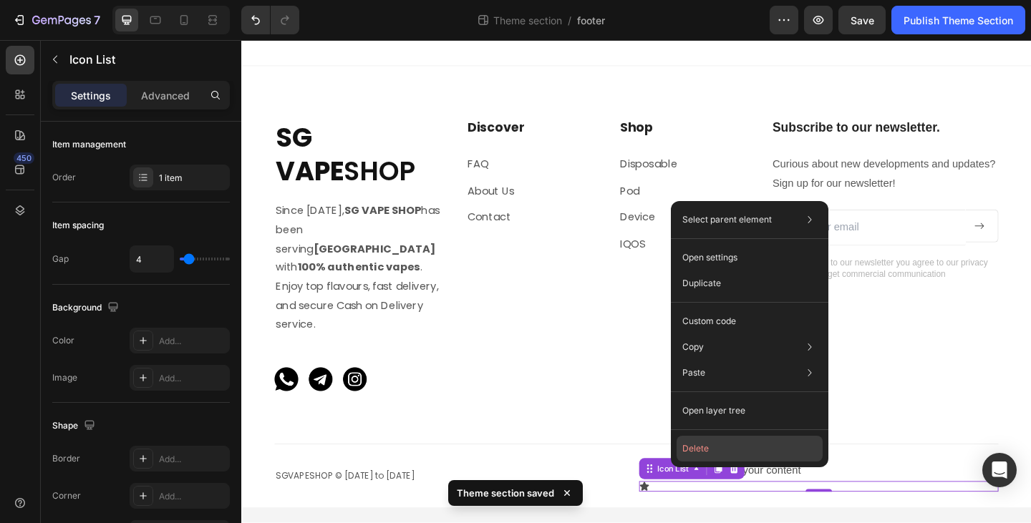
drag, startPoint x: 717, startPoint y: 448, endPoint x: 516, endPoint y: 442, distance: 201.3
click at [717, 448] on button "Delete" at bounding box center [750, 449] width 146 height 26
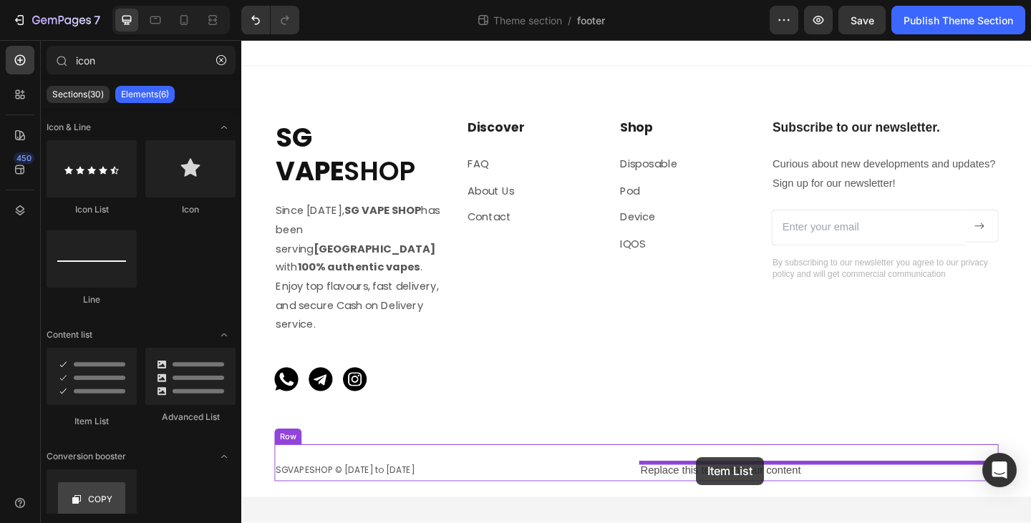
drag, startPoint x: 335, startPoint y: 430, endPoint x: 736, endPoint y: 494, distance: 406.0
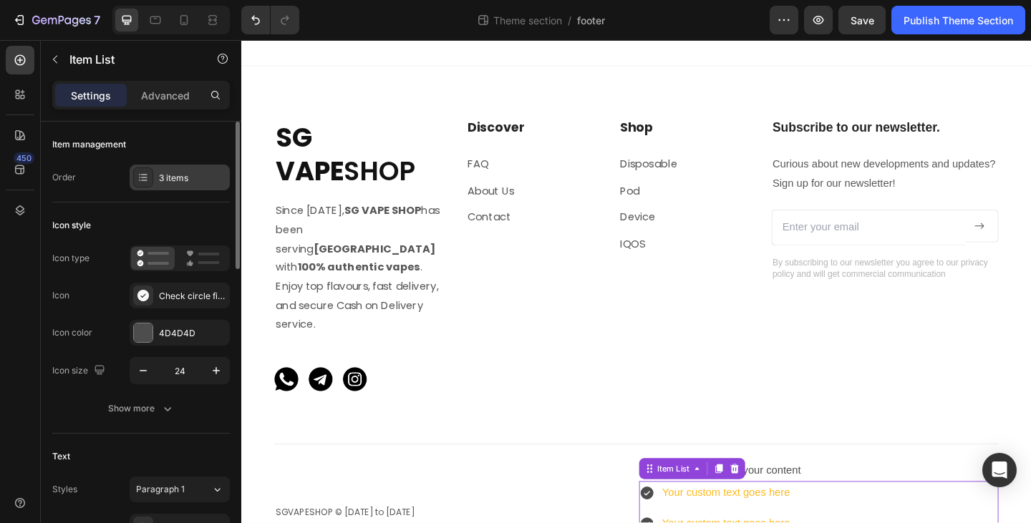
click at [165, 175] on div "3 items" at bounding box center [192, 178] width 67 height 13
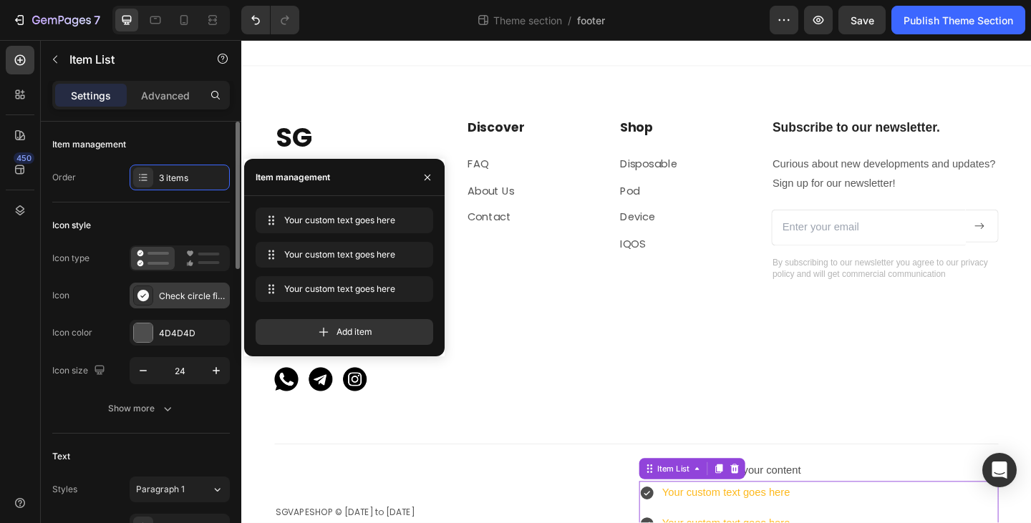
click at [170, 296] on div "Check circle filled" at bounding box center [192, 296] width 67 height 13
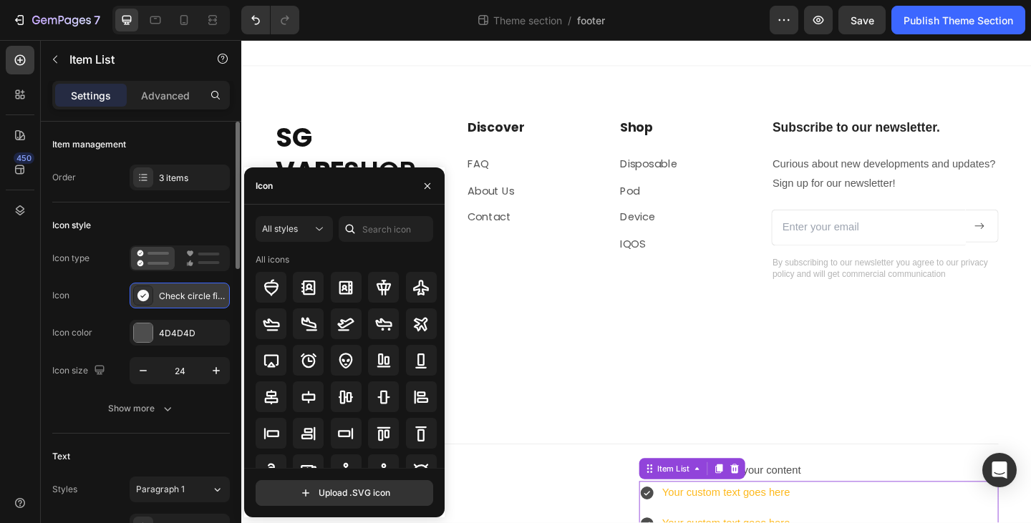
click at [175, 298] on div "Check circle filled" at bounding box center [192, 296] width 67 height 13
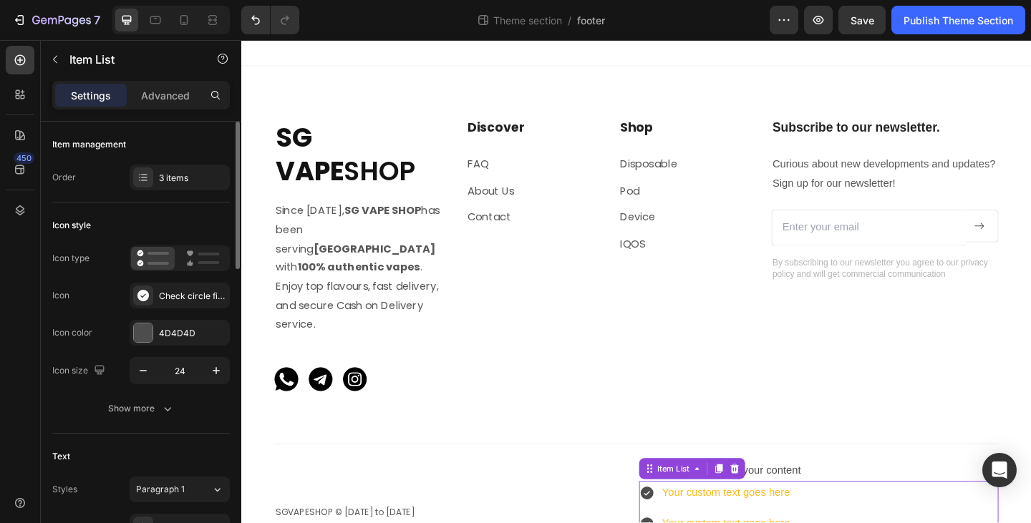
scroll to position [72, 0]
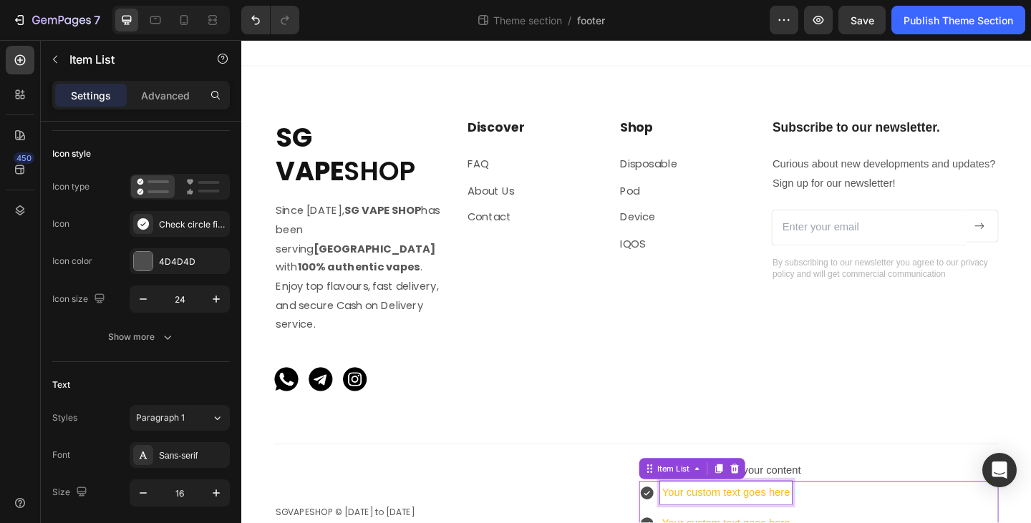
click at [747, 521] on div "Your custom text goes here" at bounding box center [768, 533] width 143 height 25
click at [727, 523] on p "Your custom text goes here" at bounding box center [768, 533] width 139 height 21
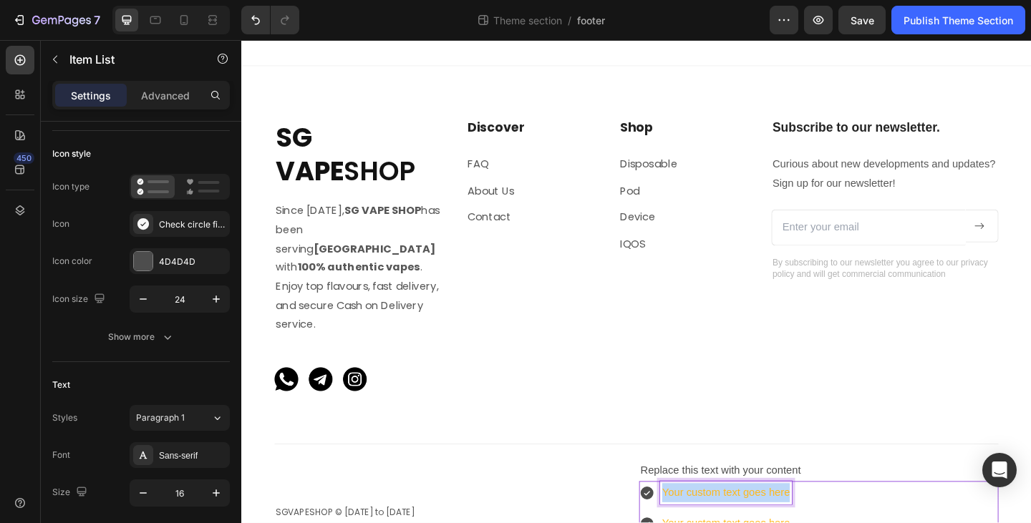
click at [727, 523] on p "Your custom text goes here" at bounding box center [768, 533] width 139 height 21
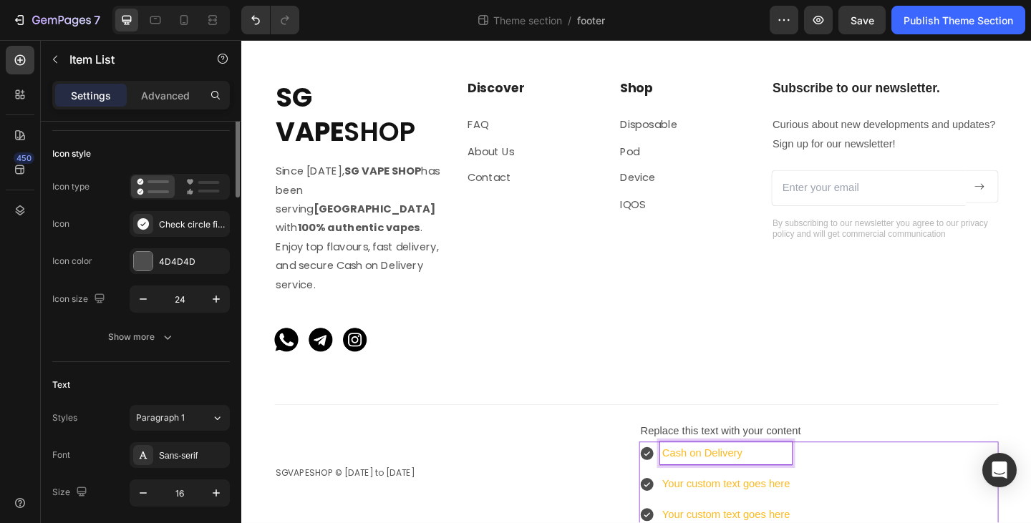
scroll to position [0, 0]
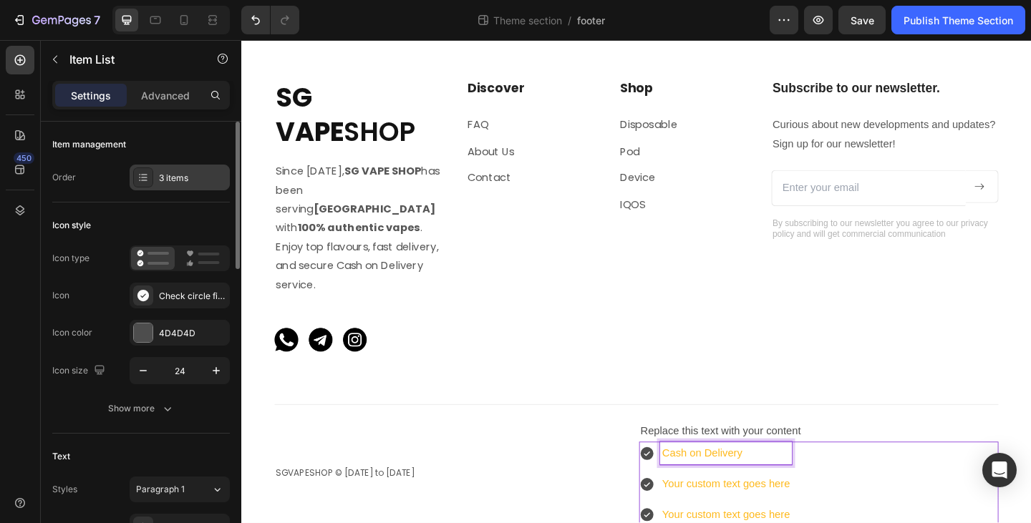
click at [163, 183] on div "3 items" at bounding box center [192, 178] width 67 height 13
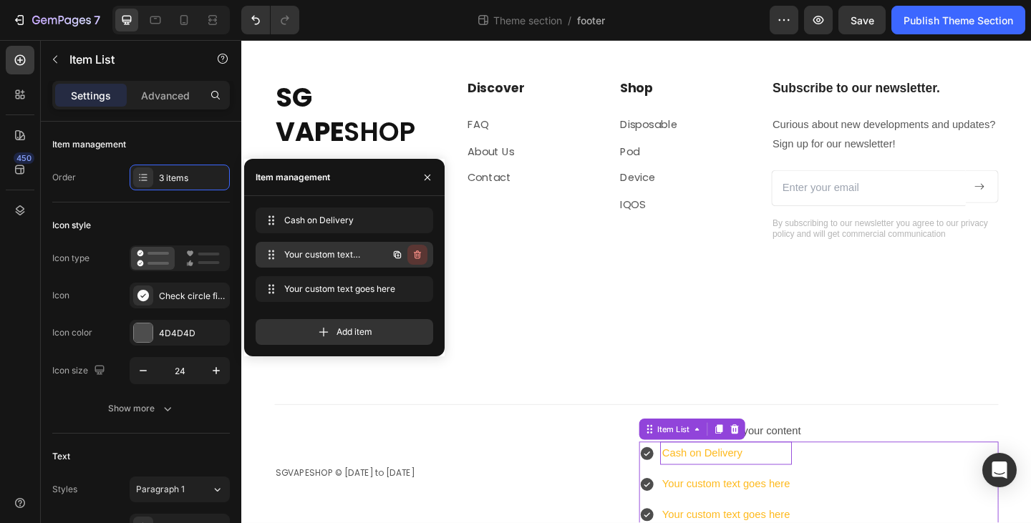
click at [421, 258] on icon "button" at bounding box center [417, 254] width 11 height 11
click at [419, 258] on div "Delete" at bounding box center [407, 254] width 26 height 13
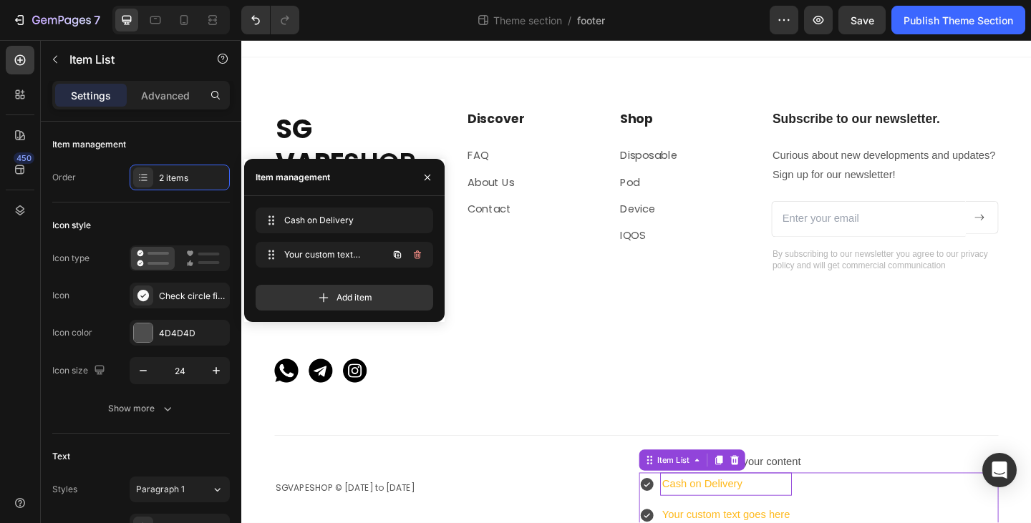
click at [419, 258] on icon "button" at bounding box center [417, 255] width 7 height 9
click at [419, 258] on div "Delete" at bounding box center [407, 254] width 26 height 13
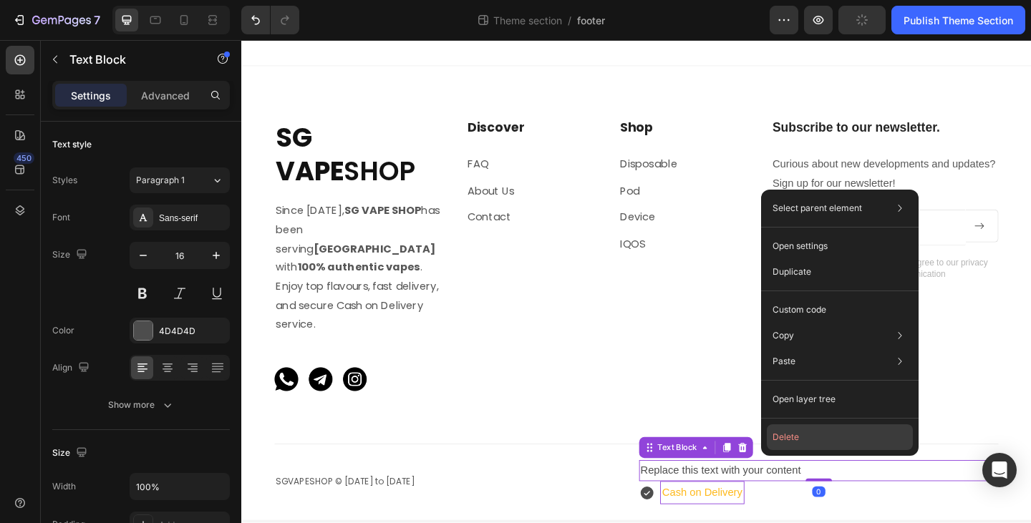
drag, startPoint x: 613, startPoint y: 435, endPoint x: 805, endPoint y: 440, distance: 191.9
click at [805, 440] on button "Delete" at bounding box center [840, 438] width 146 height 26
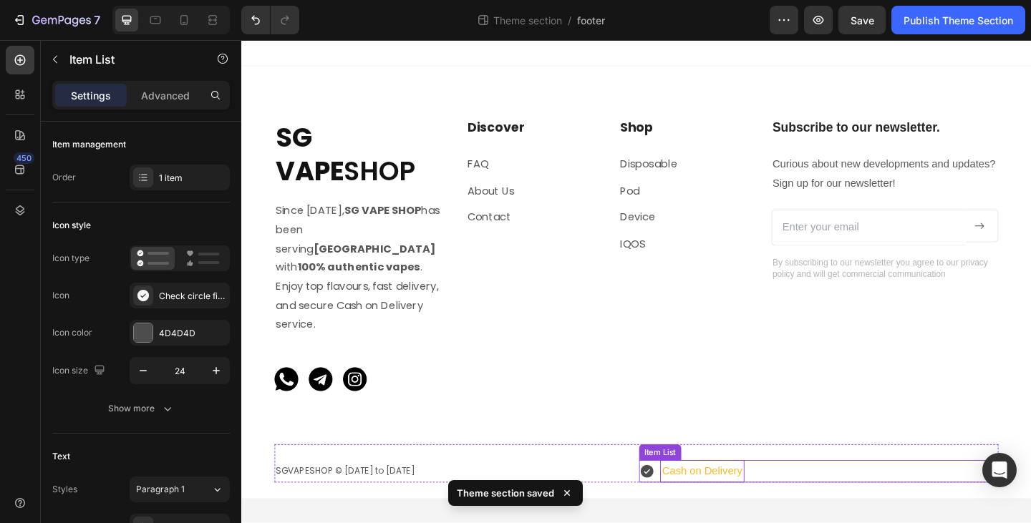
click at [680, 503] on icon at bounding box center [682, 510] width 14 height 14
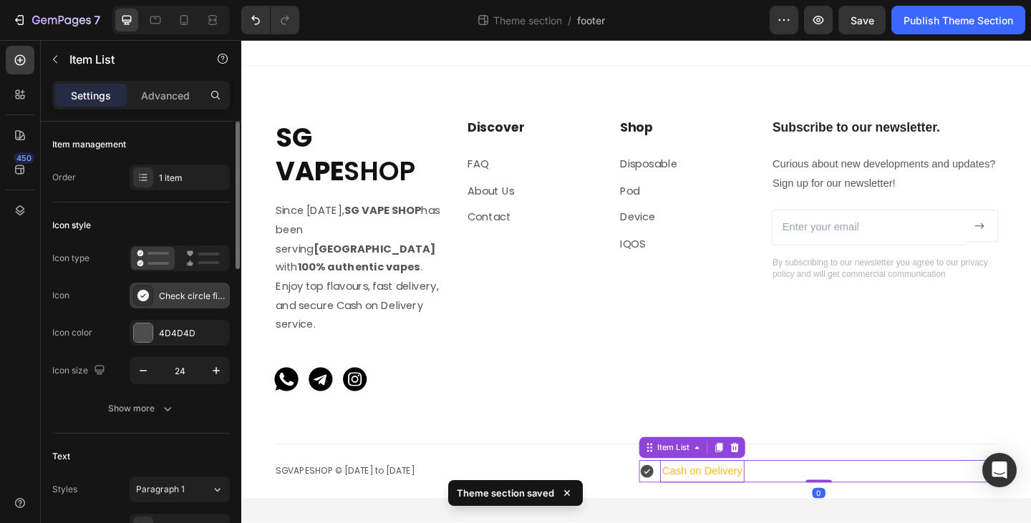
click at [160, 301] on div "Check circle filled" at bounding box center [192, 296] width 67 height 13
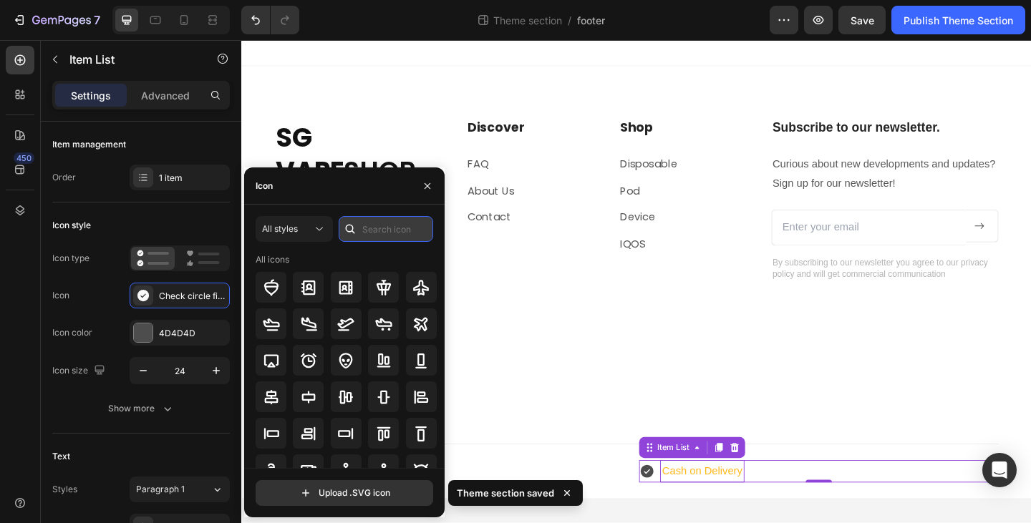
click at [394, 228] on input "text" at bounding box center [386, 229] width 95 height 26
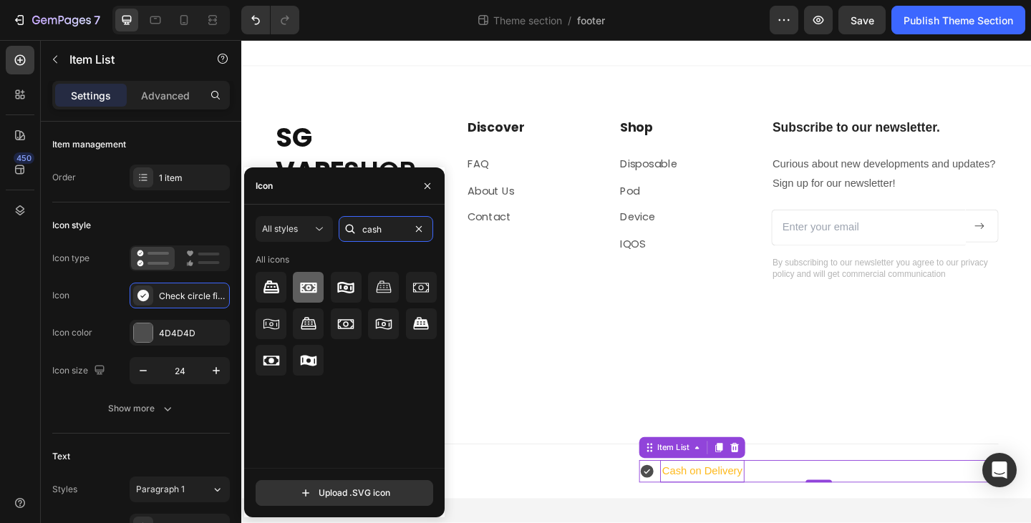
type input "cash"
click at [323, 286] on div at bounding box center [308, 287] width 31 height 31
click at [97, 202] on div "Item management Order 1 item" at bounding box center [141, 162] width 178 height 81
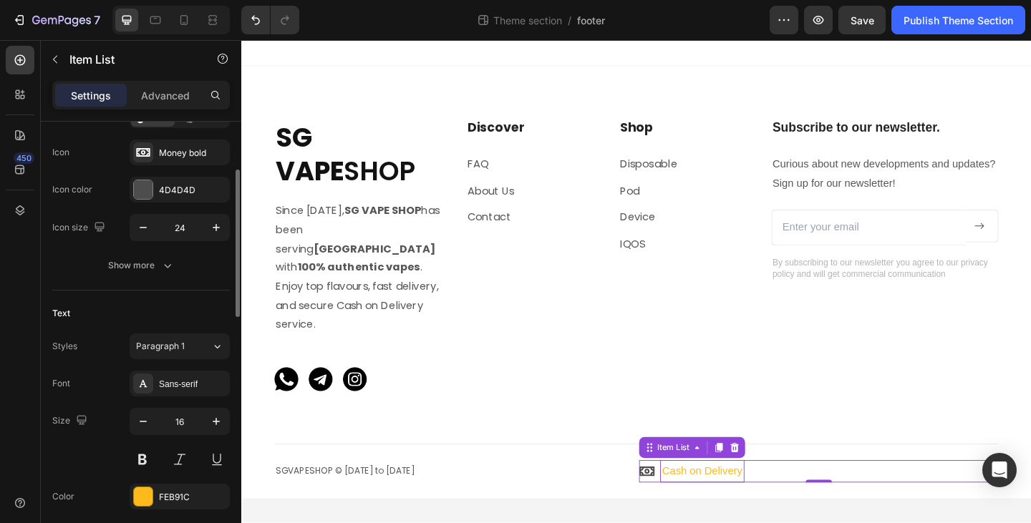
scroll to position [286, 0]
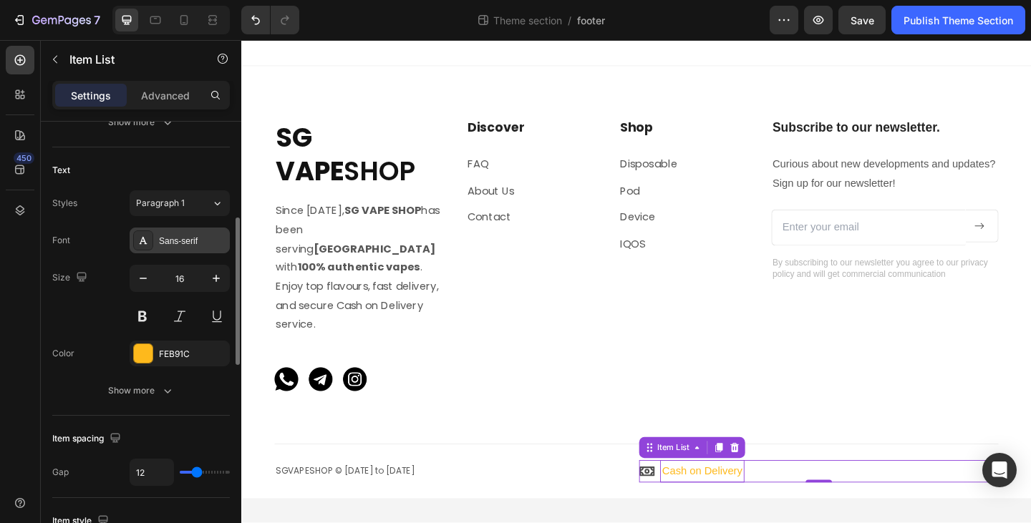
click at [189, 247] on div "Sans-serif" at bounding box center [192, 241] width 67 height 13
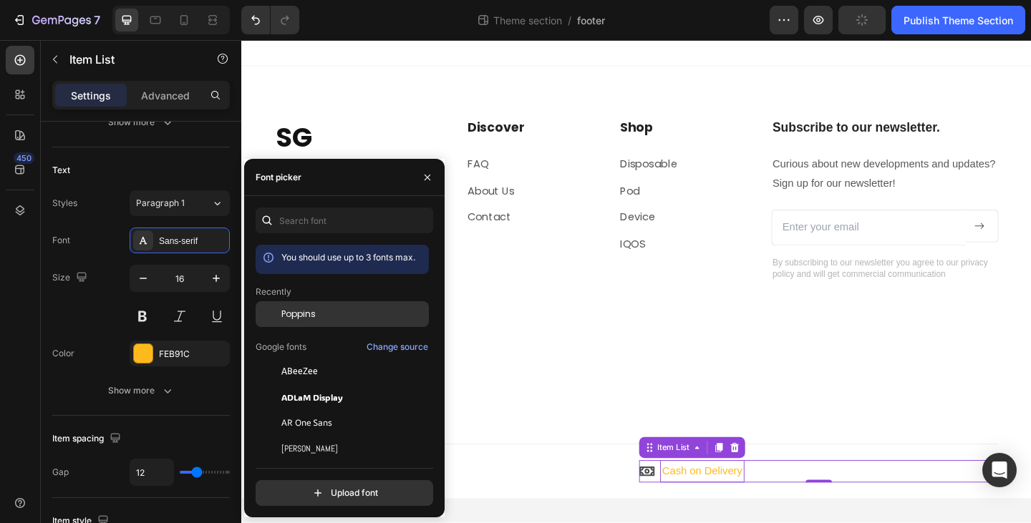
click at [316, 315] on div "Poppins" at bounding box center [353, 314] width 145 height 13
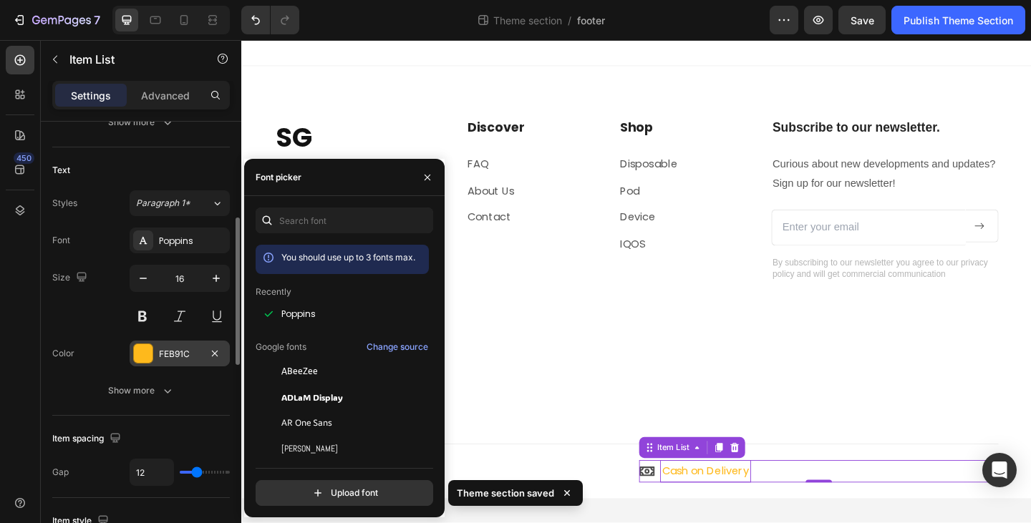
click at [178, 353] on div "FEB91C" at bounding box center [180, 354] width 42 height 13
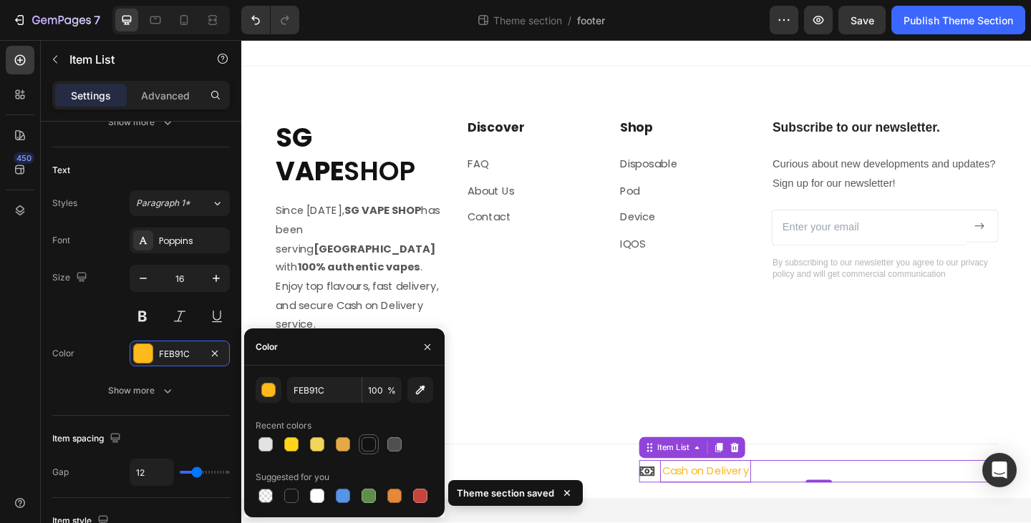
click at [372, 450] on div at bounding box center [369, 444] width 14 height 14
type input "121212"
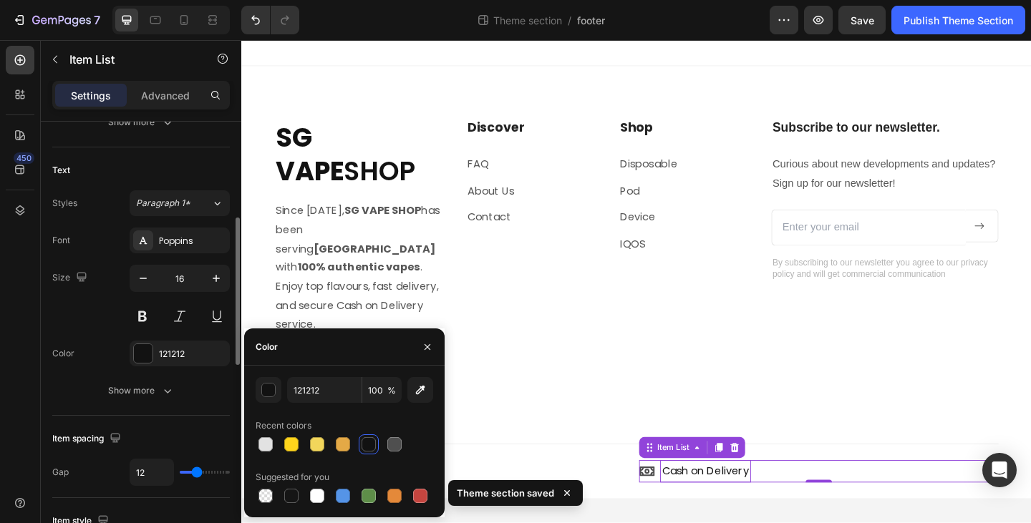
click at [97, 247] on div "Font Poppins" at bounding box center [141, 241] width 178 height 26
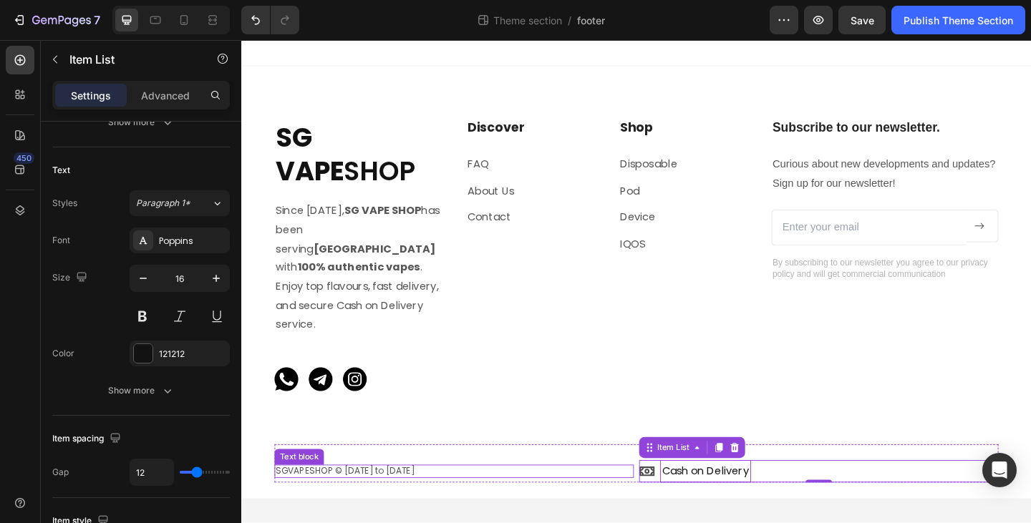
click at [355, 504] on p "SGVAPESHOP © [DATE] to [DATE]" at bounding box center [473, 510] width 388 height 12
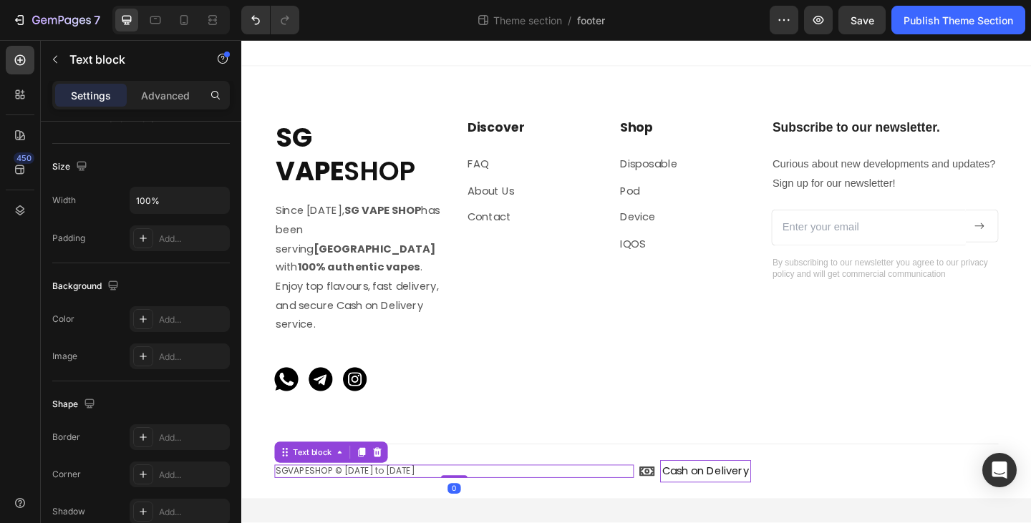
scroll to position [0, 0]
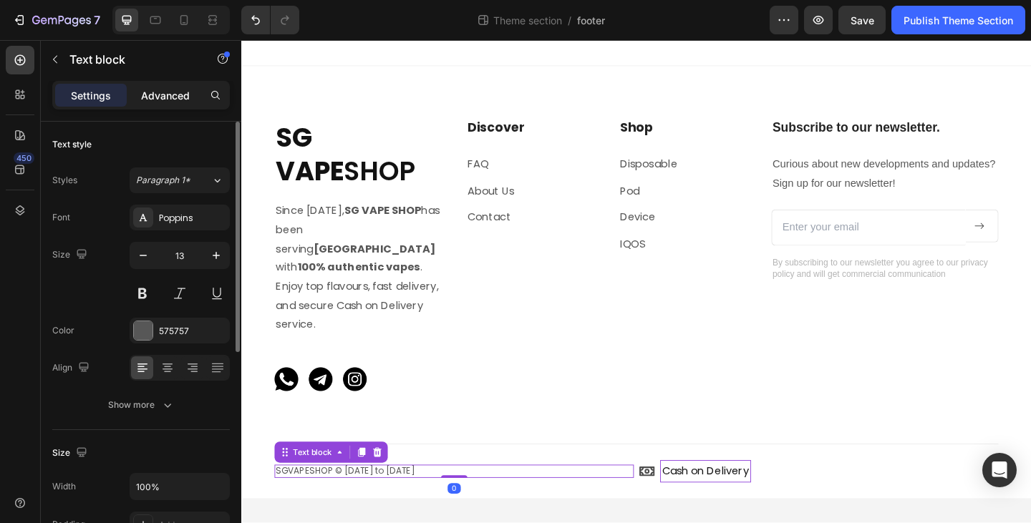
click at [154, 89] on p "Advanced" at bounding box center [165, 95] width 49 height 15
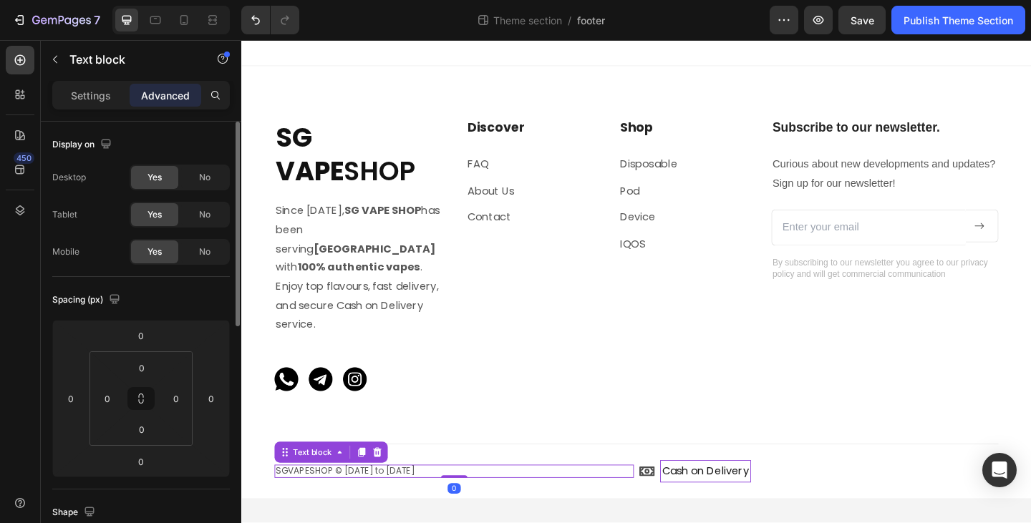
click at [98, 97] on p "Settings" at bounding box center [91, 95] width 40 height 15
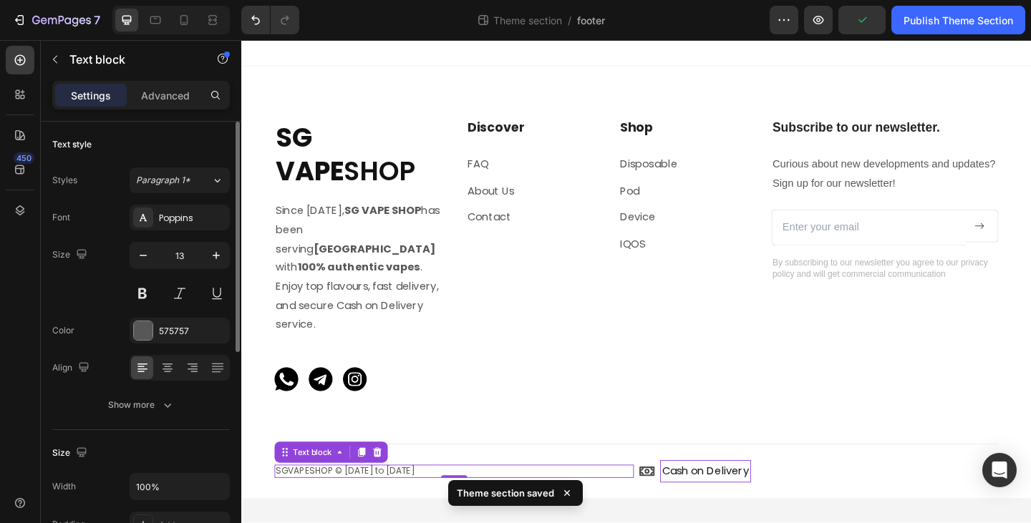
scroll to position [143, 0]
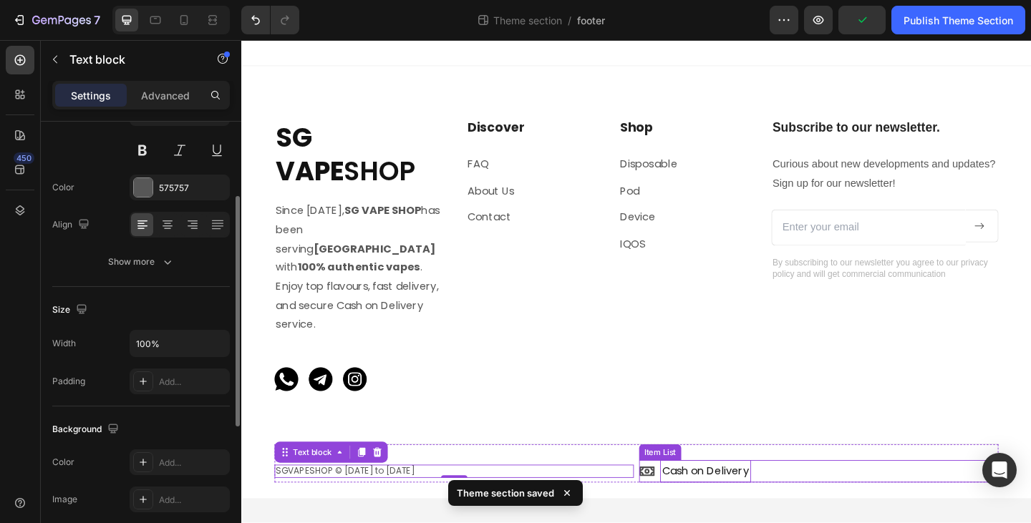
click at [737, 500] on p "Cash on Delivery" at bounding box center [746, 510] width 95 height 21
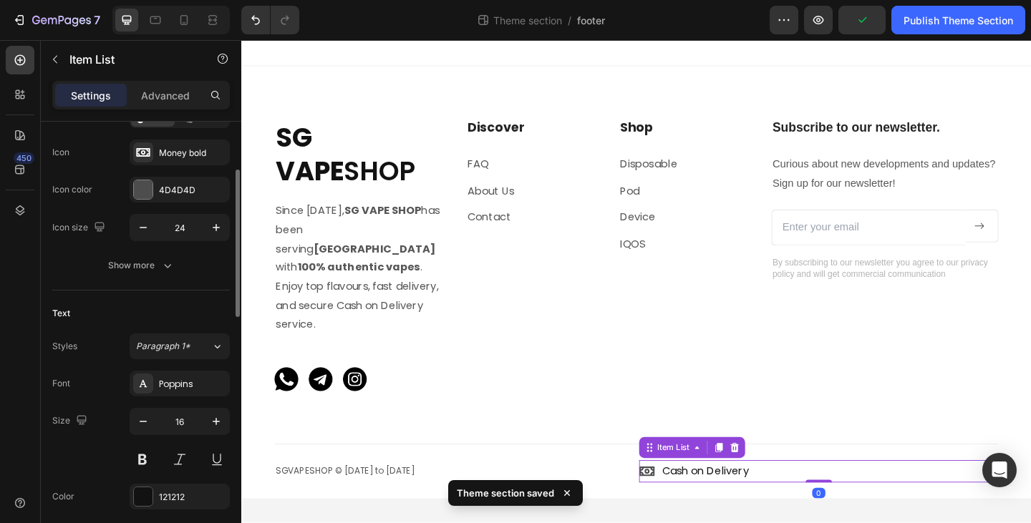
scroll to position [0, 0]
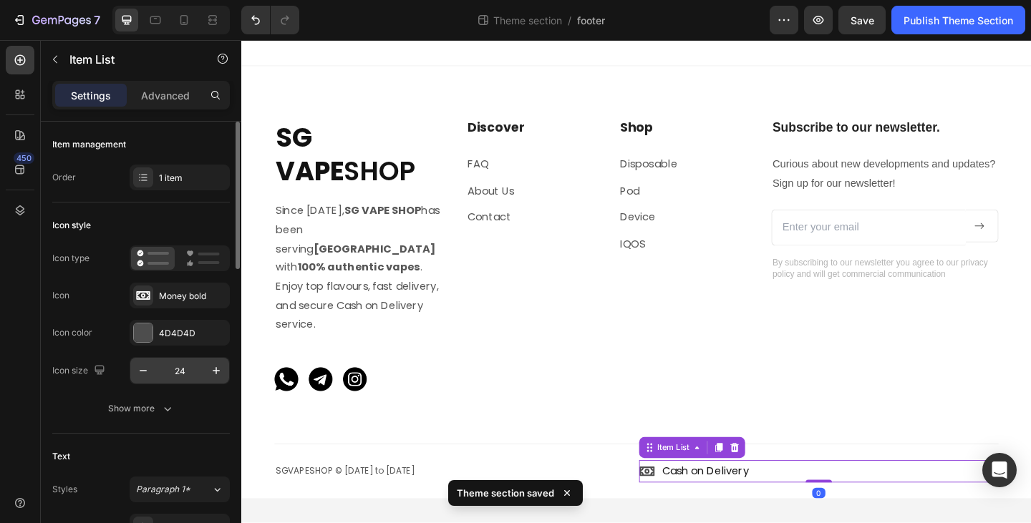
click at [180, 373] on input "24" at bounding box center [179, 371] width 47 height 26
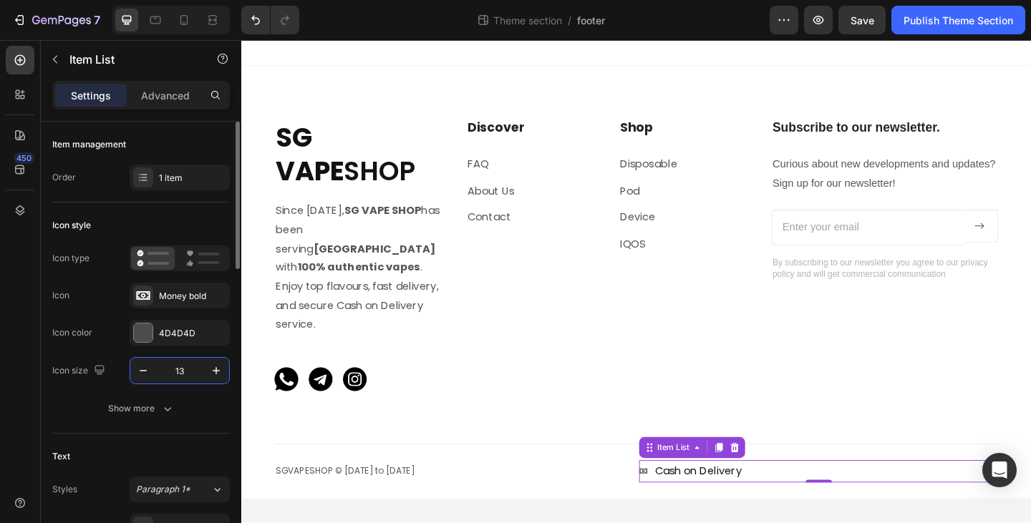
scroll to position [215, 0]
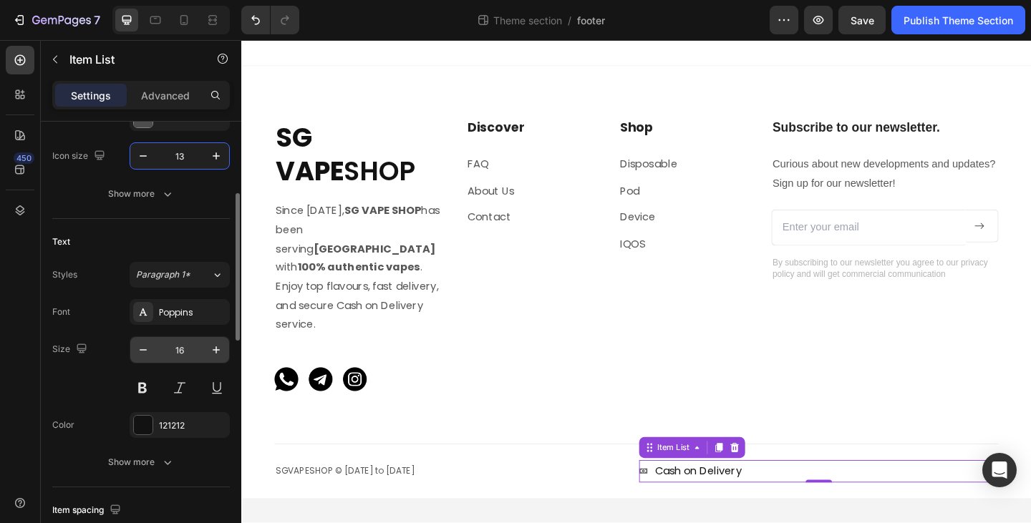
type input "13"
click at [178, 351] on input "16" at bounding box center [179, 350] width 47 height 26
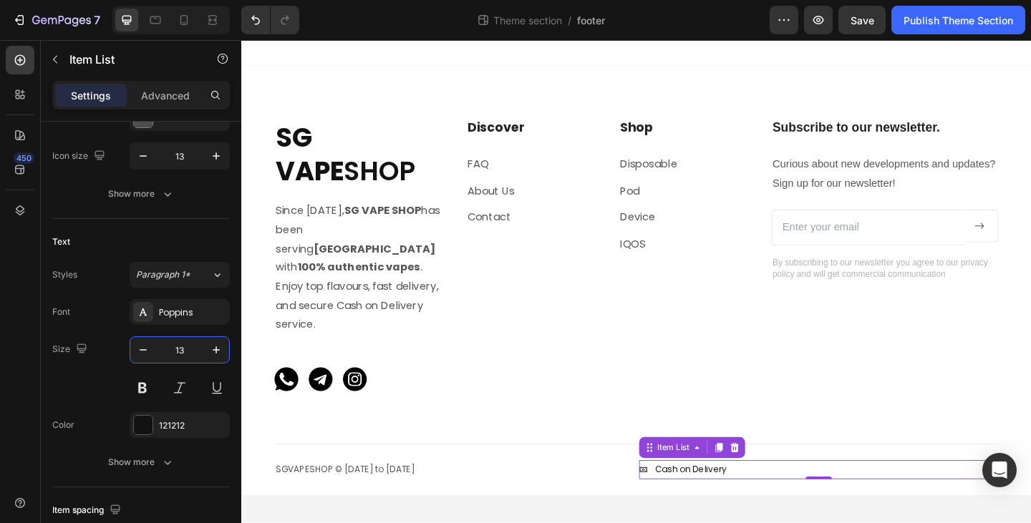
type input "13"
click at [677, 503] on icon at bounding box center [678, 507] width 9 height 9
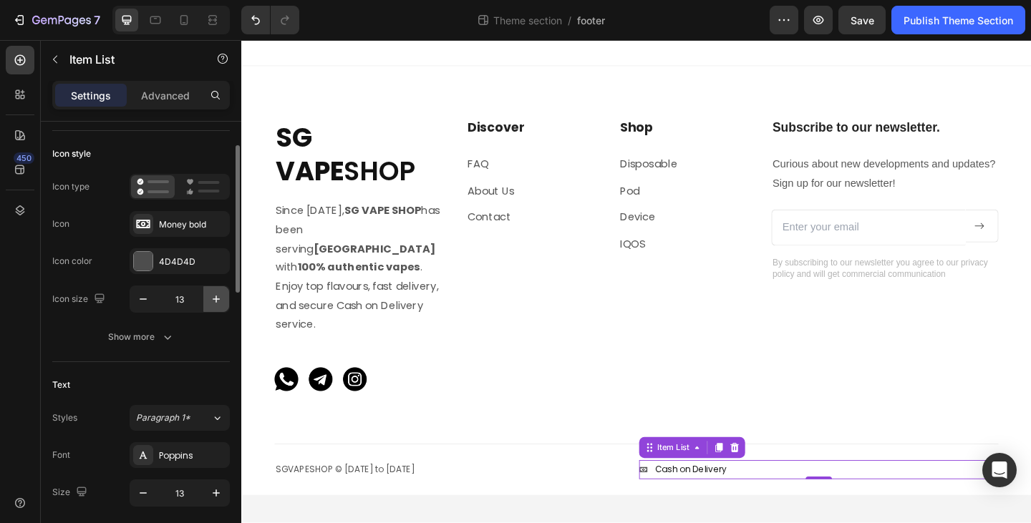
click at [214, 300] on icon "button" at bounding box center [216, 299] width 14 height 14
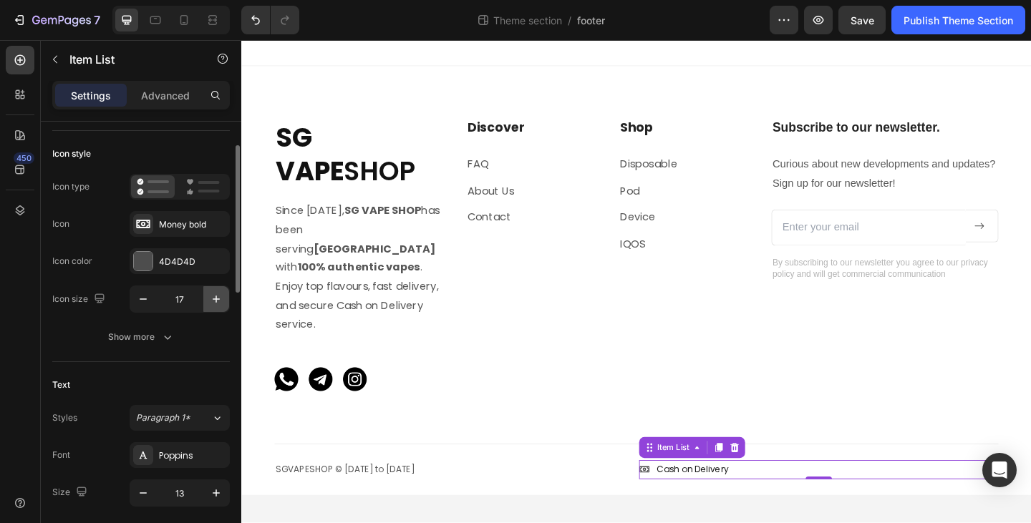
type input "18"
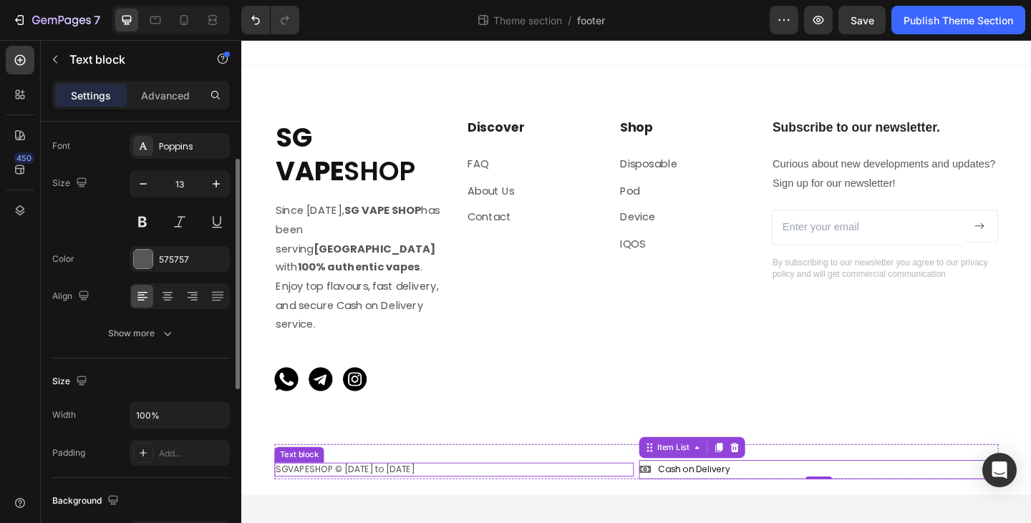
click at [328, 502] on p "SGVAPESHOP © [DATE] to [DATE]" at bounding box center [473, 508] width 388 height 12
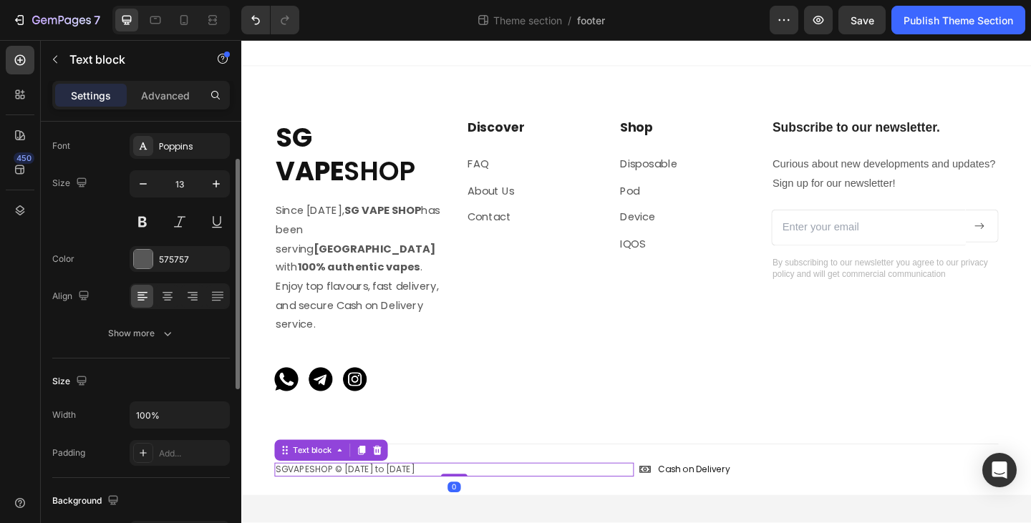
scroll to position [0, 0]
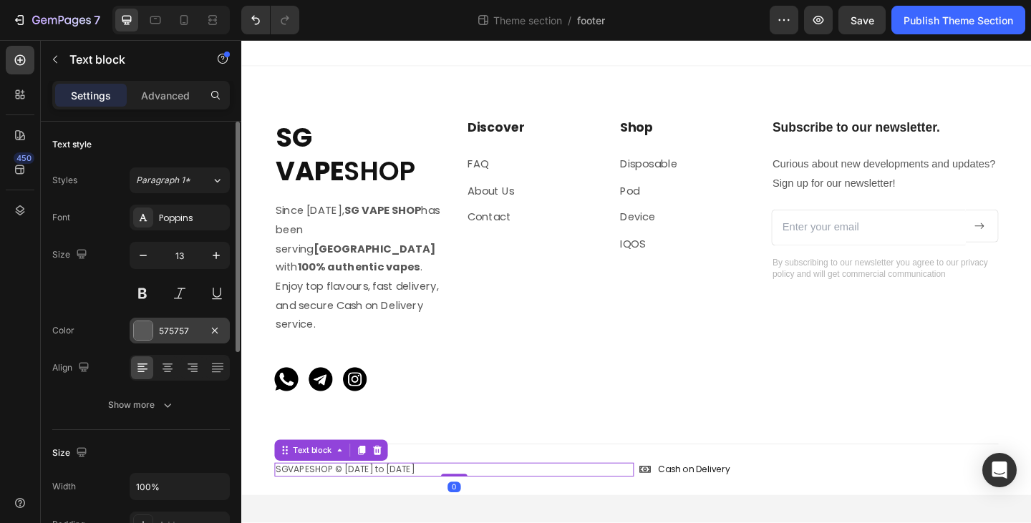
click at [165, 329] on div "575757" at bounding box center [180, 331] width 42 height 13
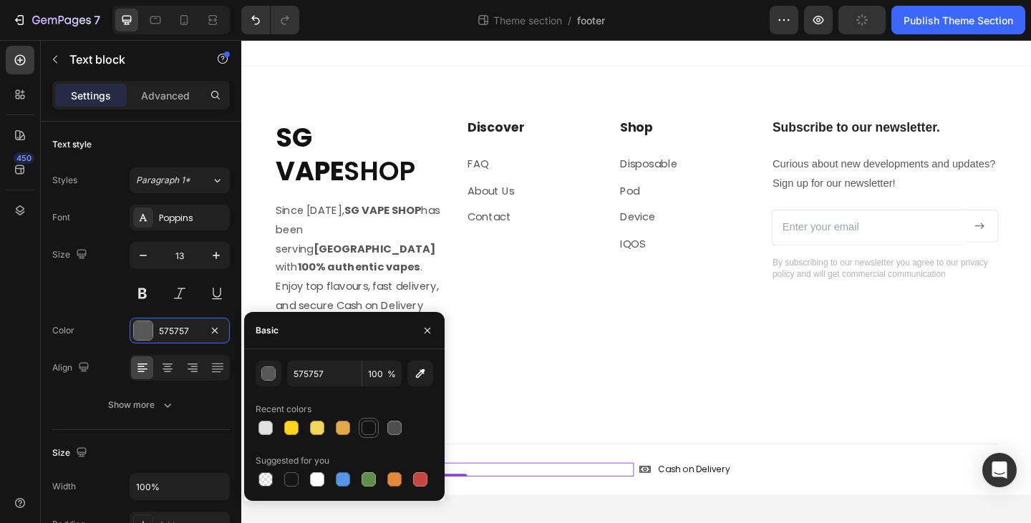
click at [363, 427] on div at bounding box center [369, 428] width 14 height 14
type input "121212"
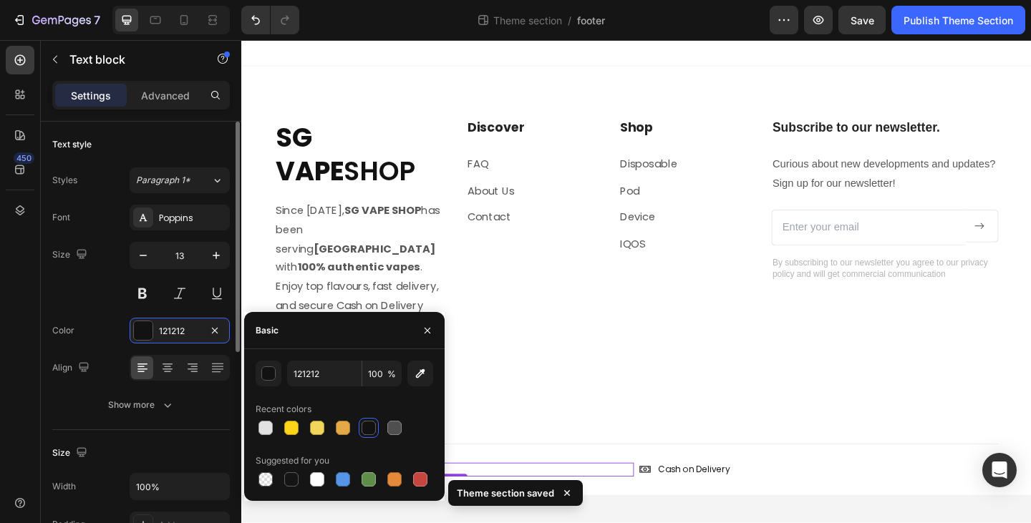
click at [94, 291] on div "Size 13" at bounding box center [141, 274] width 178 height 64
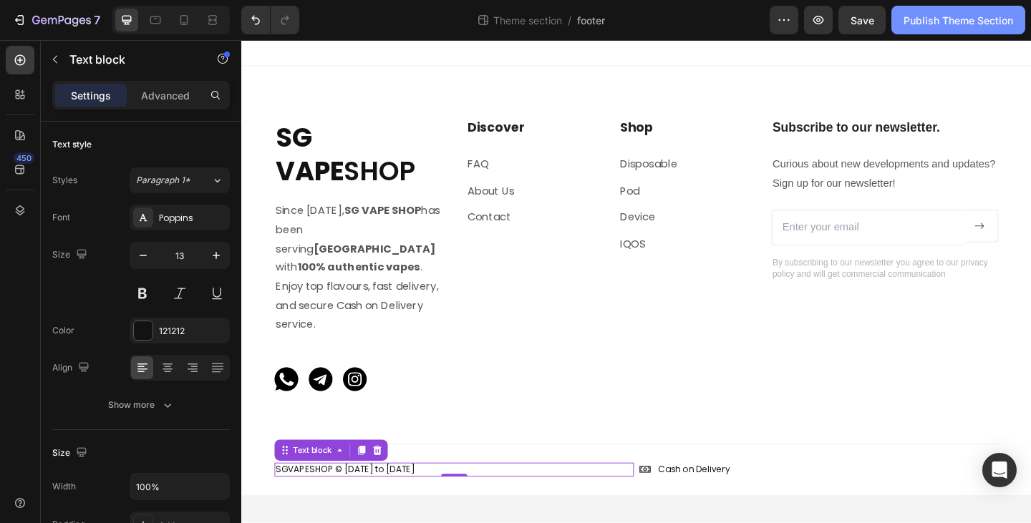
click at [987, 18] on div "Publish Theme Section" at bounding box center [959, 20] width 110 height 15
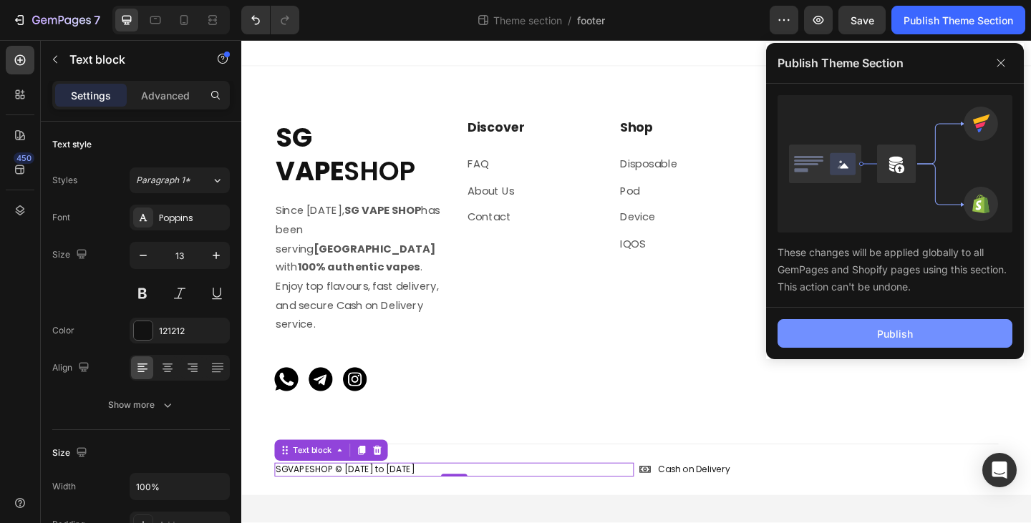
click at [891, 339] on div "Publish" at bounding box center [895, 333] width 36 height 15
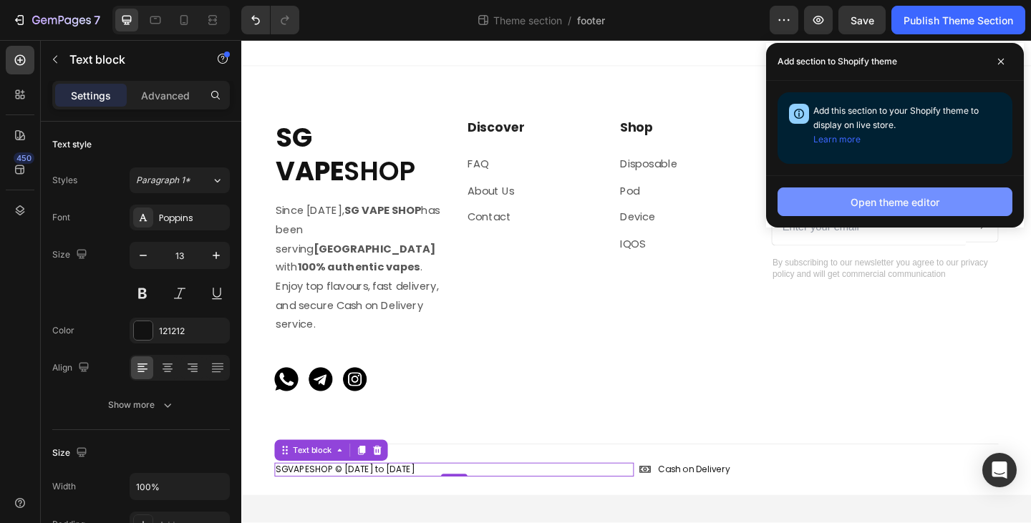
click at [896, 203] on div "Open theme editor" at bounding box center [895, 202] width 89 height 15
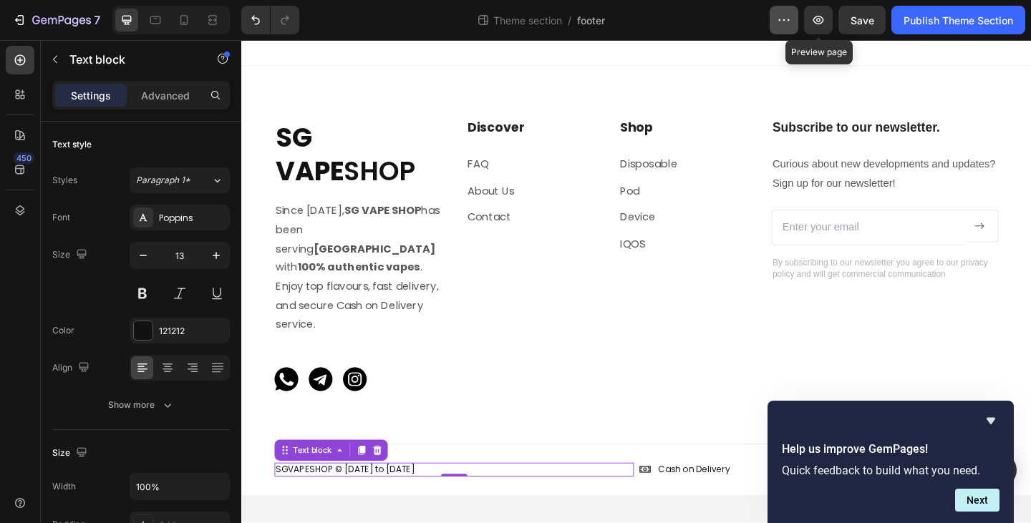
click at [787, 25] on icon "button" at bounding box center [784, 20] width 14 height 14
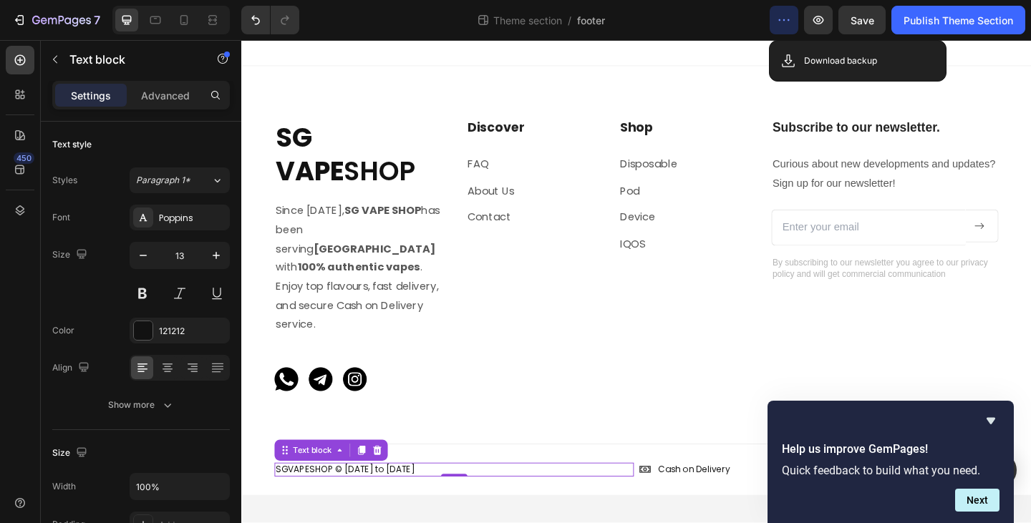
click at [788, 26] on icon "button" at bounding box center [784, 20] width 14 height 14
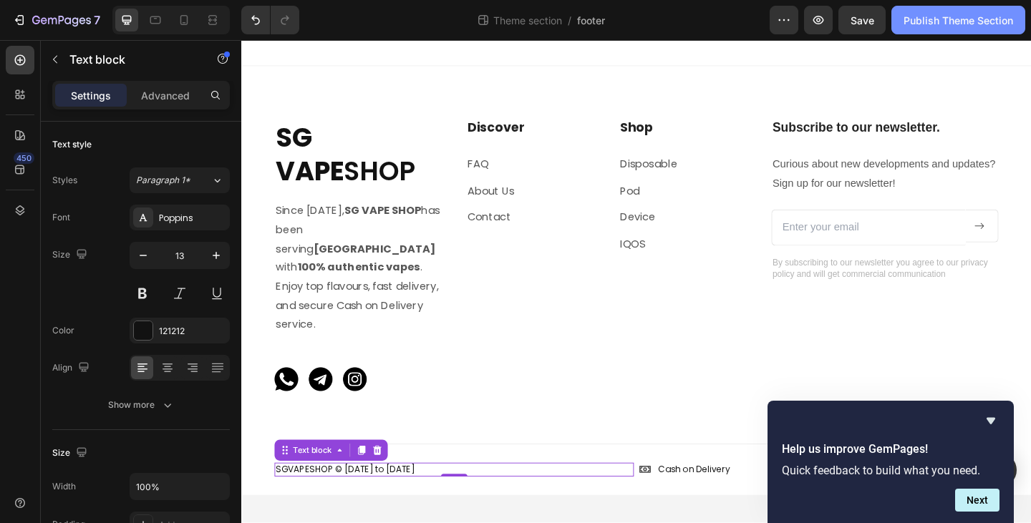
click at [997, 29] on button "Publish Theme Section" at bounding box center [958, 20] width 134 height 29
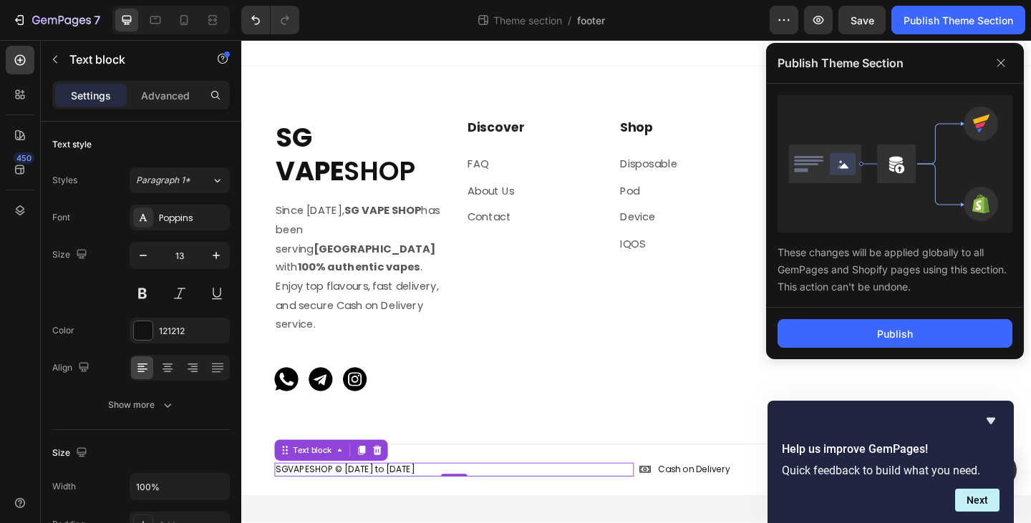
click at [821, 250] on div "These changes will be applied globally to all GemPages and Shopify pages using …" at bounding box center [895, 264] width 235 height 63
click at [931, 309] on div "Publish" at bounding box center [895, 334] width 258 height 52
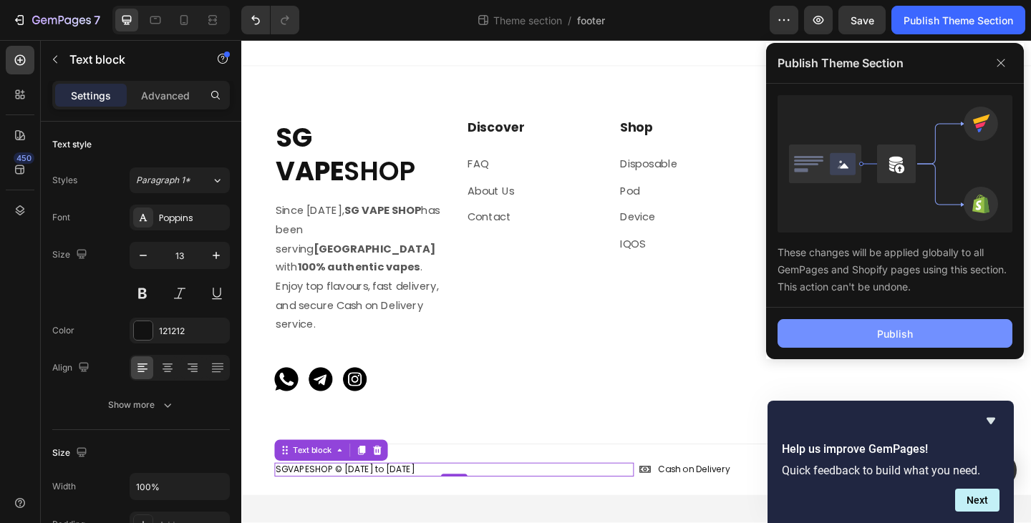
click at [909, 335] on div "Publish" at bounding box center [895, 333] width 36 height 15
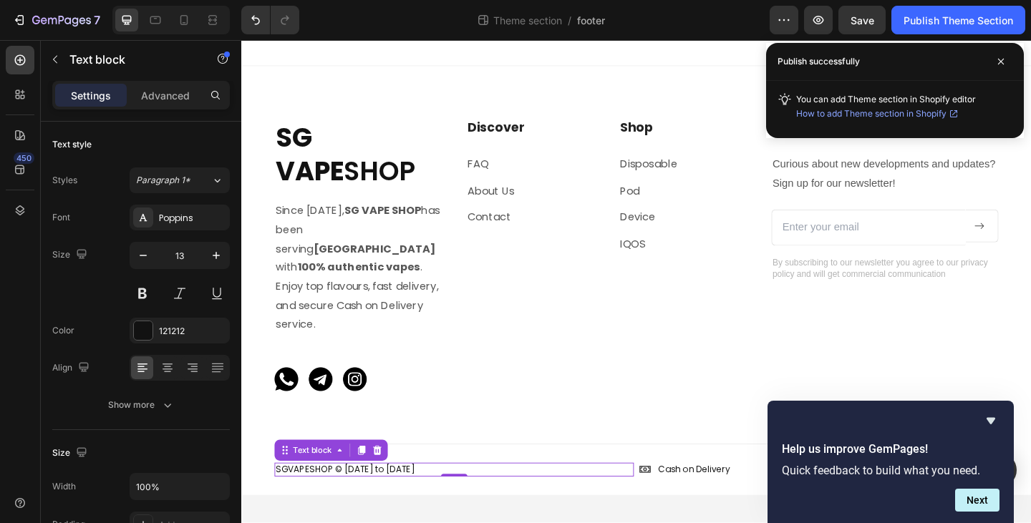
click at [952, 115] on icon at bounding box center [953, 113] width 11 height 11
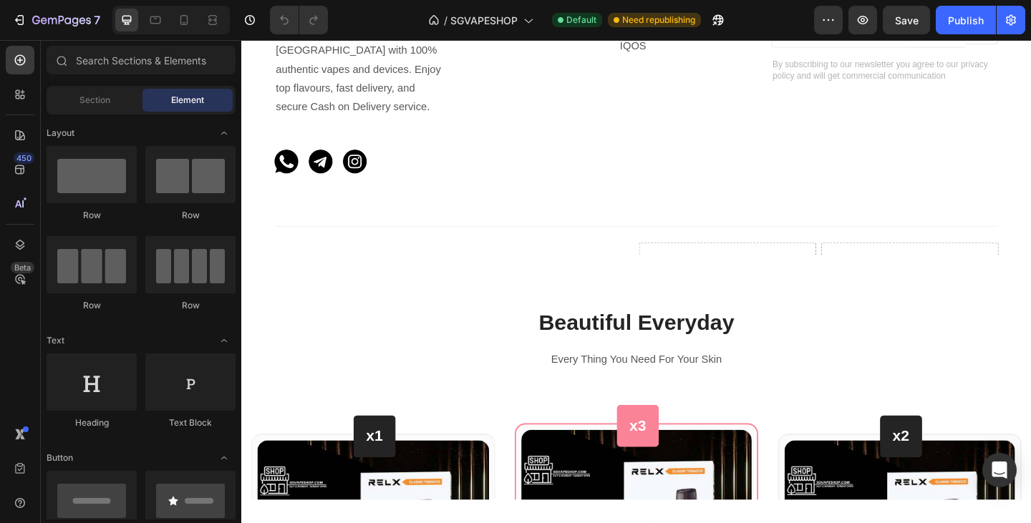
scroll to position [2931, 0]
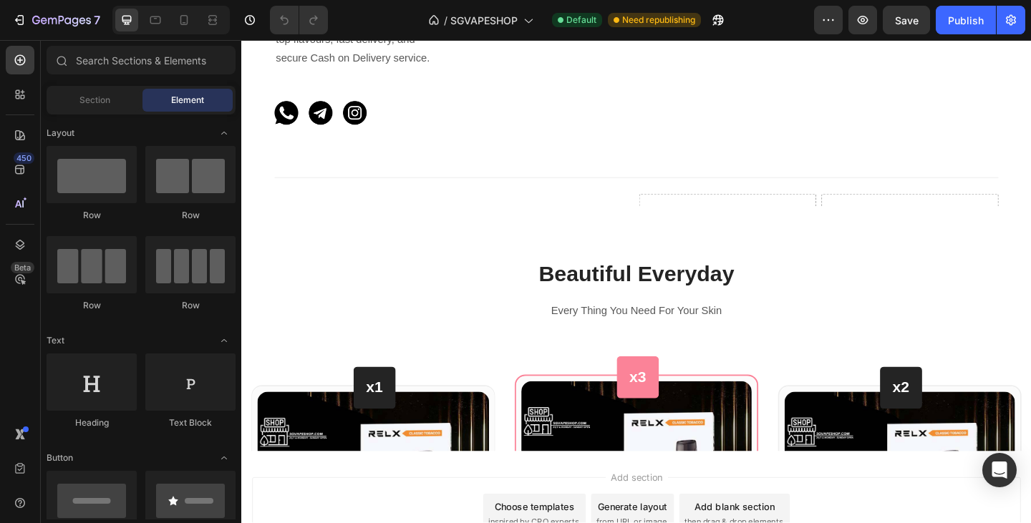
drag, startPoint x: 1100, startPoint y: 94, endPoint x: 1241, endPoint y: 497, distance: 427.3
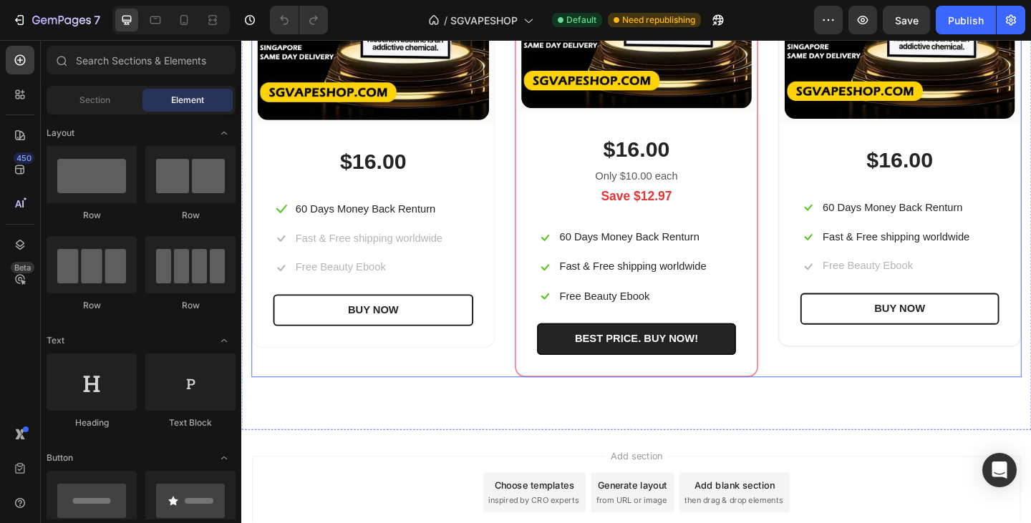
scroll to position [3609, 0]
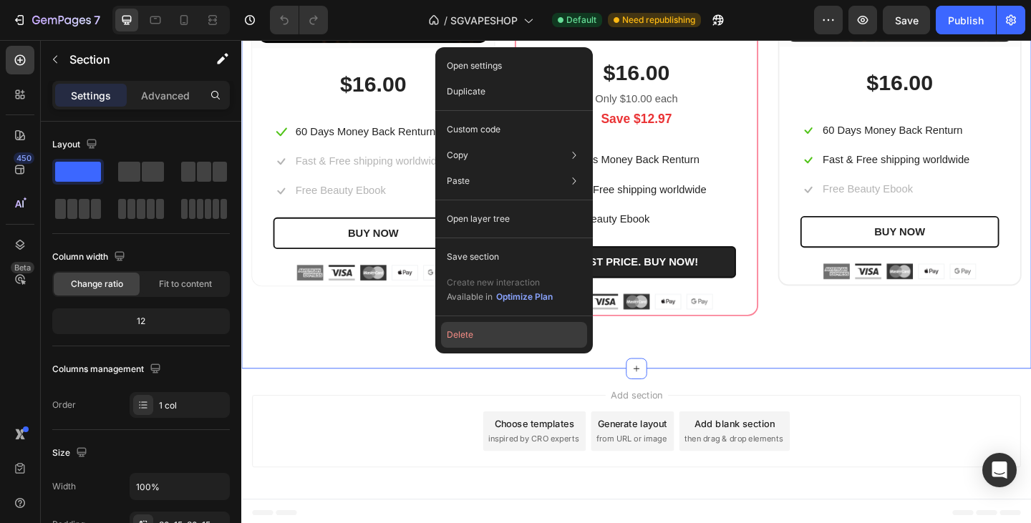
click at [464, 337] on button "Delete" at bounding box center [514, 335] width 146 height 26
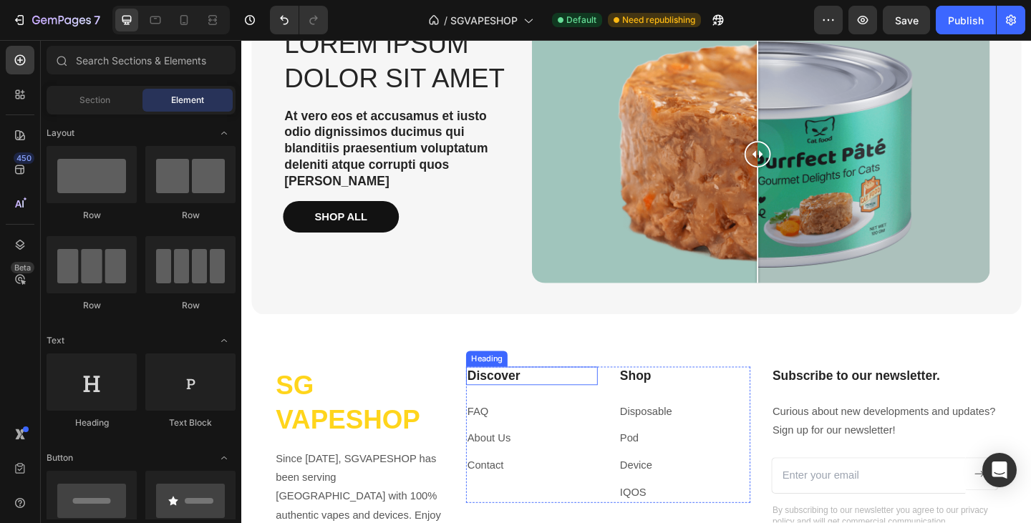
scroll to position [2447, 0]
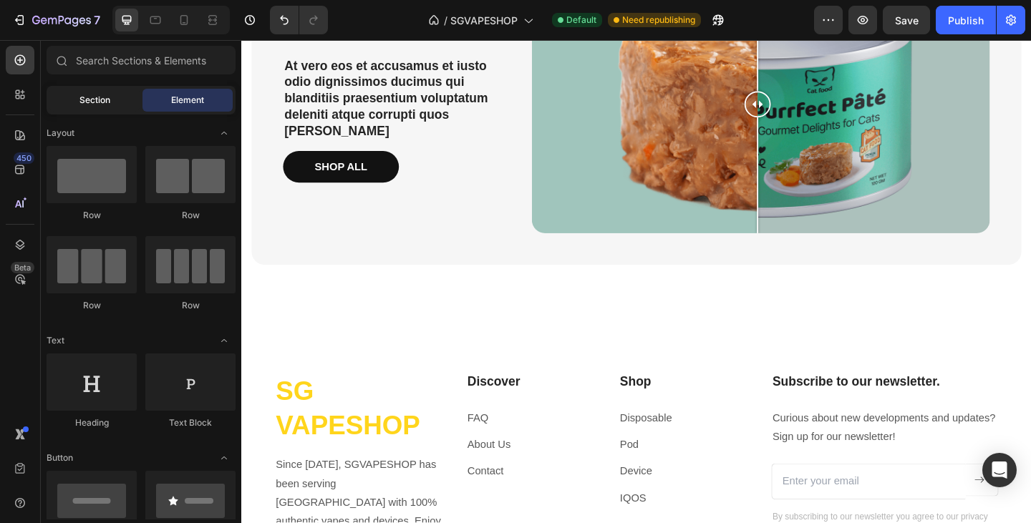
click at [107, 96] on span "Section" at bounding box center [94, 100] width 31 height 13
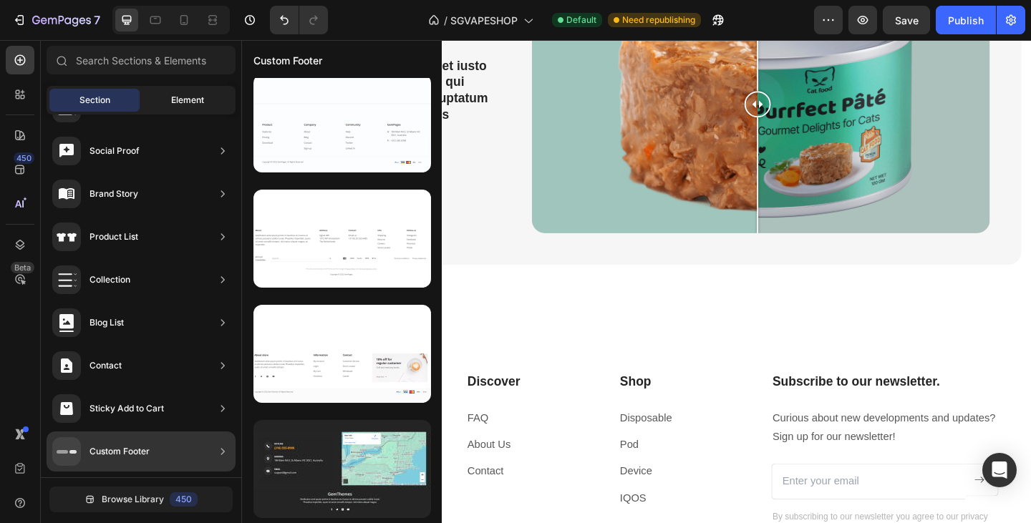
scroll to position [0, 0]
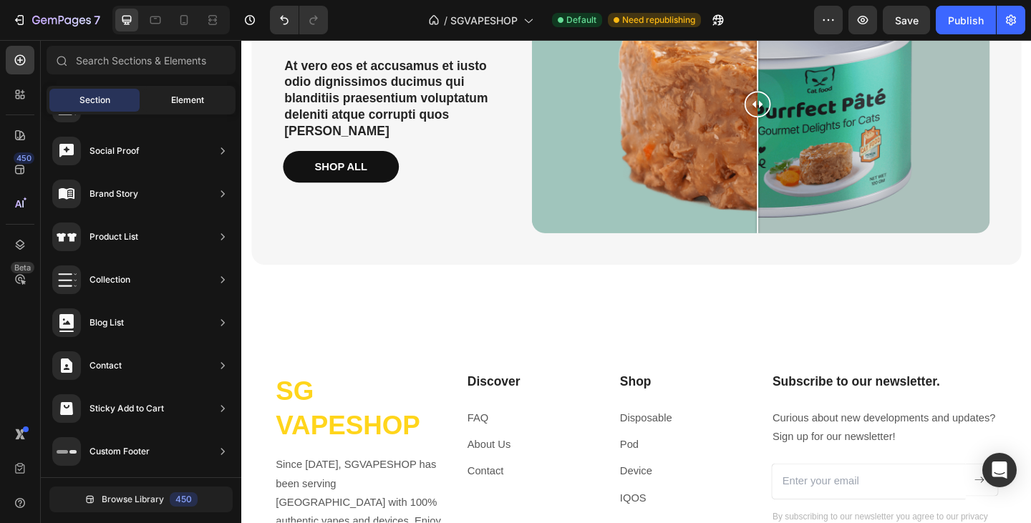
click at [186, 100] on span "Element" at bounding box center [187, 100] width 33 height 13
